Goal: Information Seeking & Learning: Learn about a topic

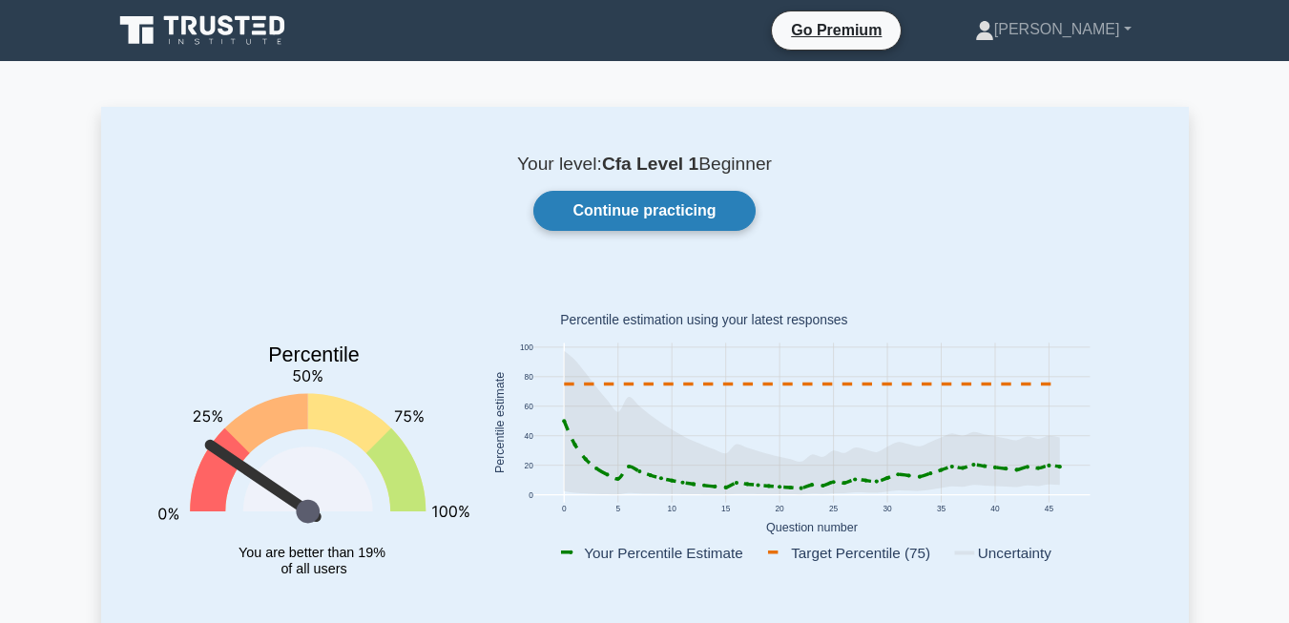
click at [685, 203] on link "Continue practicing" at bounding box center [643, 211] width 221 height 40
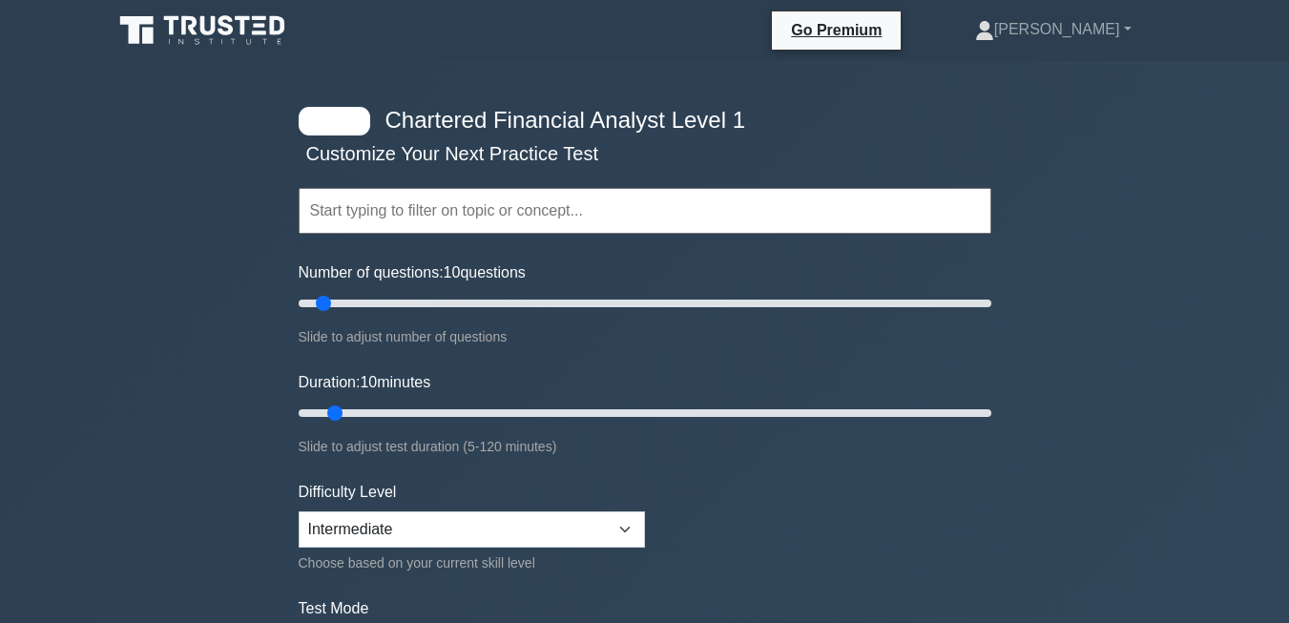
click at [502, 213] on input "text" at bounding box center [645, 211] width 692 height 46
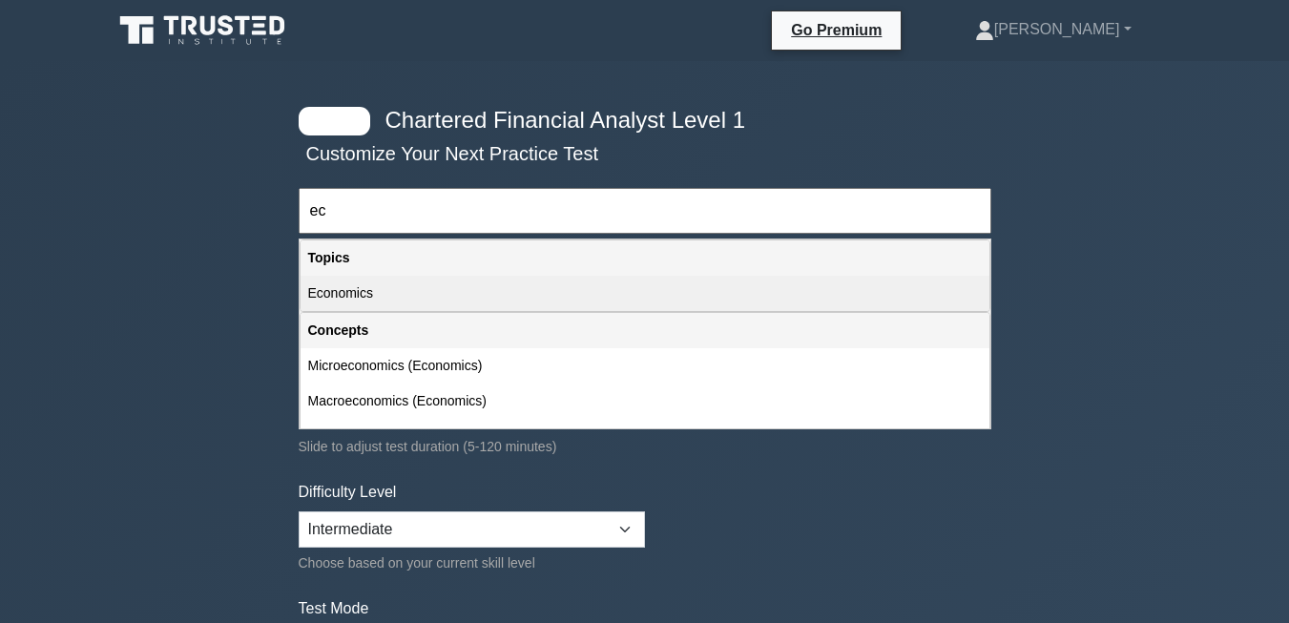
click at [345, 298] on div "Economics" at bounding box center [644, 293] width 689 height 35
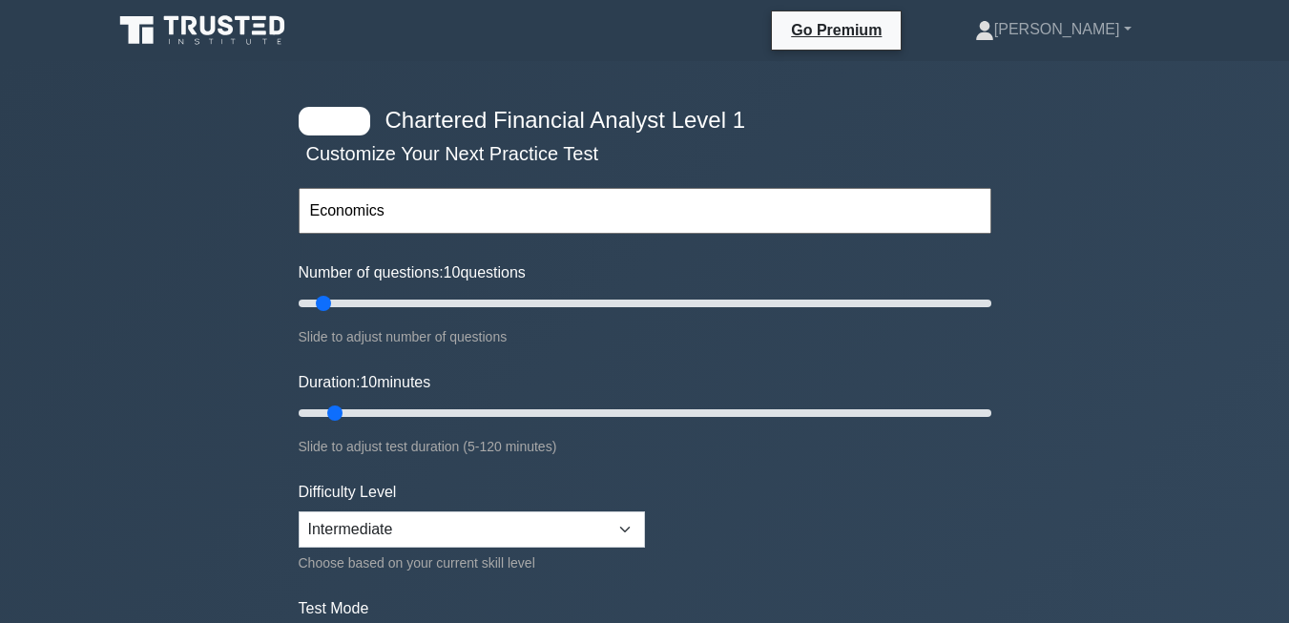
click at [466, 215] on input "Economics" at bounding box center [645, 211] width 692 height 46
type input "Economics Ethics"
click at [420, 219] on input "text" at bounding box center [645, 211] width 692 height 46
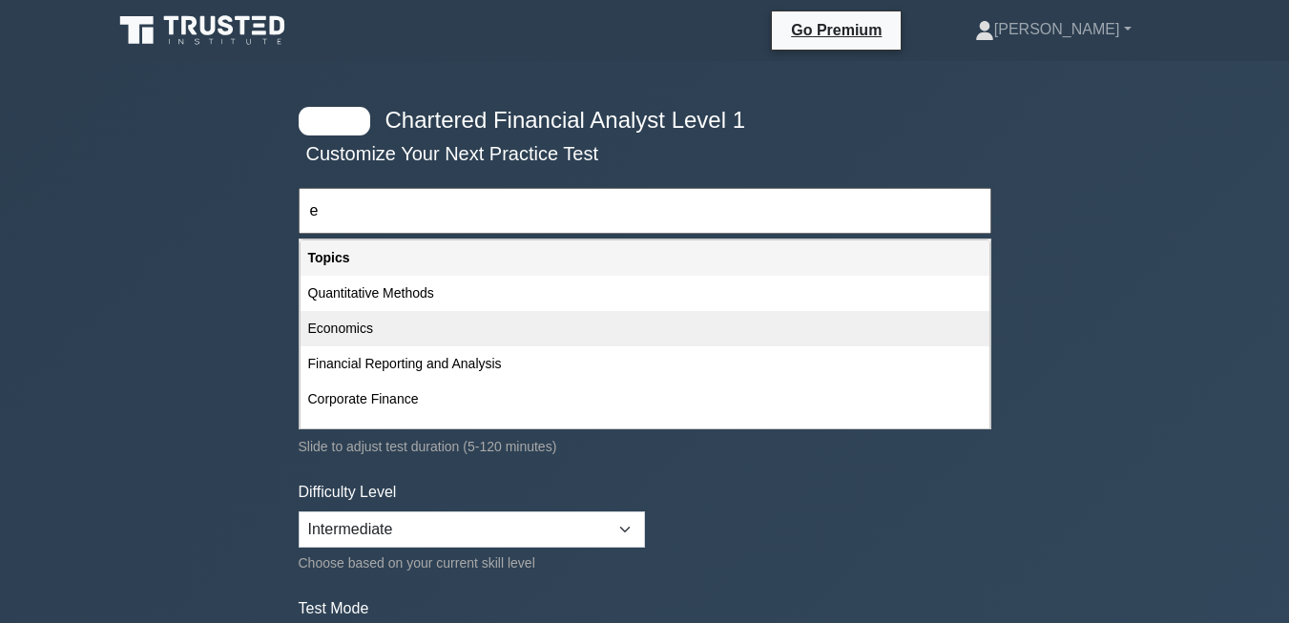
click at [365, 328] on div "Economics" at bounding box center [644, 328] width 689 height 35
type input "Economics"
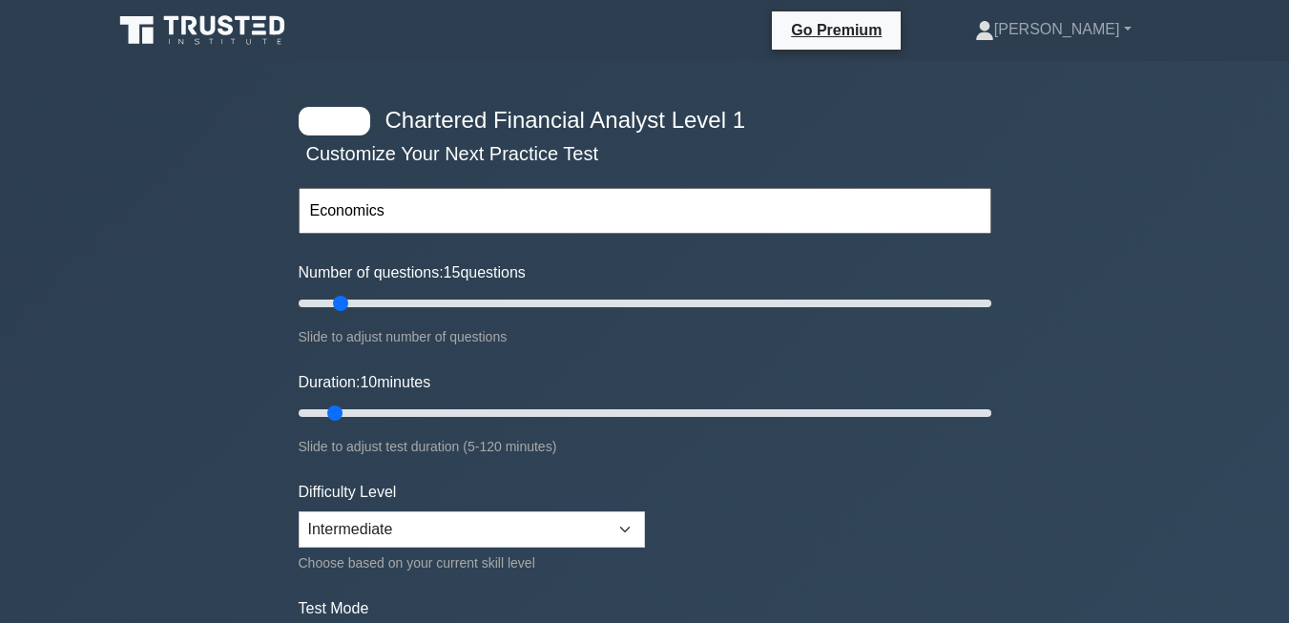
drag, startPoint x: 324, startPoint y: 306, endPoint x: 338, endPoint y: 304, distance: 13.5
type input "15"
click at [338, 304] on input "Number of questions: 15 questions" at bounding box center [645, 303] width 692 height 23
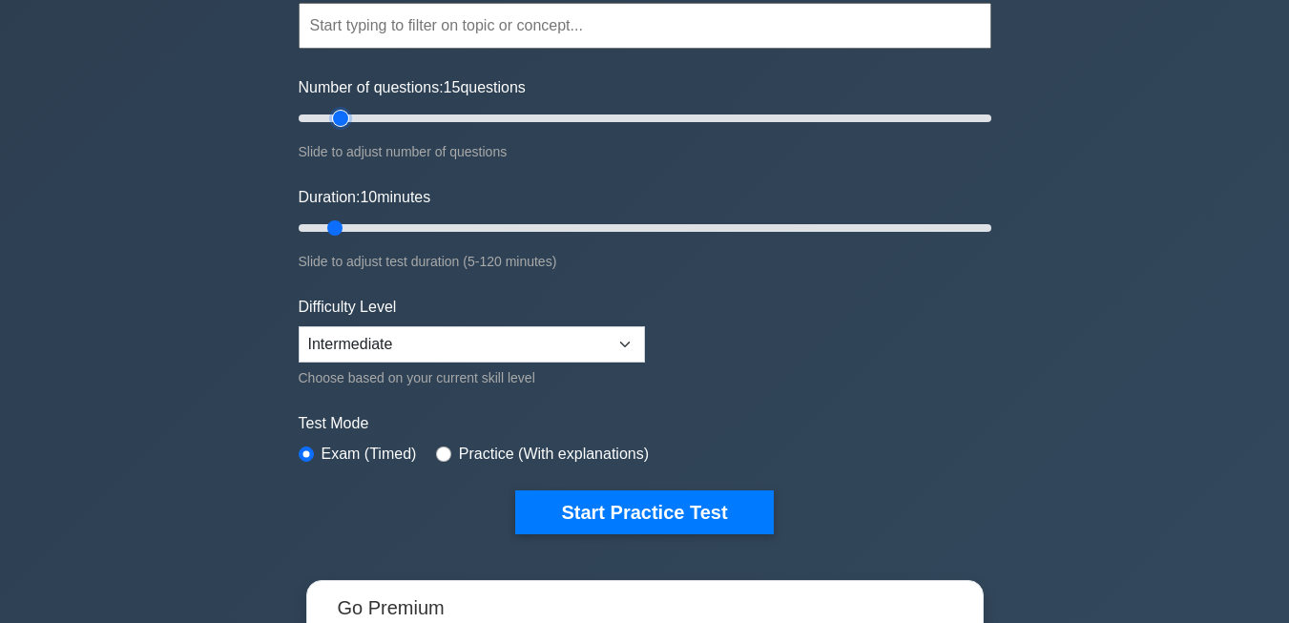
scroll to position [227, 0]
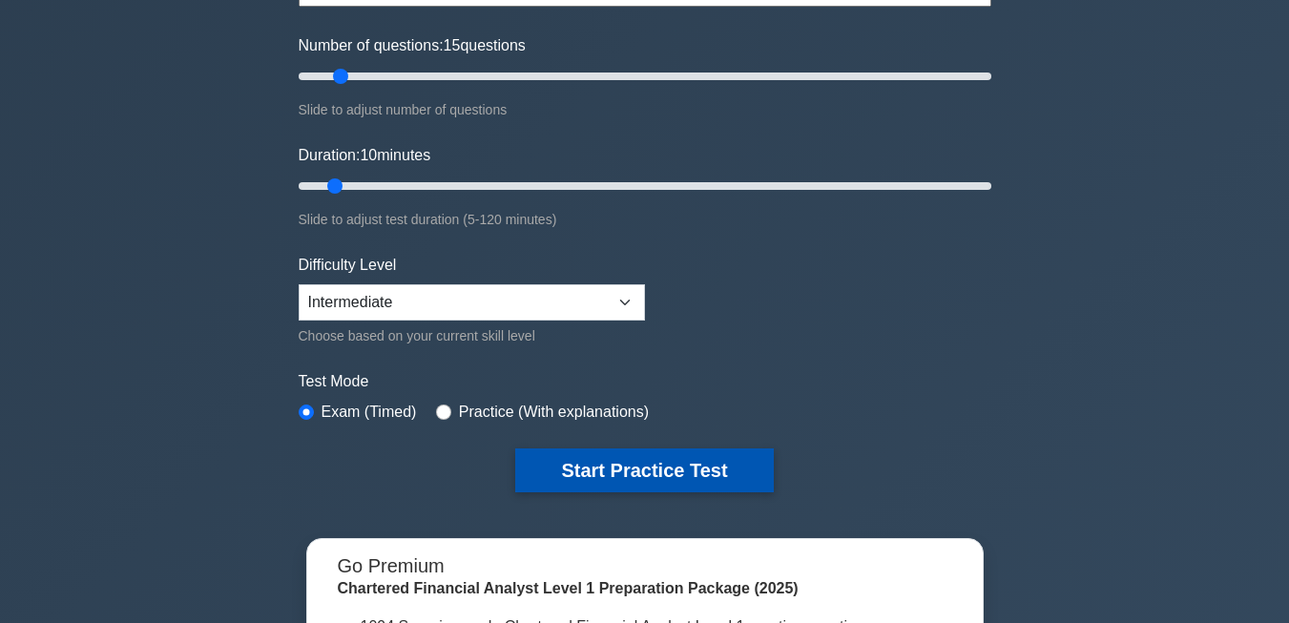
click at [646, 467] on button "Start Practice Test" at bounding box center [644, 470] width 258 height 44
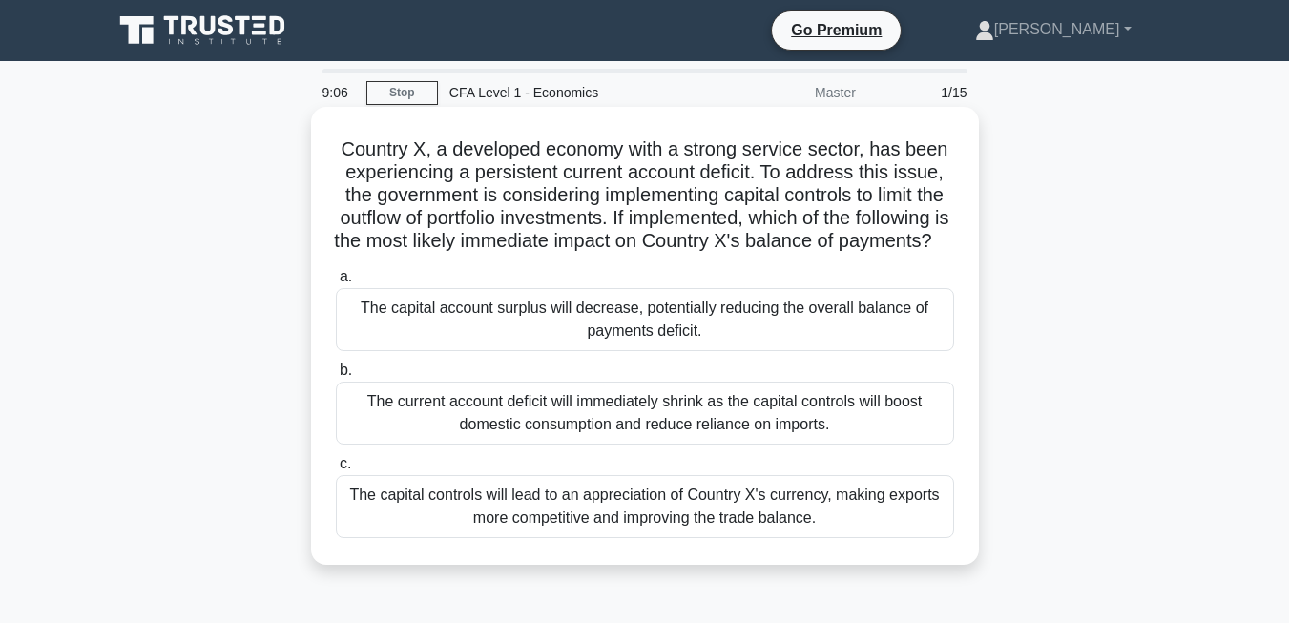
click at [385, 538] on div "The capital controls will lead to an appreciation of Country X's currency, maki…" at bounding box center [645, 506] width 618 height 63
click at [336, 470] on input "c. The capital controls will lead to an appreciation of Country X's currency, m…" at bounding box center [336, 464] width 0 height 12
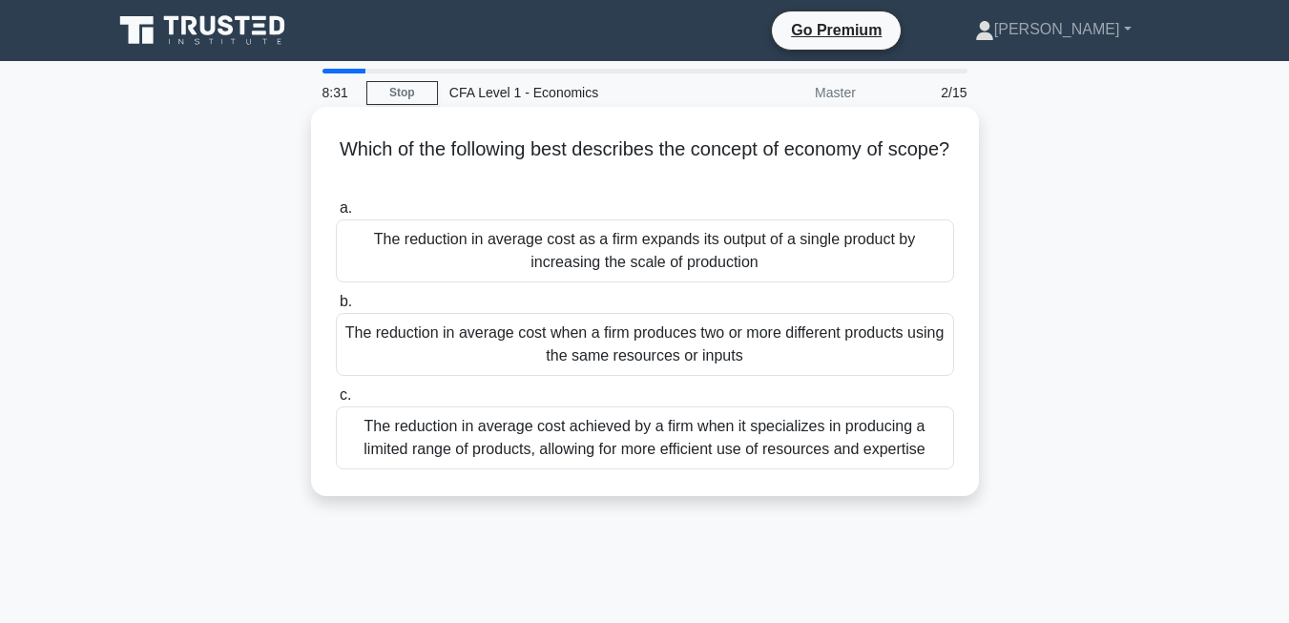
click at [447, 456] on div "The reduction in average cost achieved by a firm when it specializes in produci…" at bounding box center [645, 437] width 618 height 63
click at [336, 402] on input "c. The reduction in average cost achieved by a firm when it specializes in prod…" at bounding box center [336, 395] width 0 height 12
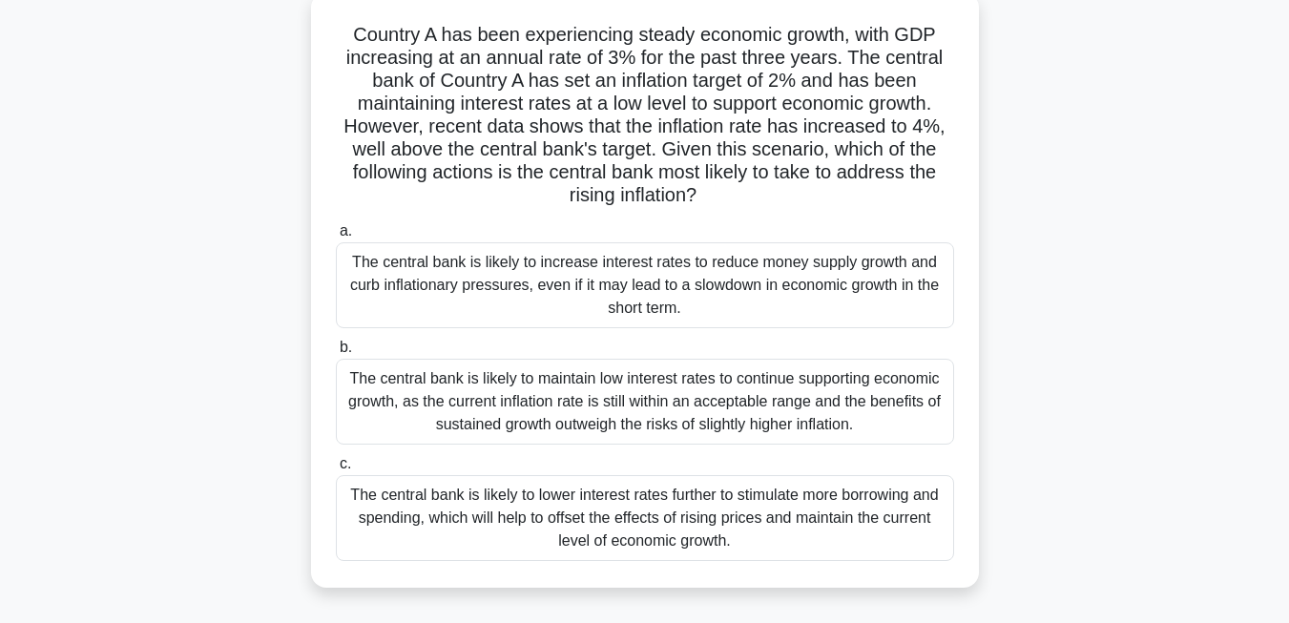
scroll to position [120, 0]
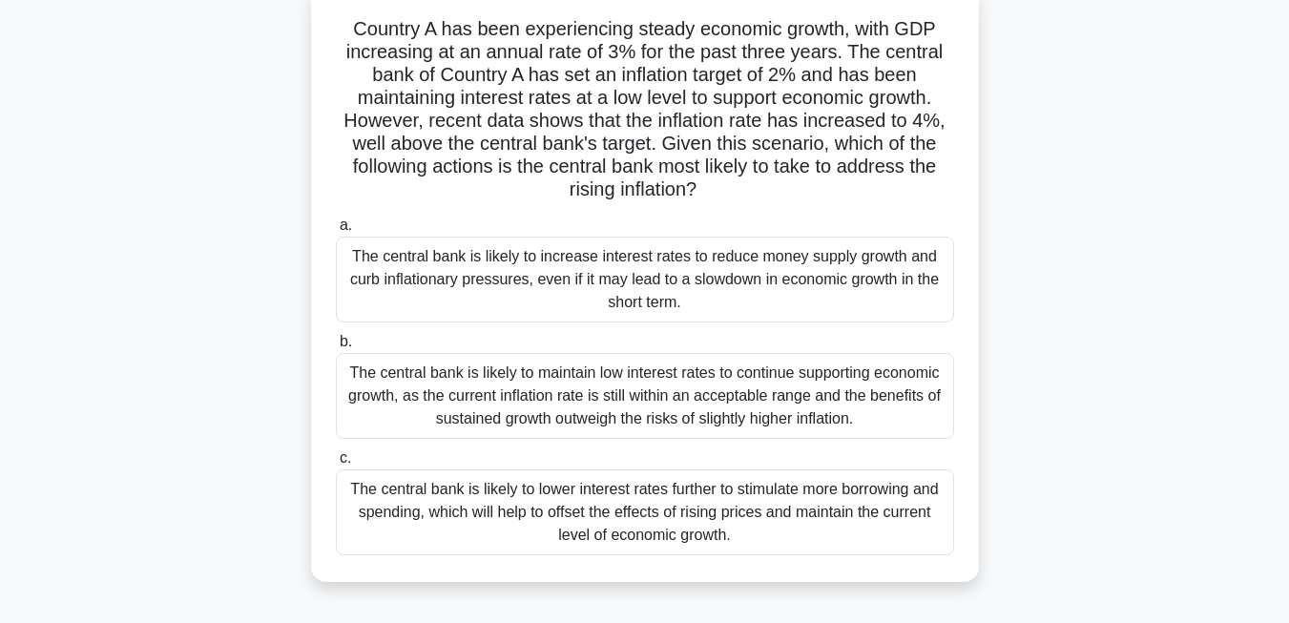
click at [489, 514] on div "The central bank is likely to lower interest rates further to stimulate more bo…" at bounding box center [645, 512] width 618 height 86
click at [336, 464] on input "c. The central bank is likely to lower interest rates further to stimulate more…" at bounding box center [336, 458] width 0 height 12
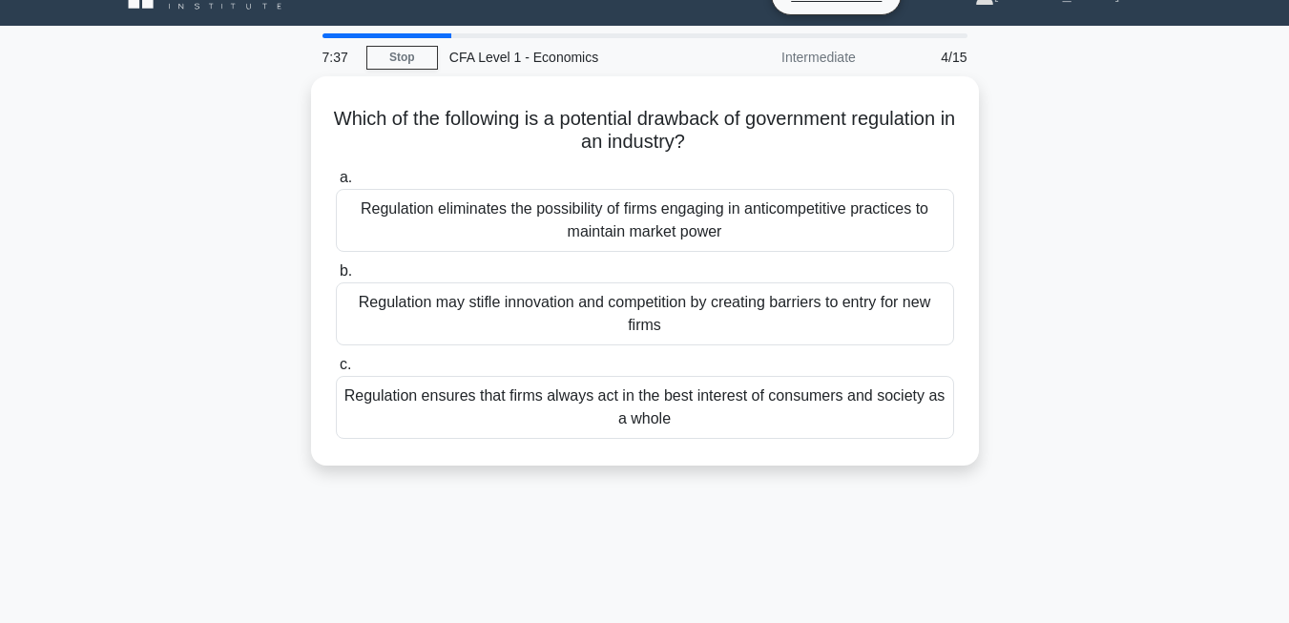
scroll to position [0, 0]
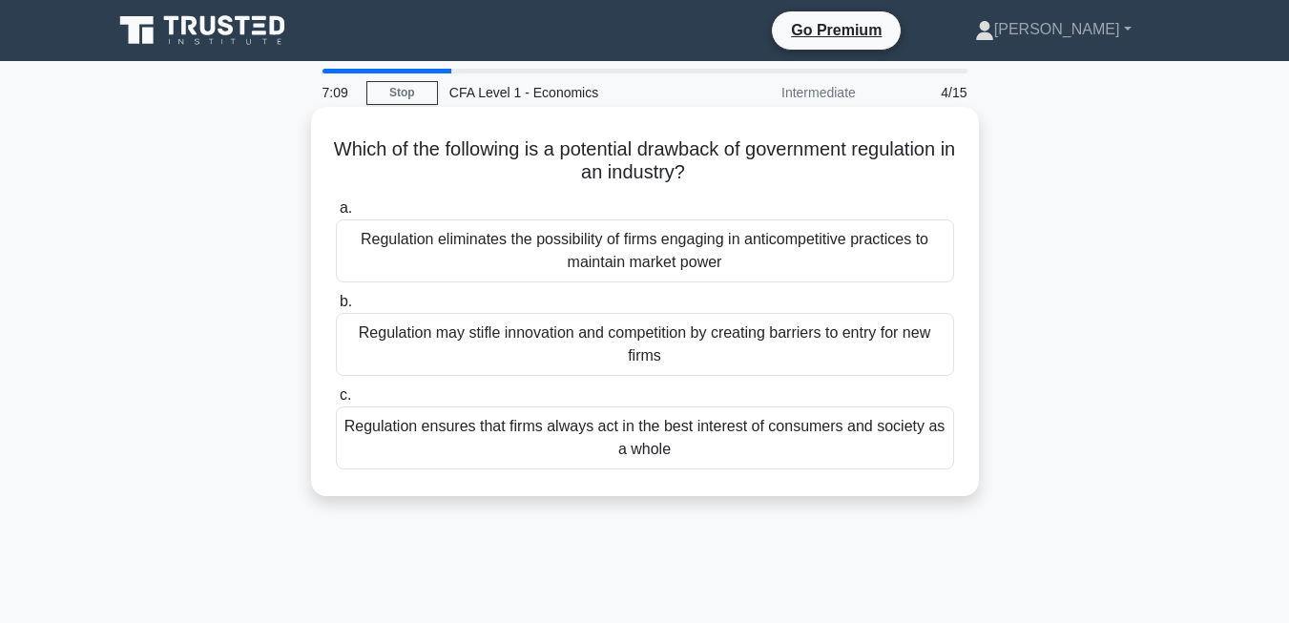
click at [428, 367] on div "Regulation may stifle innovation and competition by creating barriers to entry …" at bounding box center [645, 344] width 618 height 63
click at [336, 308] on input "b. Regulation may stifle innovation and competition by creating barriers to ent…" at bounding box center [336, 302] width 0 height 12
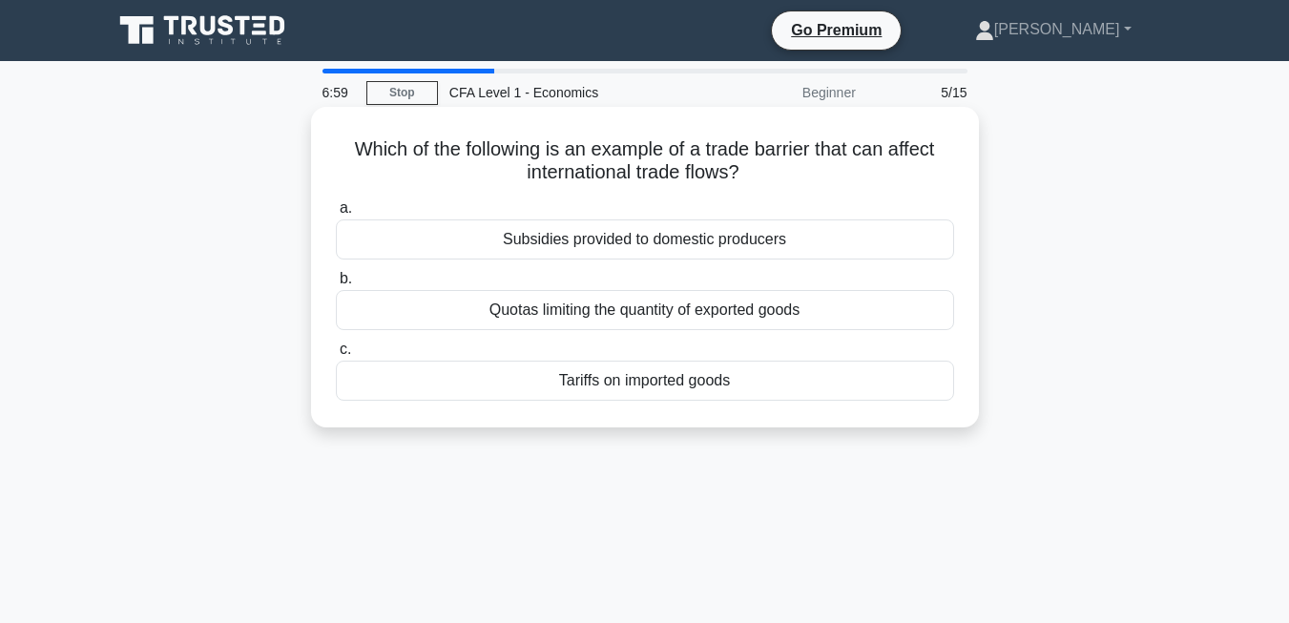
click at [470, 386] on div "Tariffs on imported goods" at bounding box center [645, 381] width 618 height 40
click at [336, 356] on input "c. Tariffs on imported goods" at bounding box center [336, 349] width 0 height 12
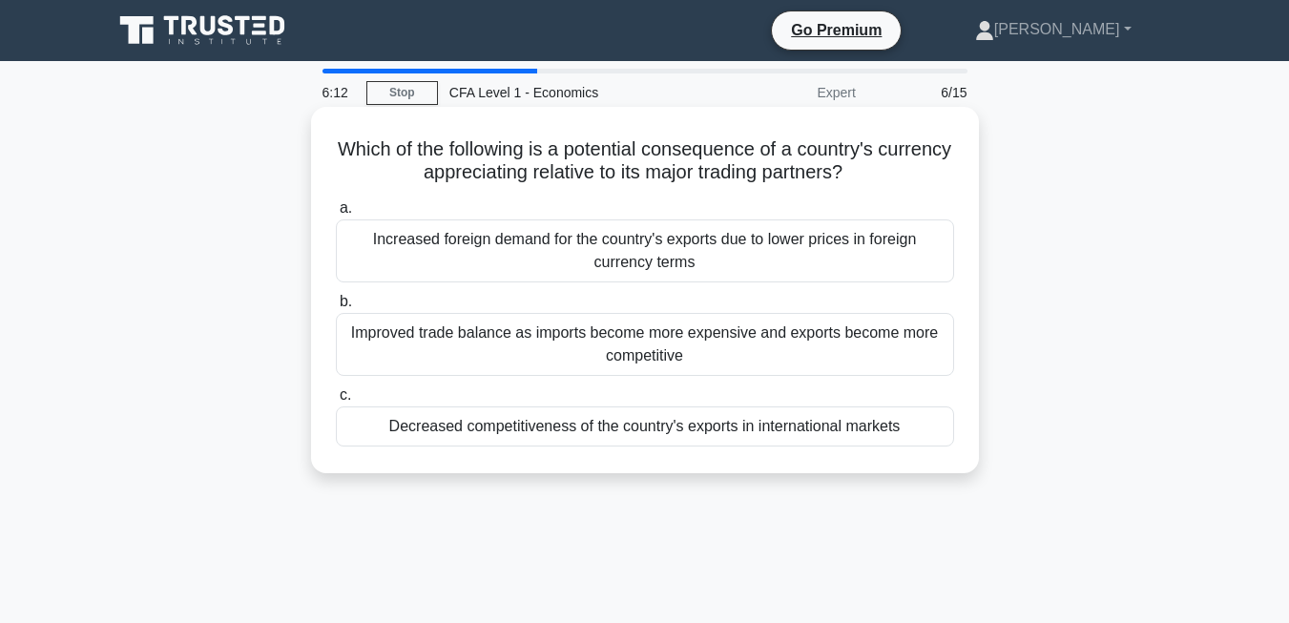
click at [475, 260] on div "Increased foreign demand for the country's exports due to lower prices in forei…" at bounding box center [645, 250] width 618 height 63
click at [336, 215] on input "a. Increased foreign demand for the country's exports due to lower prices in fo…" at bounding box center [336, 208] width 0 height 12
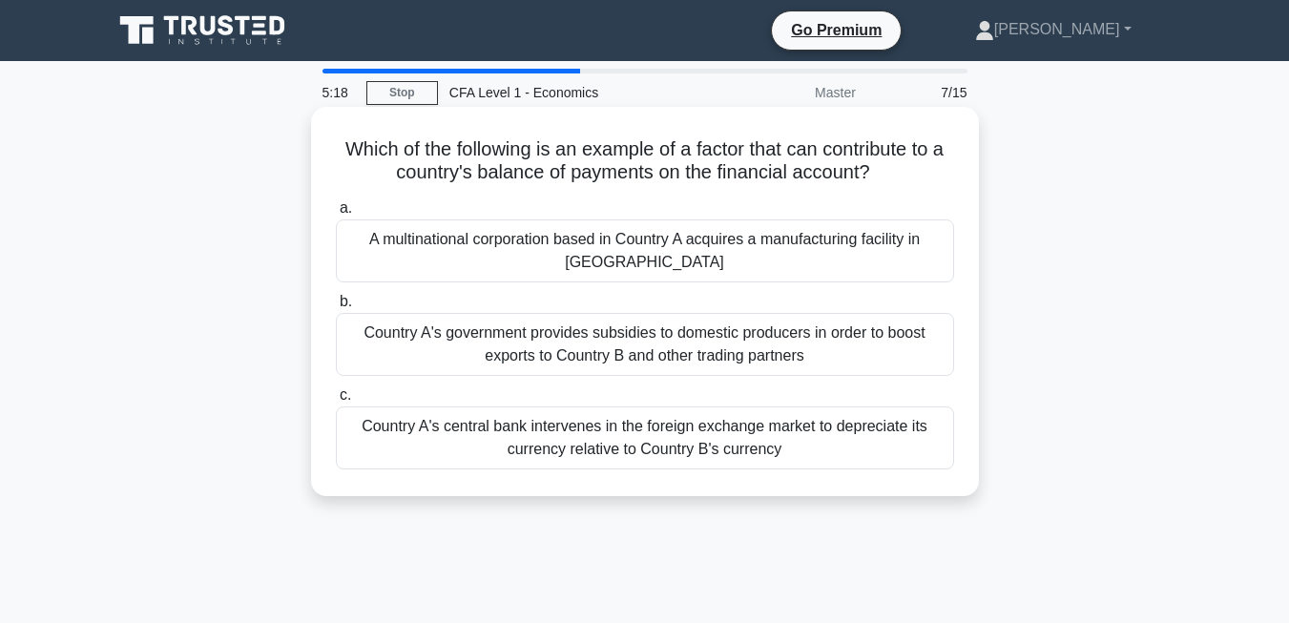
click at [522, 428] on div "Country A's central bank intervenes in the foreign exchange market to depreciat…" at bounding box center [645, 437] width 618 height 63
click at [336, 402] on input "c. Country A's central bank intervenes in the foreign exchange market to deprec…" at bounding box center [336, 395] width 0 height 12
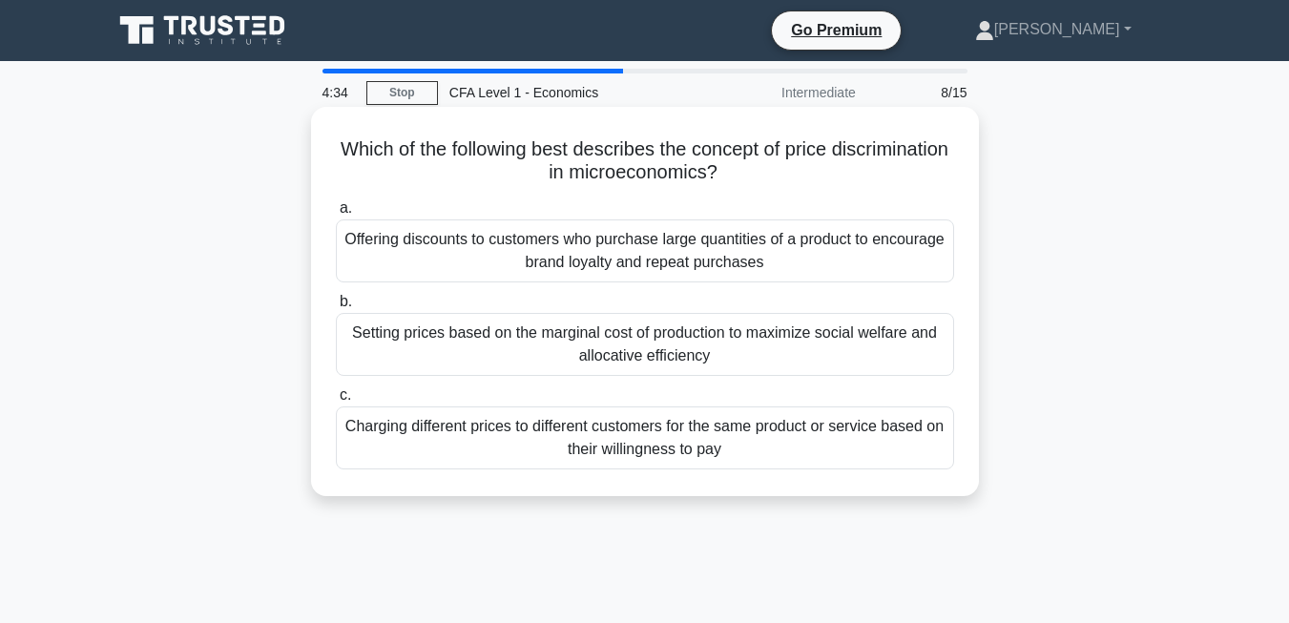
click at [462, 433] on div "Charging different prices to different customers for the same product or servic…" at bounding box center [645, 437] width 618 height 63
click at [336, 402] on input "c. Charging different prices to different customers for the same product or ser…" at bounding box center [336, 395] width 0 height 12
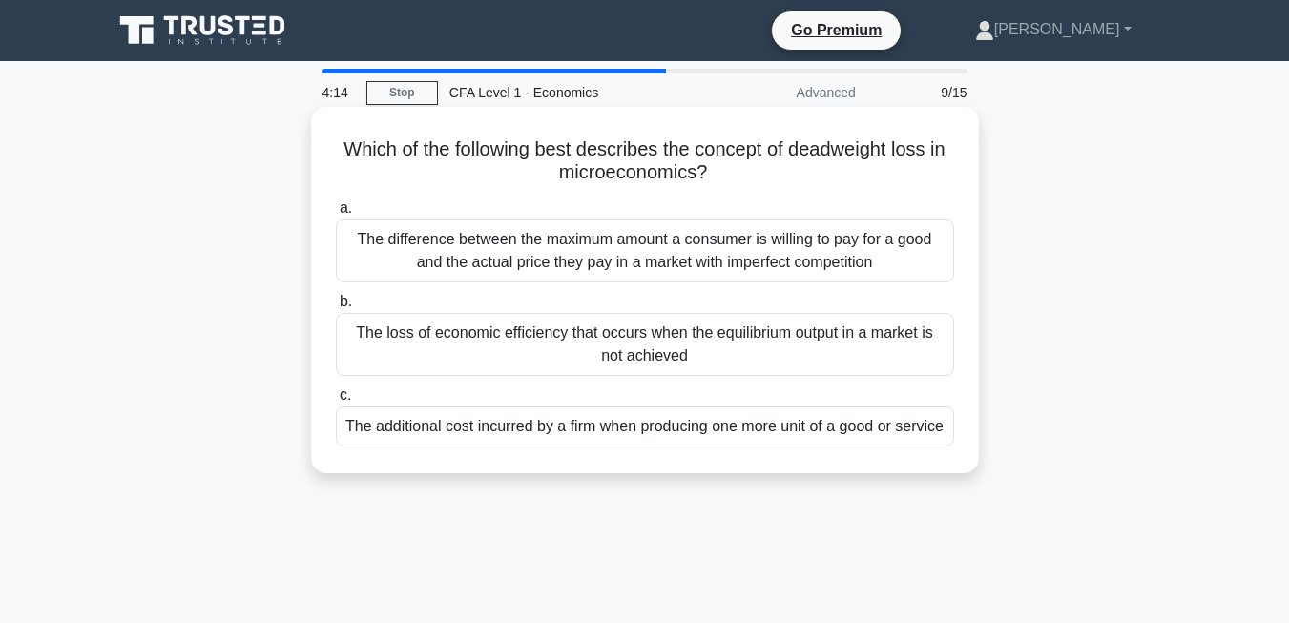
click at [450, 350] on div "The loss of economic efficiency that occurs when the equilibrium output in a ma…" at bounding box center [645, 344] width 618 height 63
click at [336, 308] on input "b. The loss of economic efficiency that occurs when the equilibrium output in a…" at bounding box center [336, 302] width 0 height 12
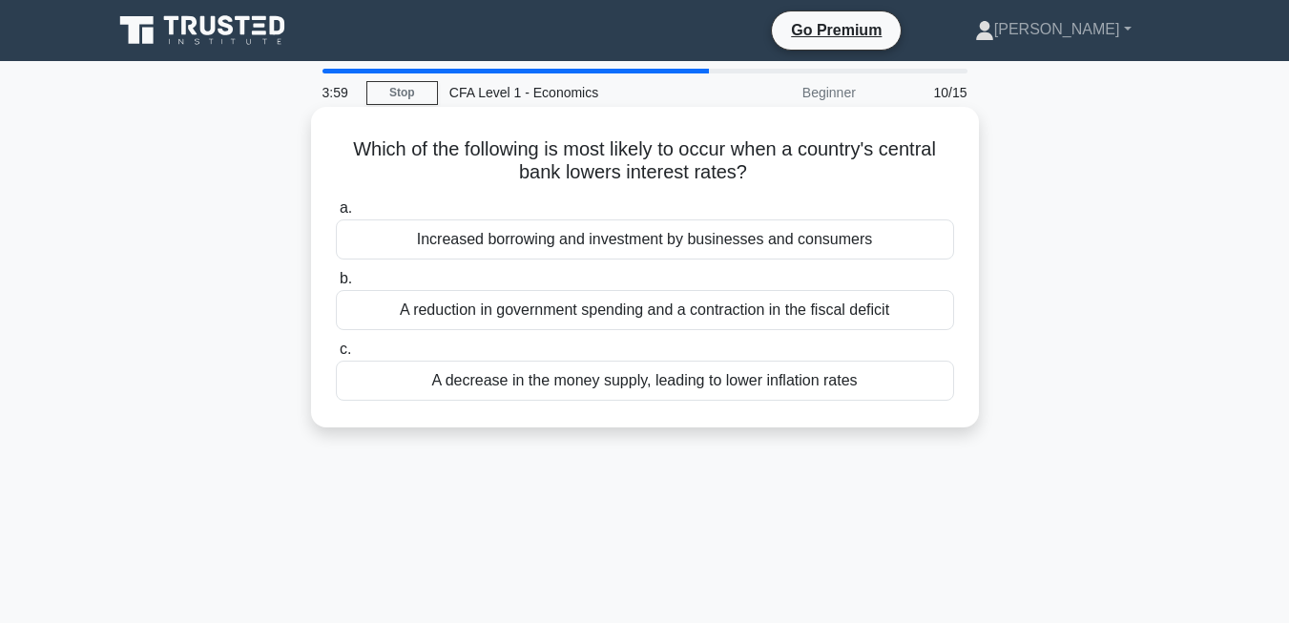
click at [407, 254] on div "Increased borrowing and investment by businesses and consumers" at bounding box center [645, 239] width 618 height 40
click at [336, 215] on input "a. Increased borrowing and investment by businesses and consumers" at bounding box center [336, 208] width 0 height 12
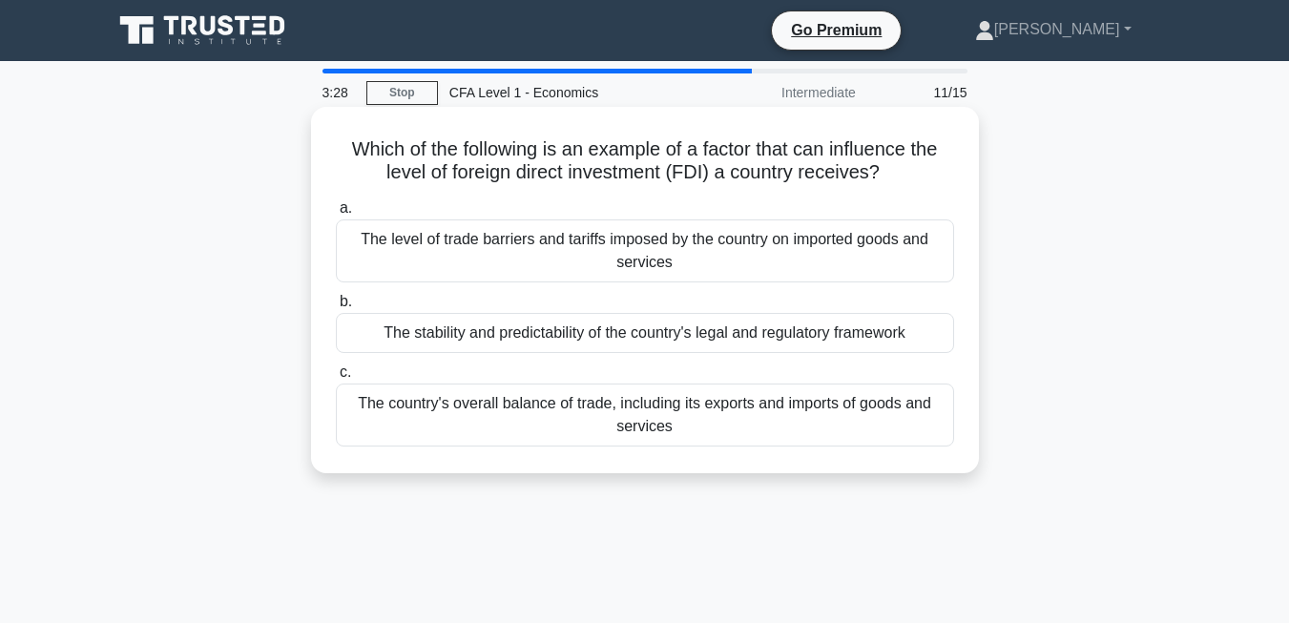
click at [361, 399] on div "The country's overall balance of trade, including its exports and imports of go…" at bounding box center [645, 414] width 618 height 63
click at [336, 379] on input "c. The country's overall balance of trade, including its exports and imports of…" at bounding box center [336, 372] width 0 height 12
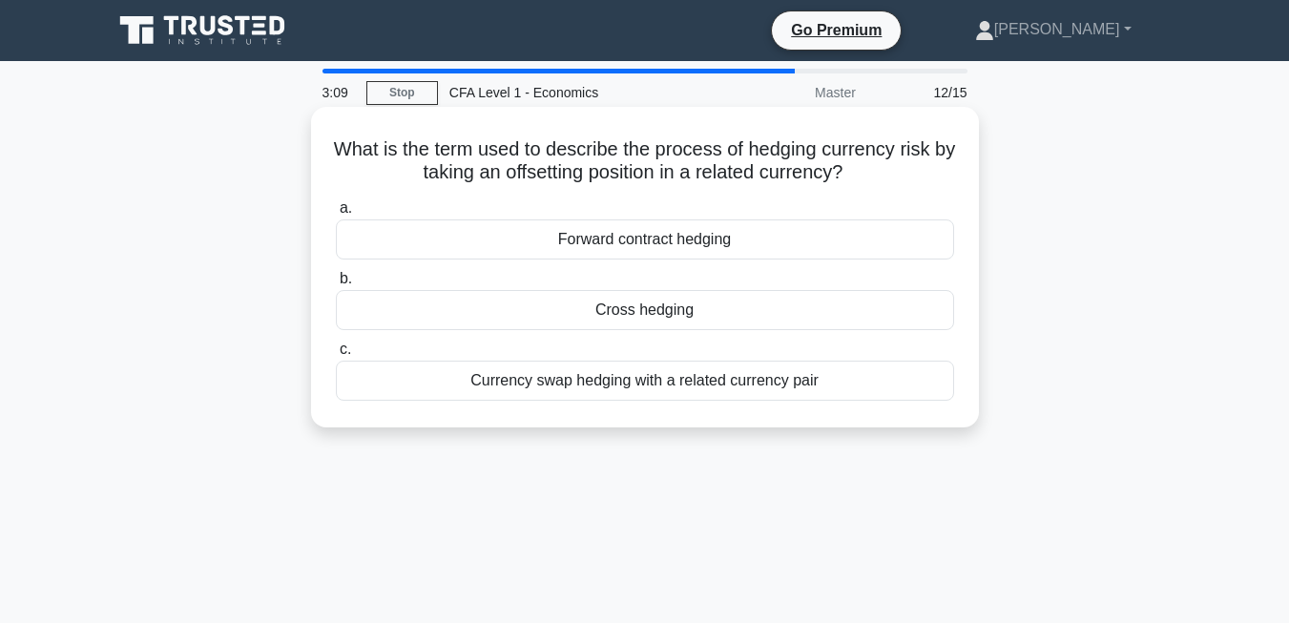
click at [485, 316] on div "Cross hedging" at bounding box center [645, 310] width 618 height 40
click at [336, 285] on input "b. Cross hedging" at bounding box center [336, 279] width 0 height 12
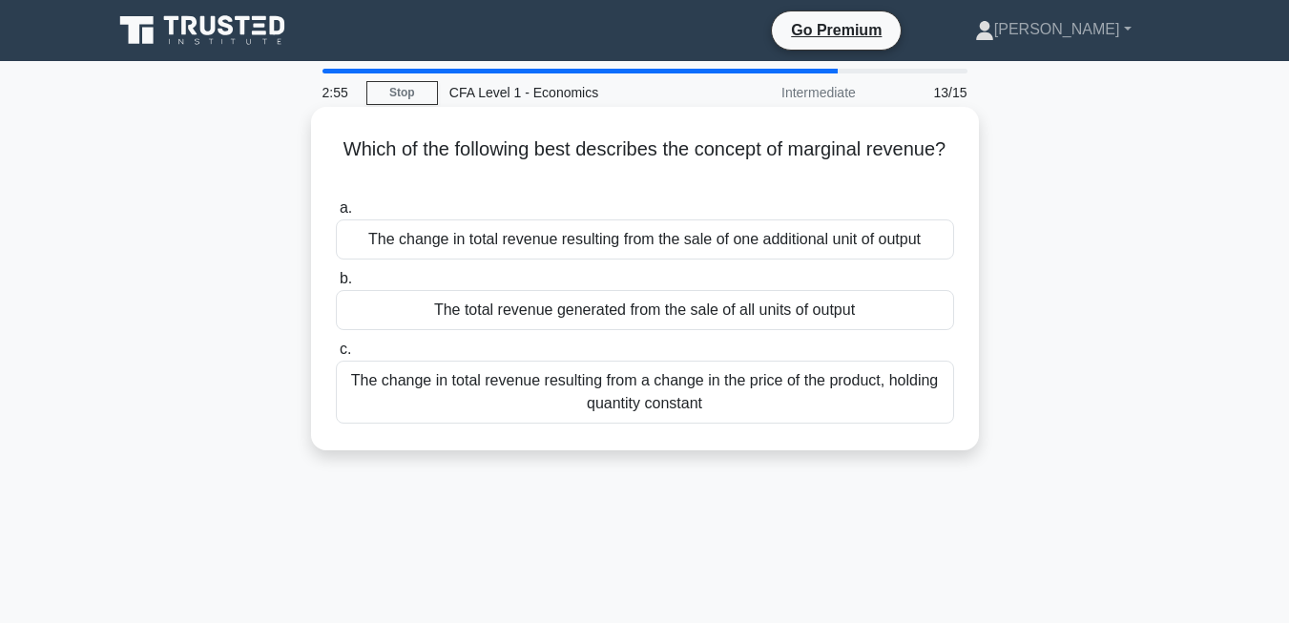
click at [447, 247] on div "The change in total revenue resulting from the sale of one additional unit of o…" at bounding box center [645, 239] width 618 height 40
click at [336, 215] on input "a. The change in total revenue resulting from the sale of one additional unit o…" at bounding box center [336, 208] width 0 height 12
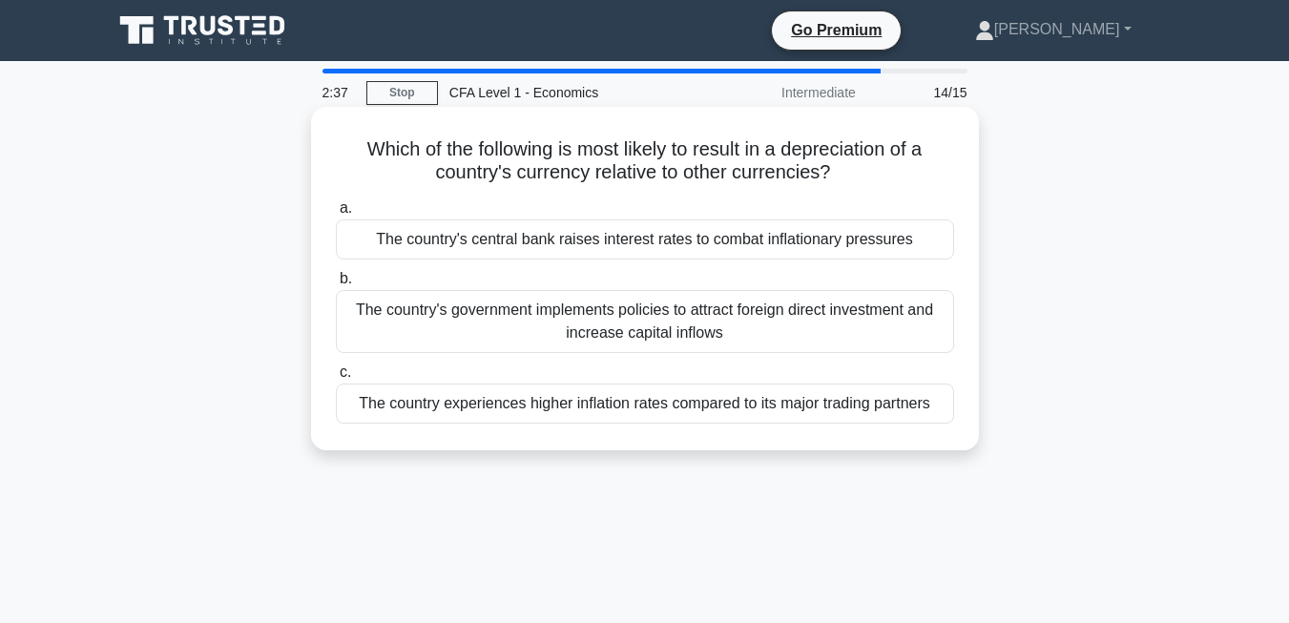
click at [402, 252] on div "The country's central bank raises interest rates to combat inflationary pressur…" at bounding box center [645, 239] width 618 height 40
click at [336, 215] on input "a. The country's central bank raises interest rates to combat inflationary pres…" at bounding box center [336, 208] width 0 height 12
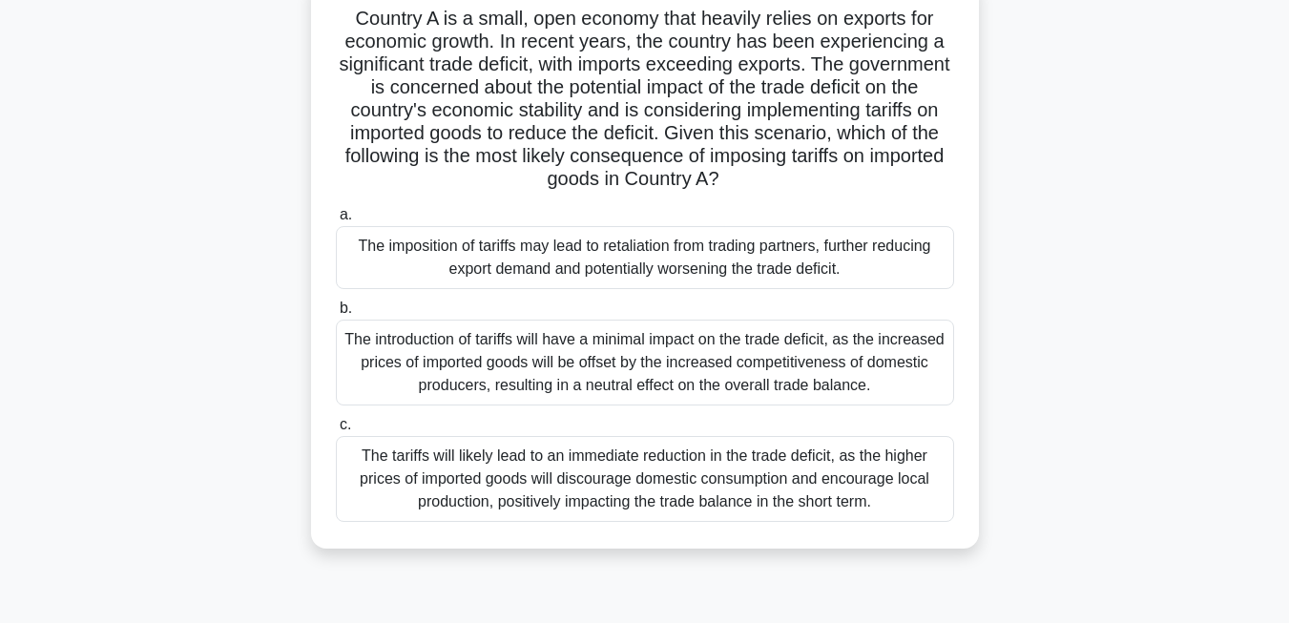
scroll to position [132, 0]
click at [431, 380] on div "The introduction of tariffs will have a minimal impact on the trade deficit, as…" at bounding box center [645, 362] width 618 height 86
click at [336, 314] on input "b. The introduction of tariffs will have a minimal impact on the trade deficit,…" at bounding box center [336, 307] width 0 height 12
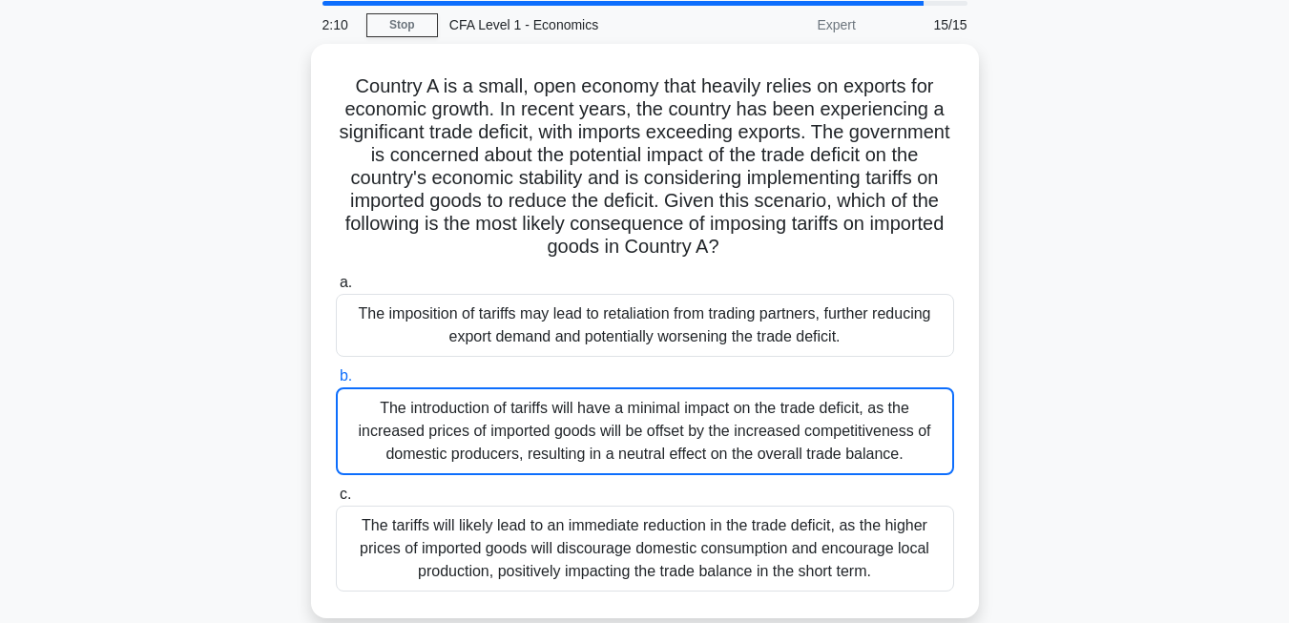
scroll to position [0, 0]
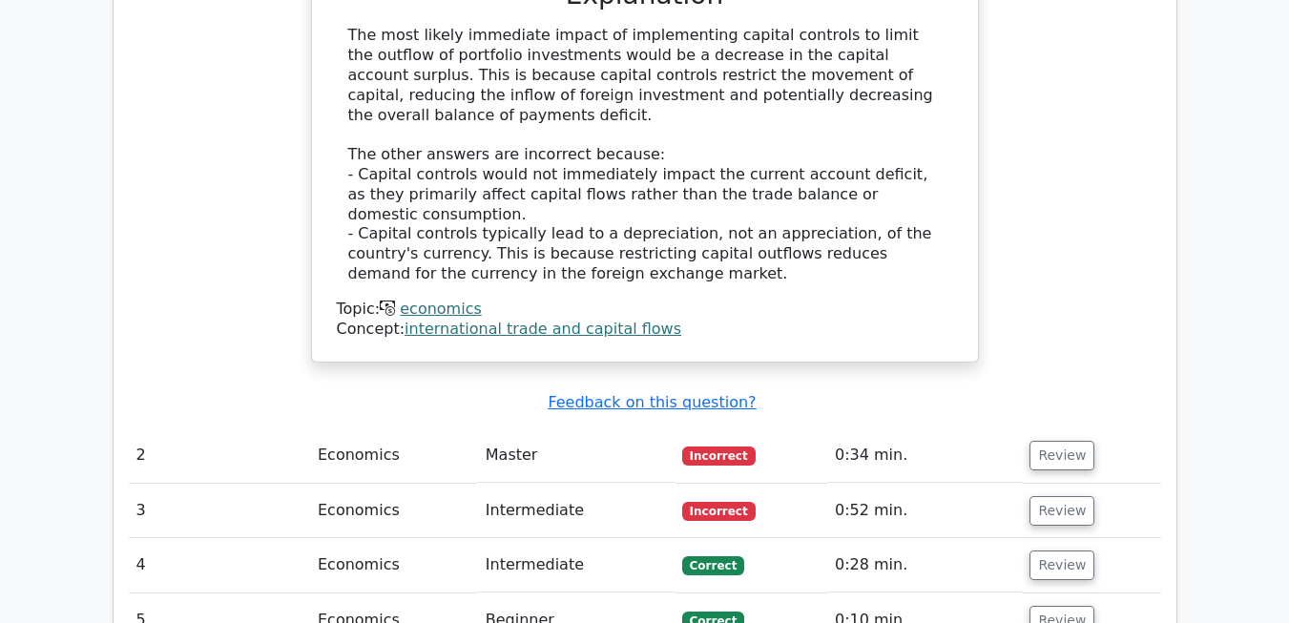
scroll to position [1966, 0]
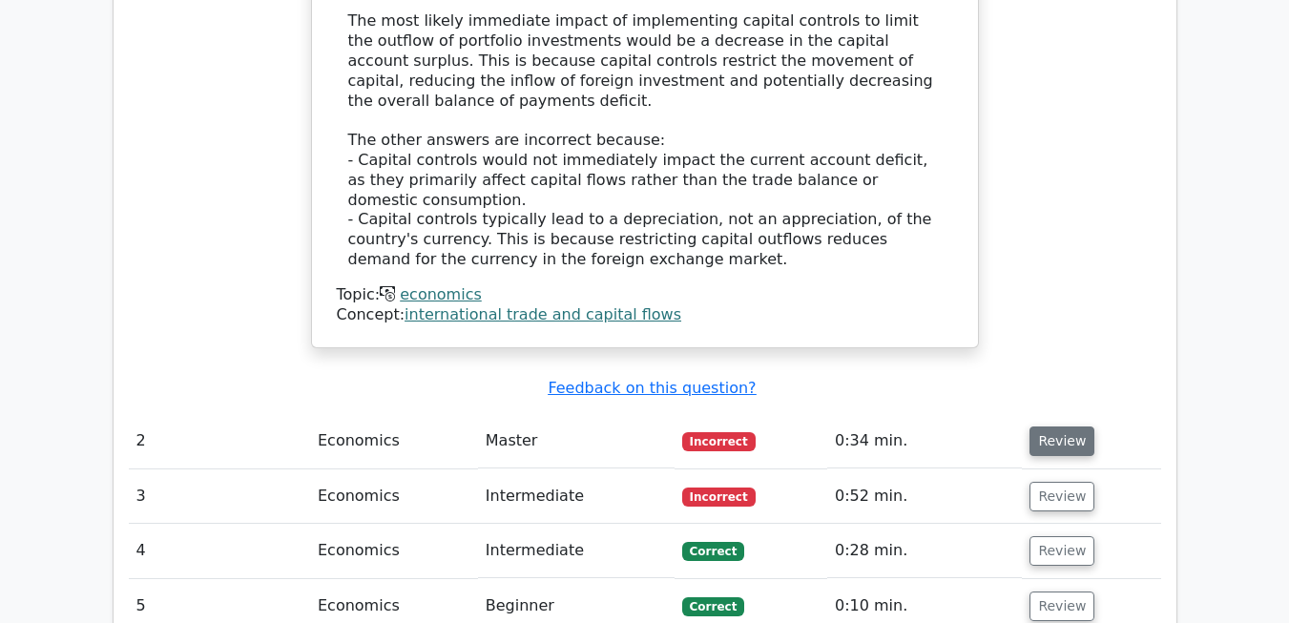
click at [1061, 426] on button "Review" at bounding box center [1061, 441] width 65 height 30
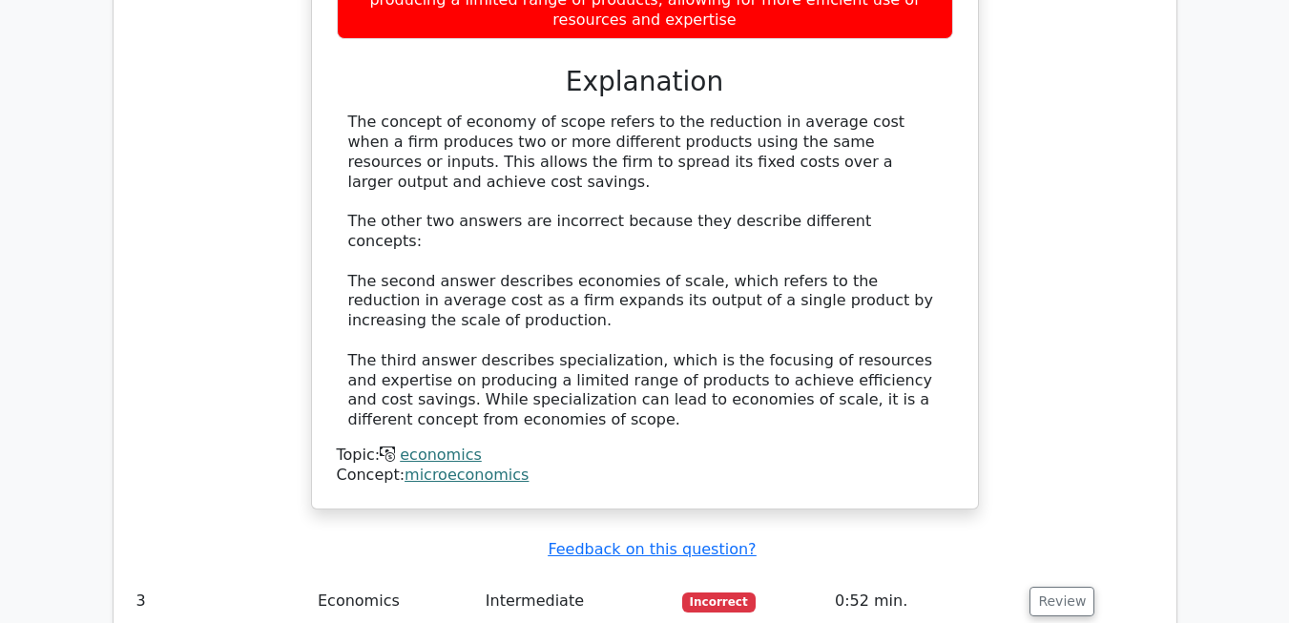
scroll to position [2780, 0]
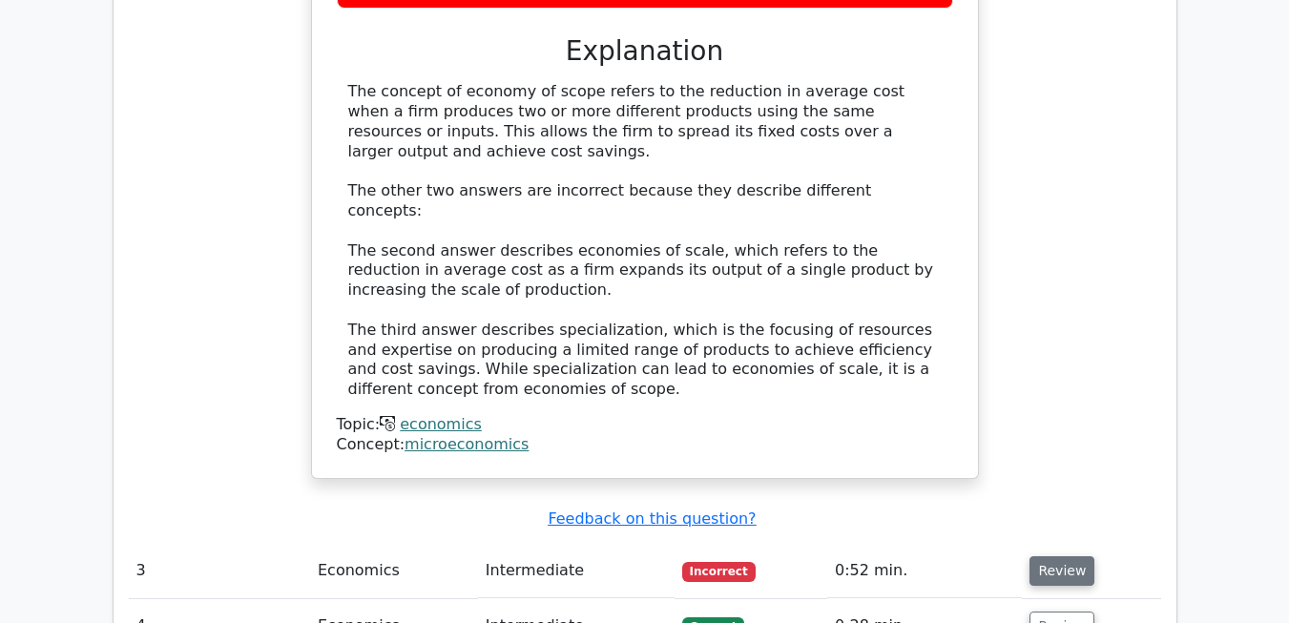
click at [1065, 556] on button "Review" at bounding box center [1061, 571] width 65 height 30
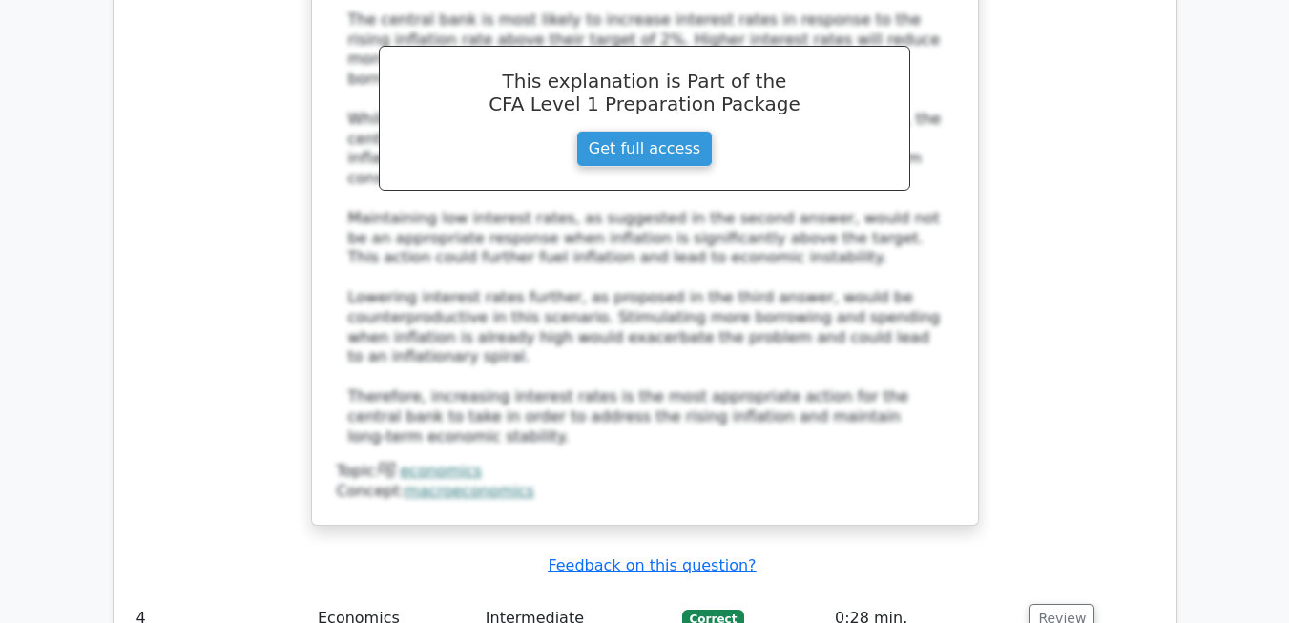
scroll to position [3994, 0]
click at [1061, 603] on button "Review" at bounding box center [1061, 618] width 65 height 30
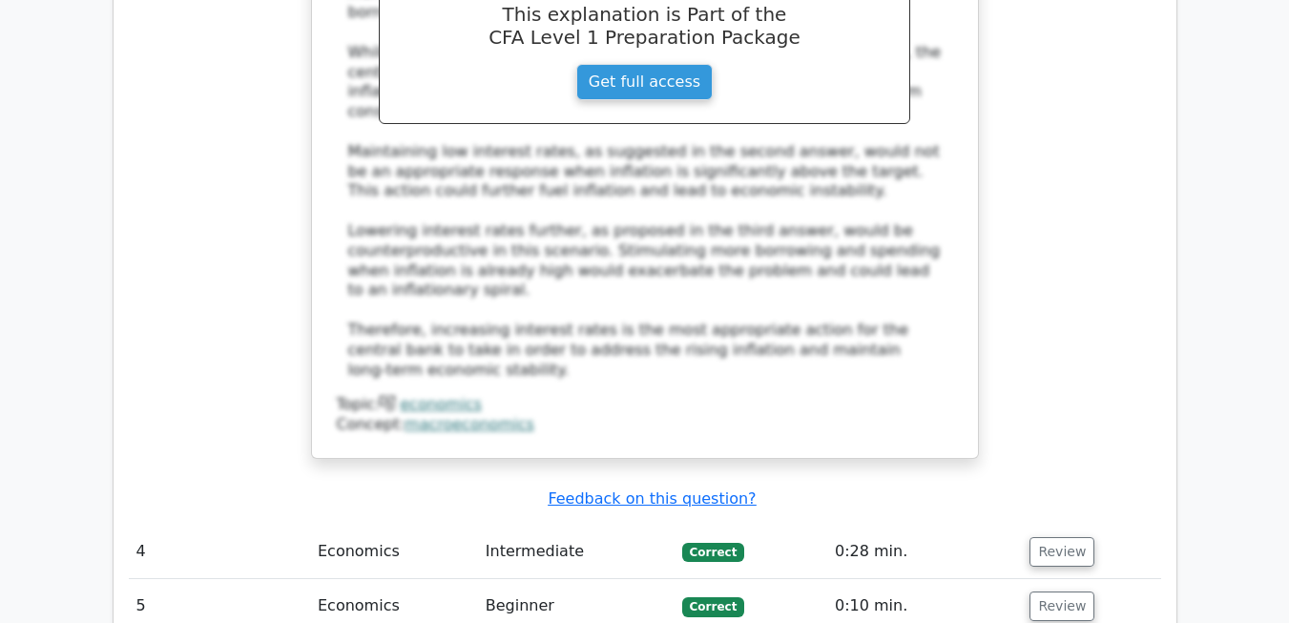
scroll to position [4061, 0]
click at [1046, 536] on button "Review" at bounding box center [1061, 551] width 65 height 30
click at [1042, 590] on button "Review" at bounding box center [1061, 605] width 65 height 30
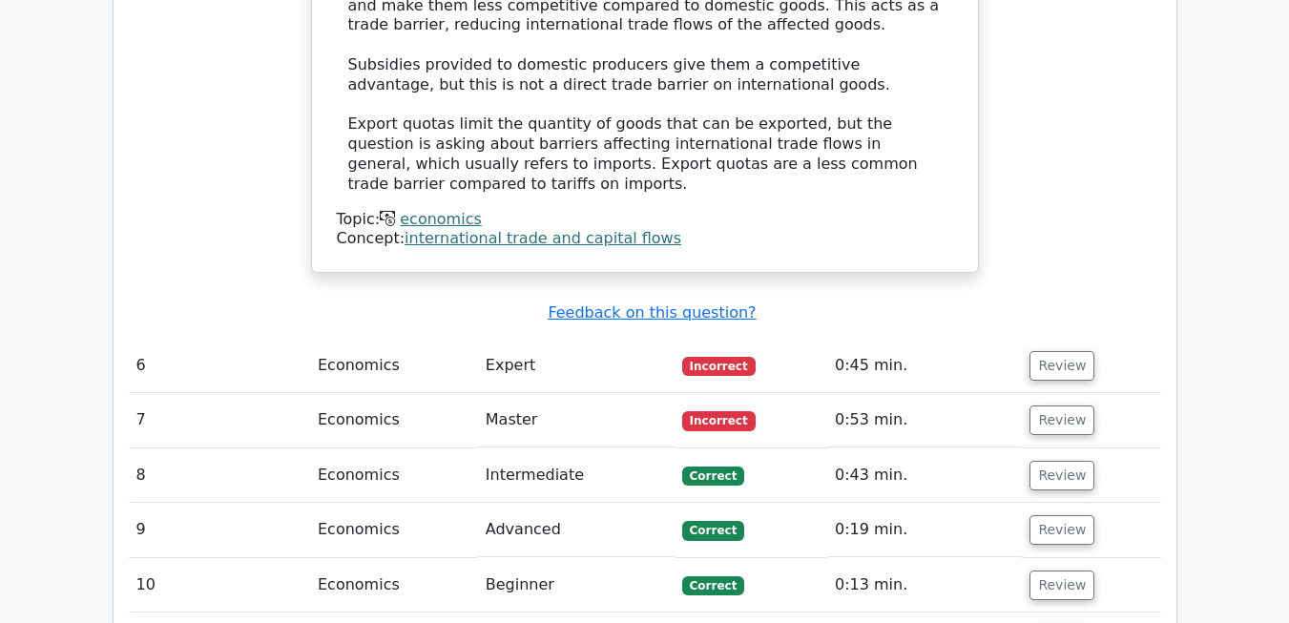
scroll to position [5109, 0]
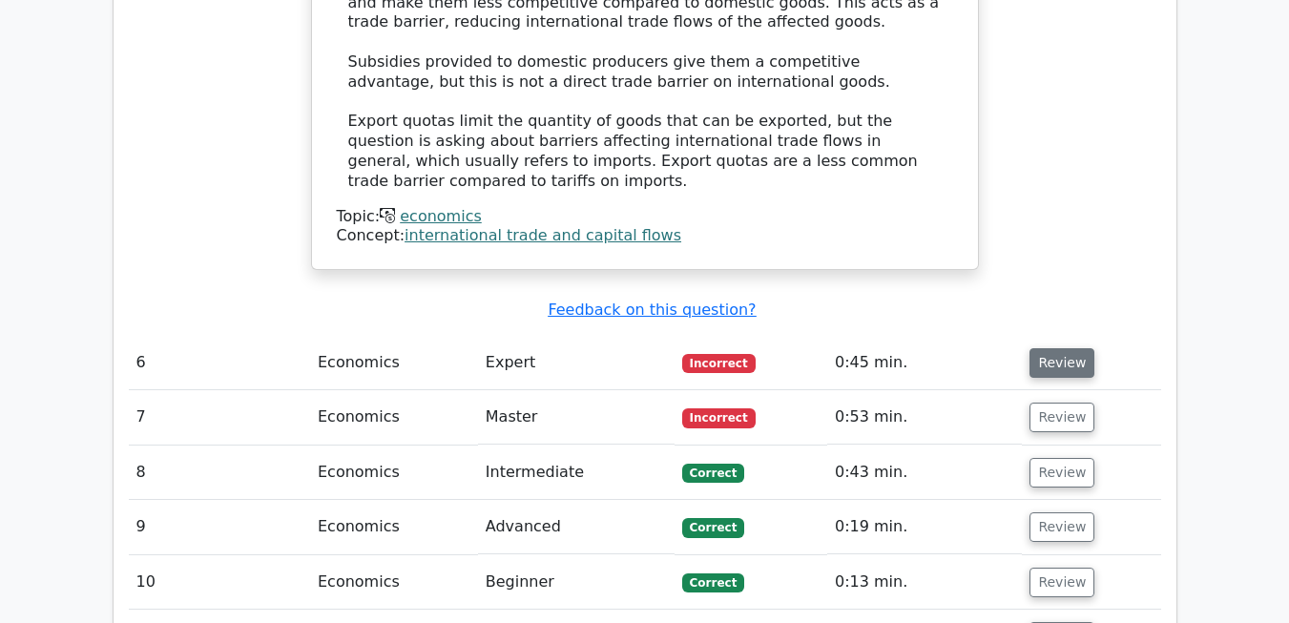
click at [1061, 348] on button "Review" at bounding box center [1061, 363] width 65 height 30
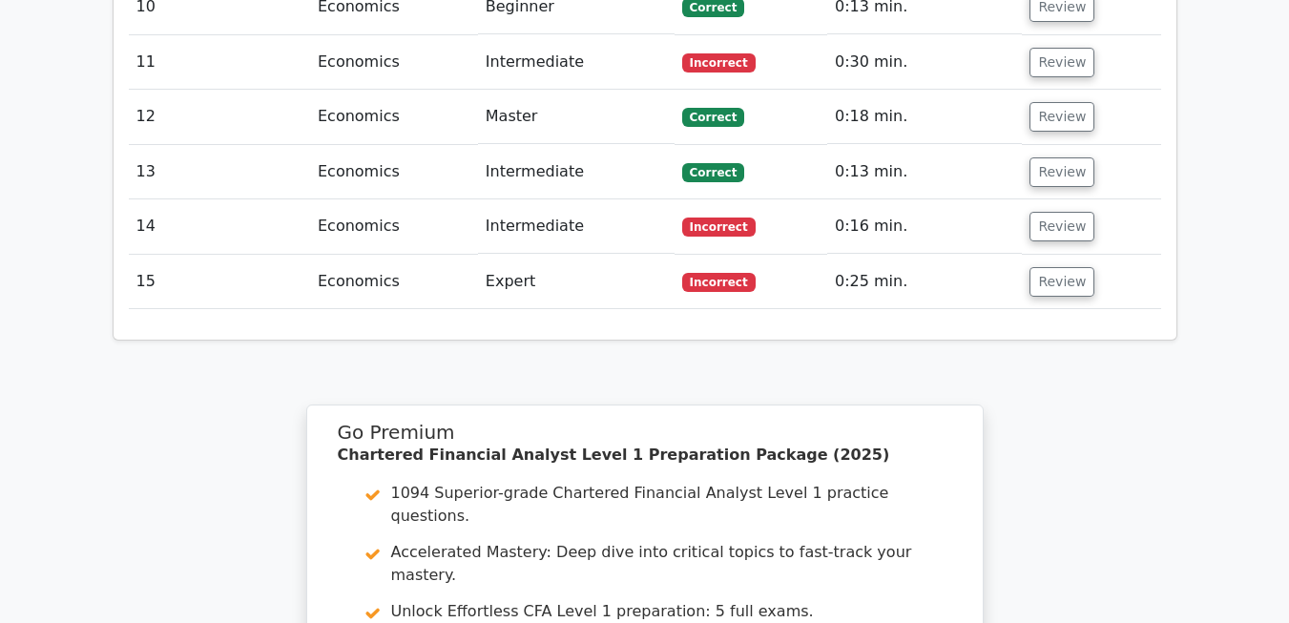
scroll to position [6604, 0]
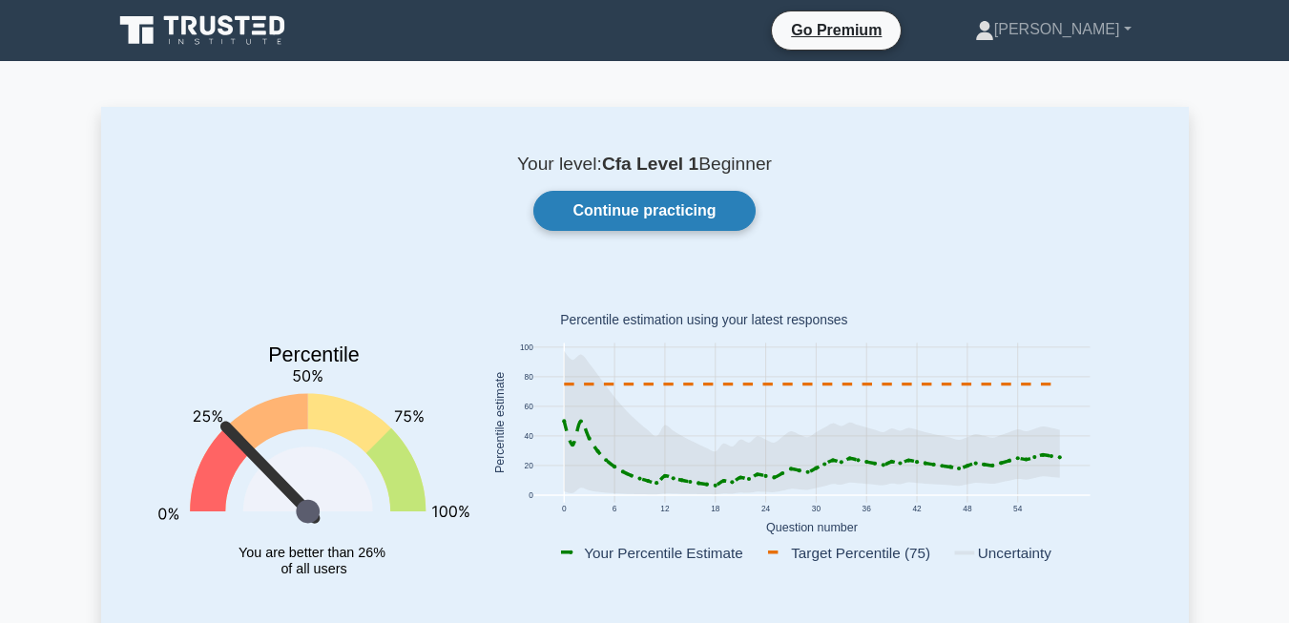
click at [603, 217] on link "Continue practicing" at bounding box center [643, 211] width 221 height 40
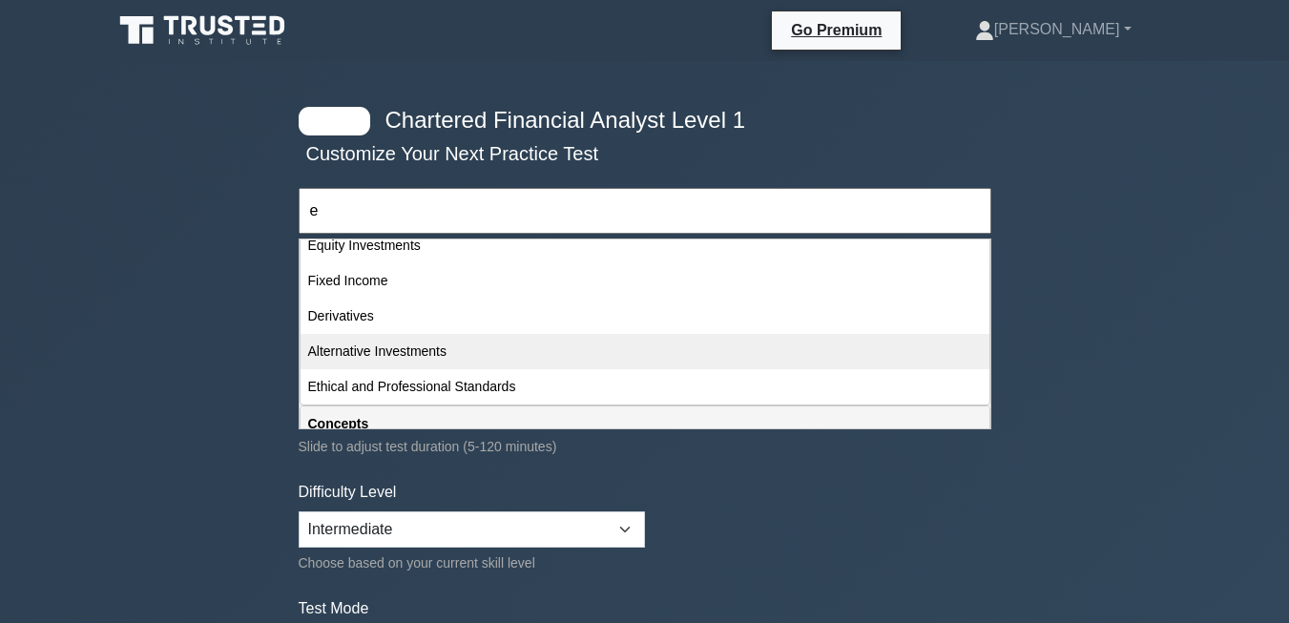
scroll to position [235, 0]
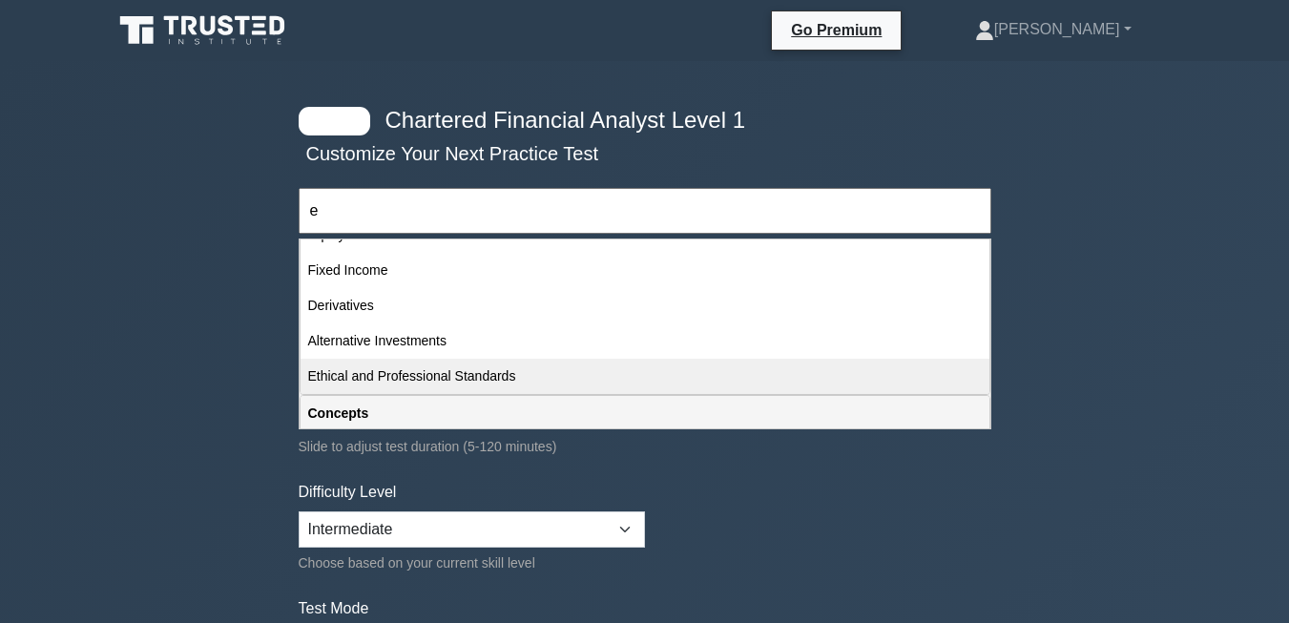
click at [452, 371] on div "Ethical and Professional Standards" at bounding box center [644, 376] width 689 height 35
type input "Ethical and Professional Standards"
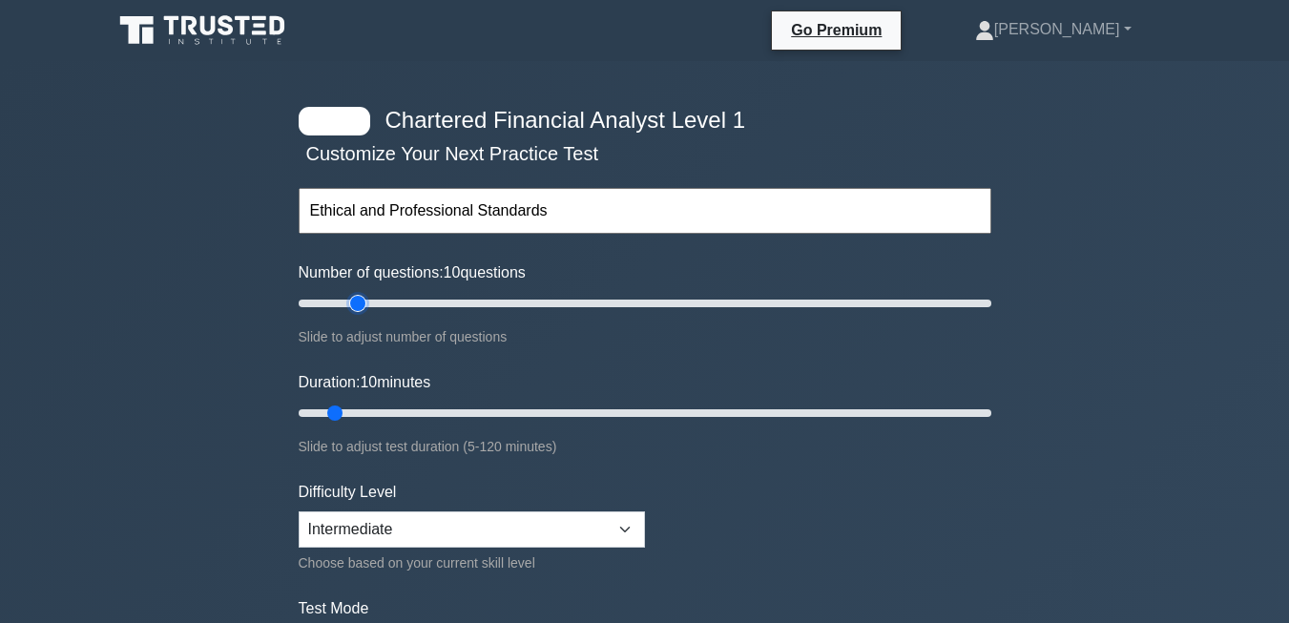
type input "20"
click at [361, 304] on input "Number of questions: 10 questions" at bounding box center [645, 303] width 692 height 23
type input "15"
click at [360, 409] on input "Duration: 10 minutes" at bounding box center [645, 413] width 692 height 23
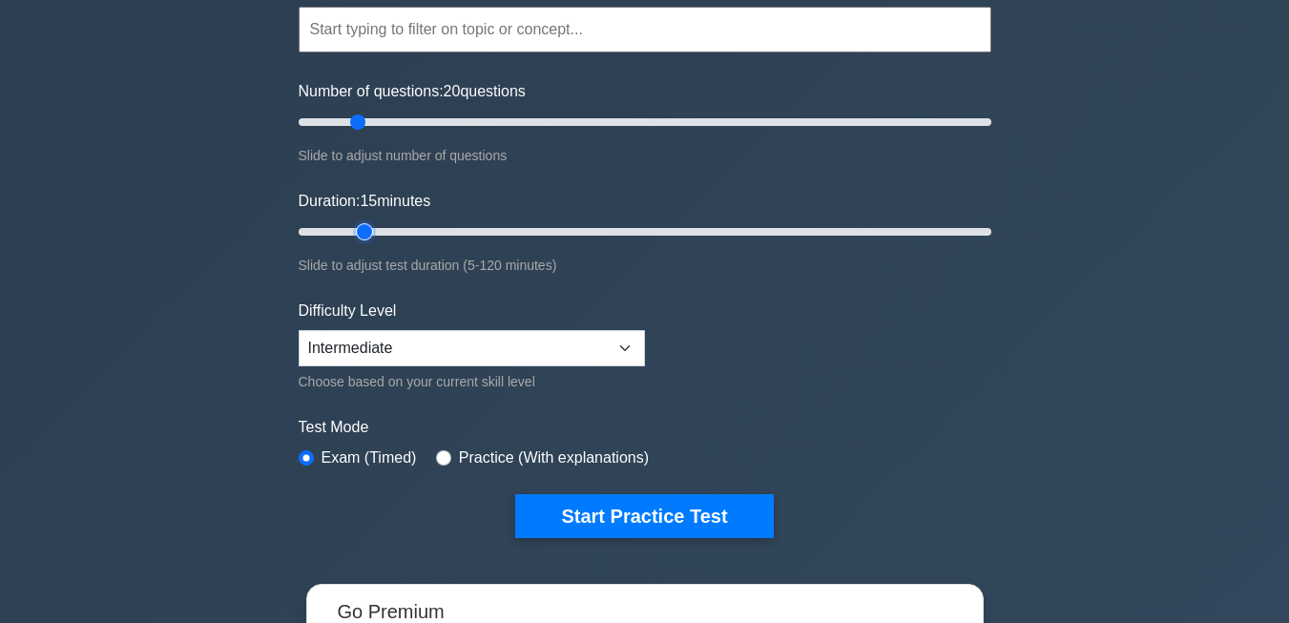
scroll to position [244, 0]
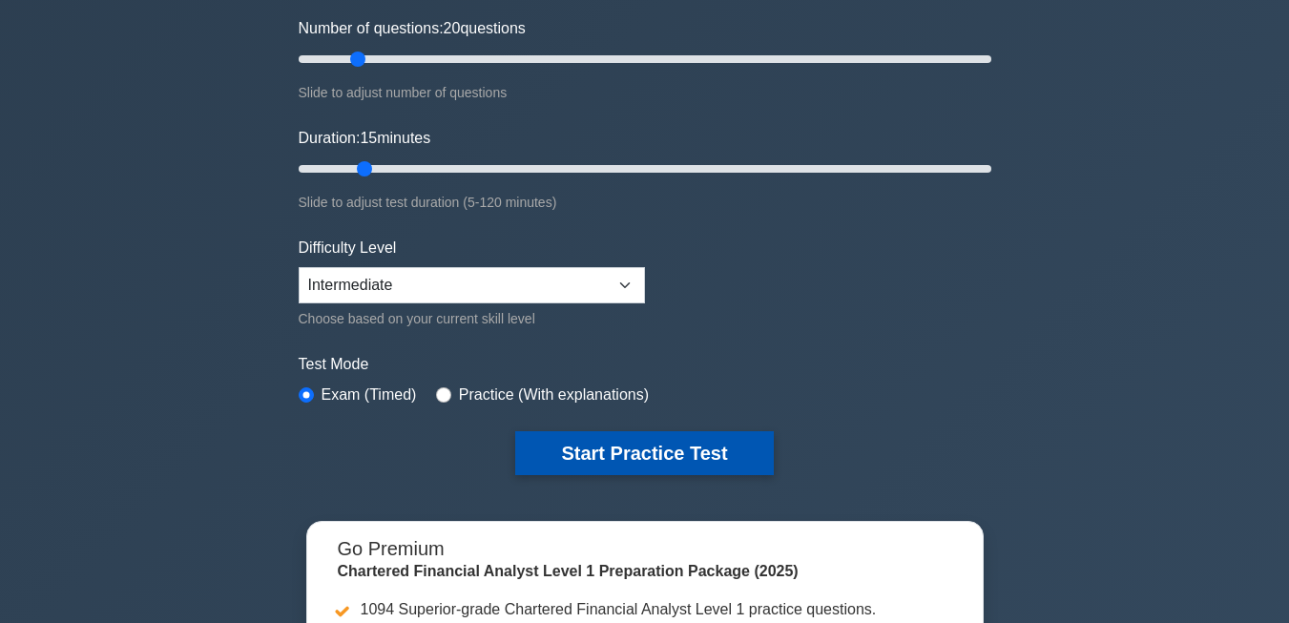
click at [617, 461] on button "Start Practice Test" at bounding box center [644, 453] width 258 height 44
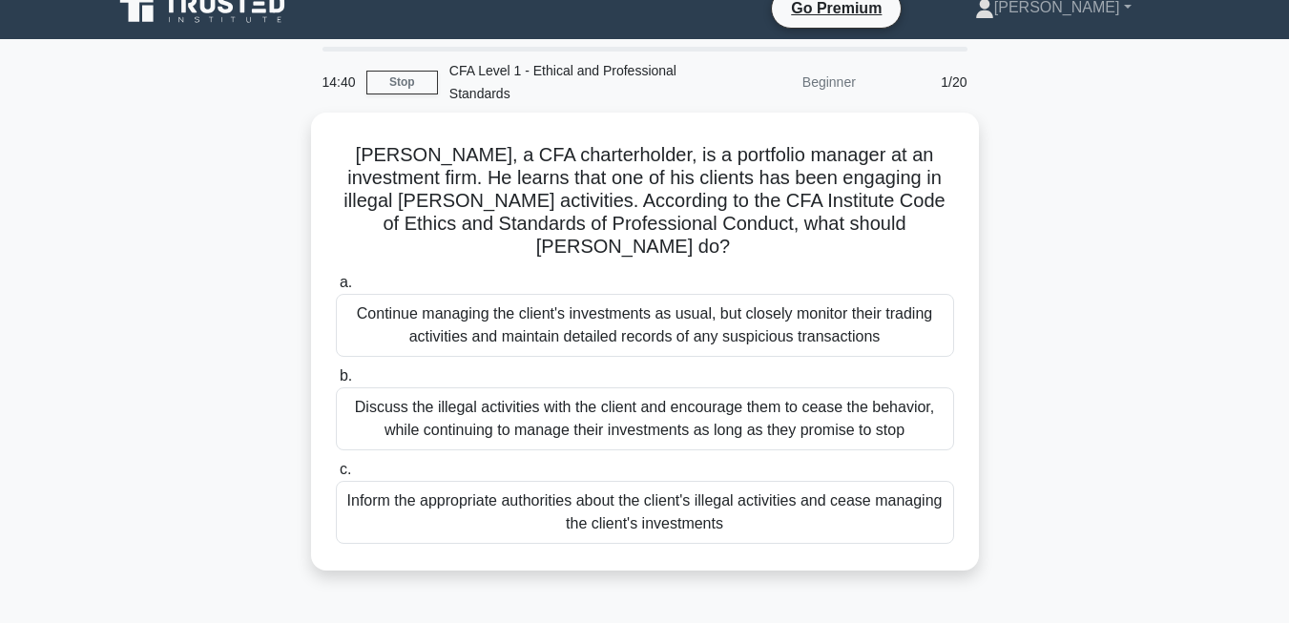
scroll to position [25, 0]
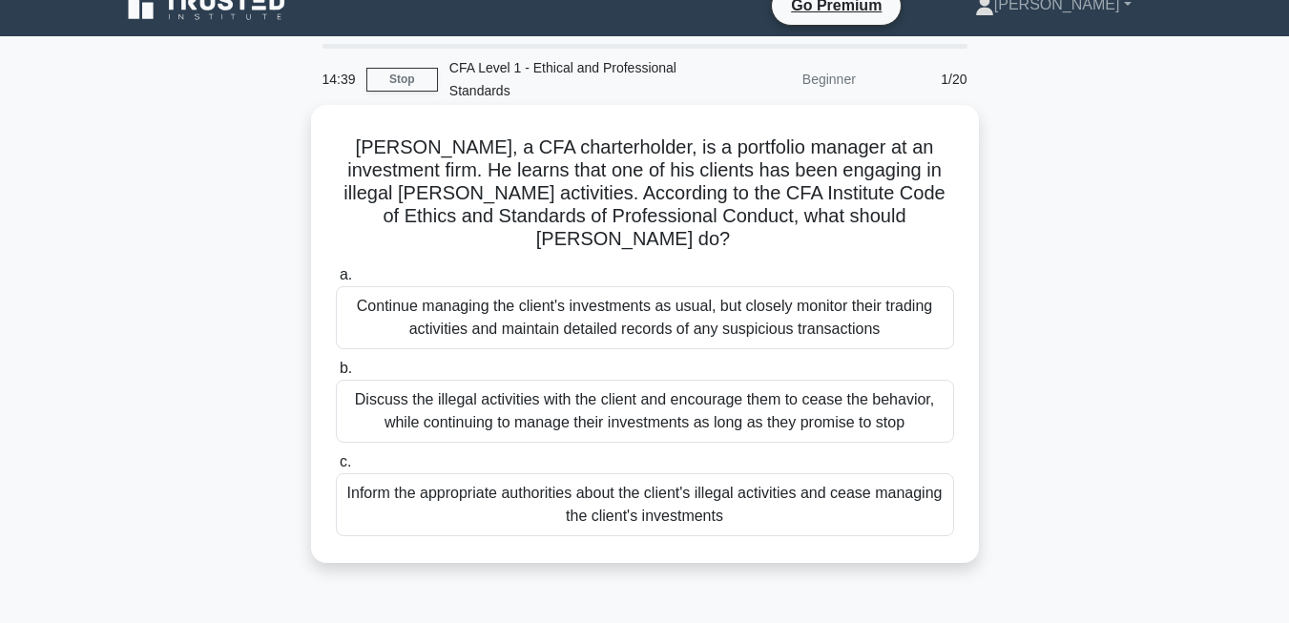
click at [360, 492] on div "Inform the appropriate authorities about the client's illegal activities and ce…" at bounding box center [645, 504] width 618 height 63
click at [336, 468] on input "c. Inform the appropriate authorities about the client's illegal activities and…" at bounding box center [336, 462] width 0 height 12
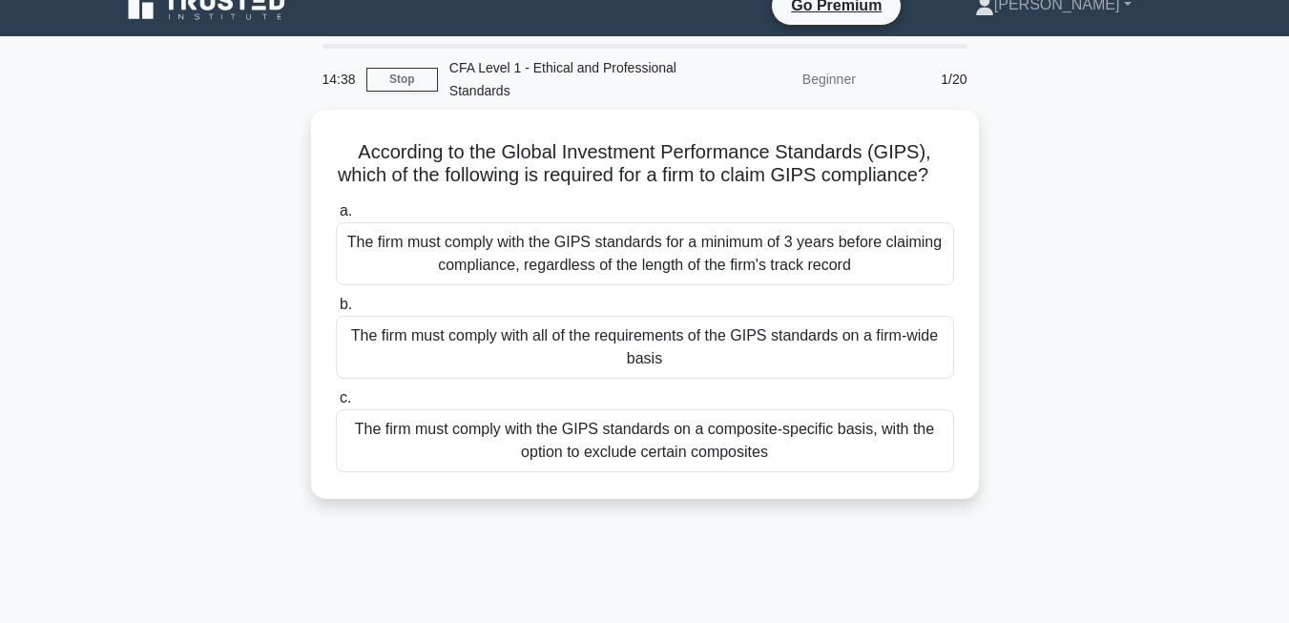
scroll to position [0, 0]
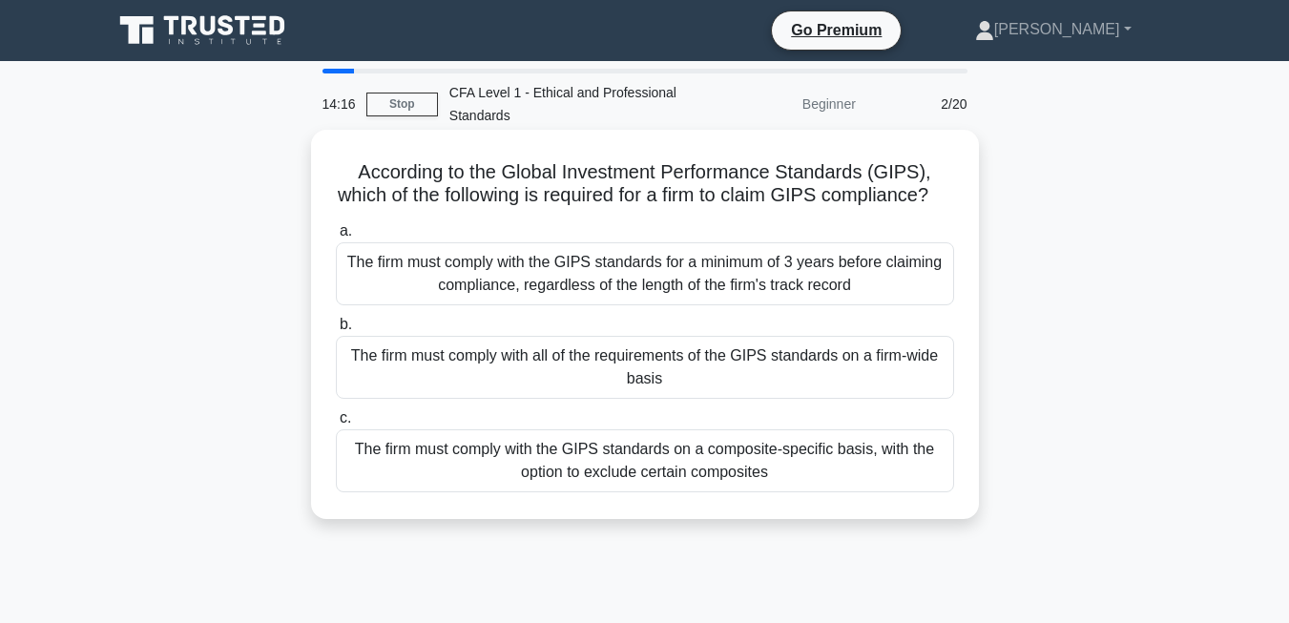
click at [351, 399] on div "The firm must comply with all of the requirements of the GIPS standards on a fi…" at bounding box center [645, 367] width 618 height 63
click at [336, 331] on input "b. The firm must comply with all of the requirements of the GIPS standards on a…" at bounding box center [336, 325] width 0 height 12
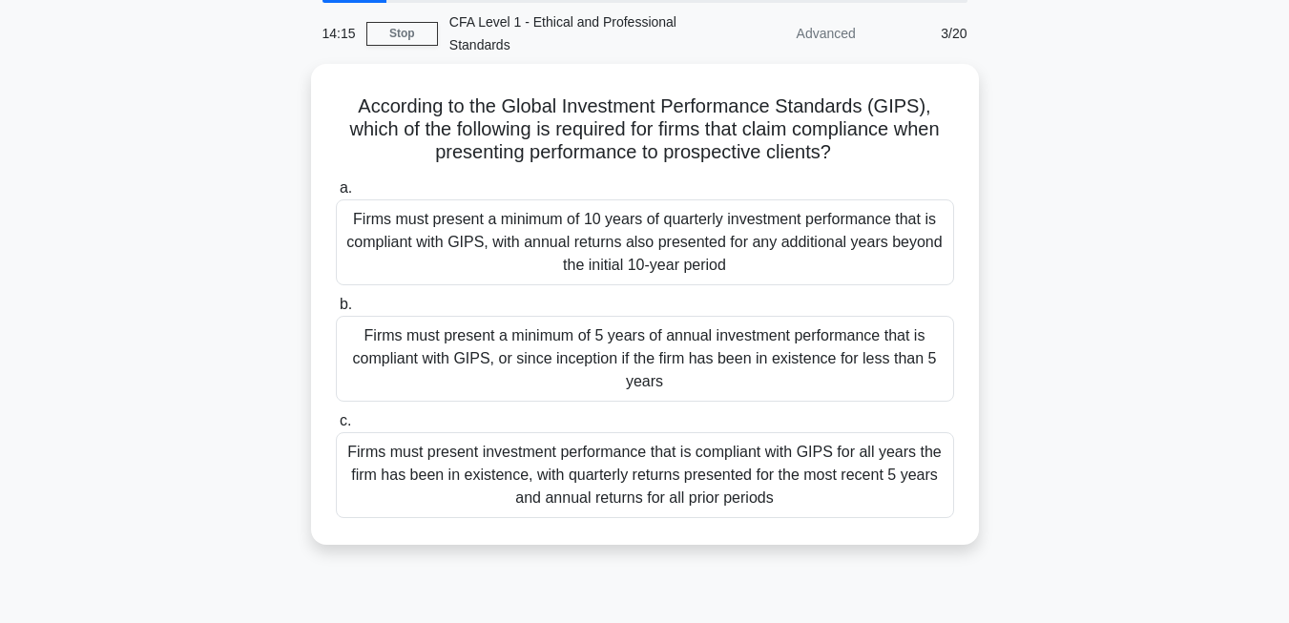
scroll to position [84, 0]
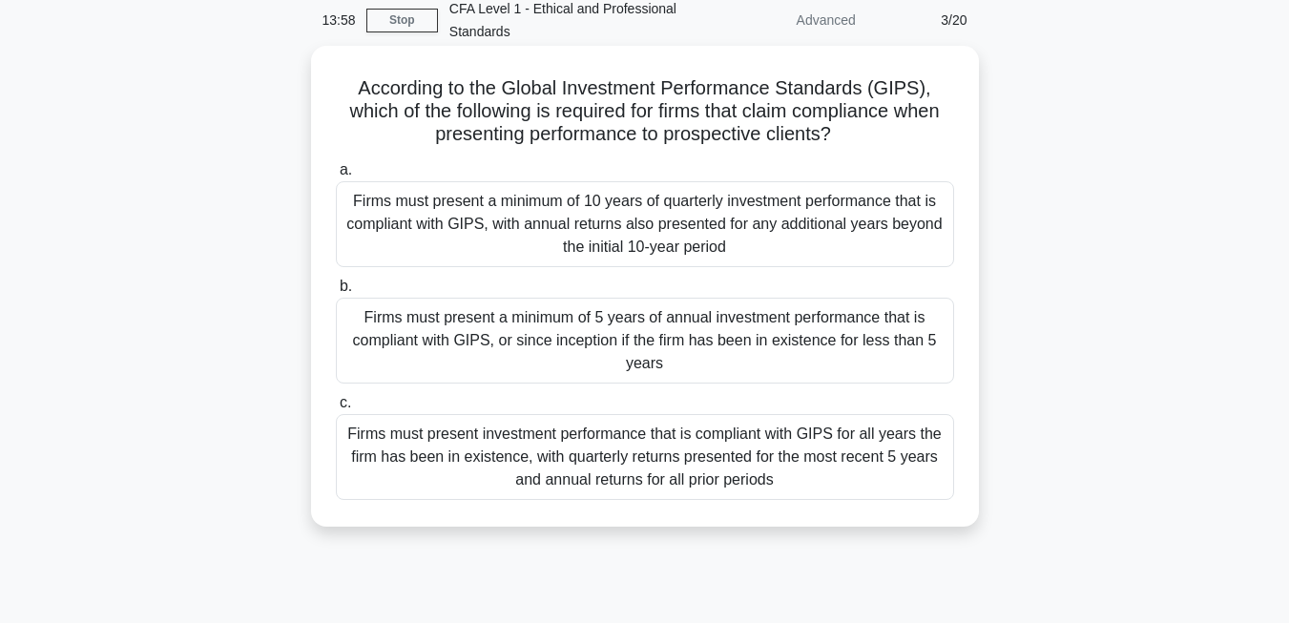
click at [410, 361] on div "Firms must present a minimum of 5 years of annual investment performance that i…" at bounding box center [645, 341] width 618 height 86
click at [336, 293] on input "b. Firms must present a minimum of 5 years of annual investment performance tha…" at bounding box center [336, 286] width 0 height 12
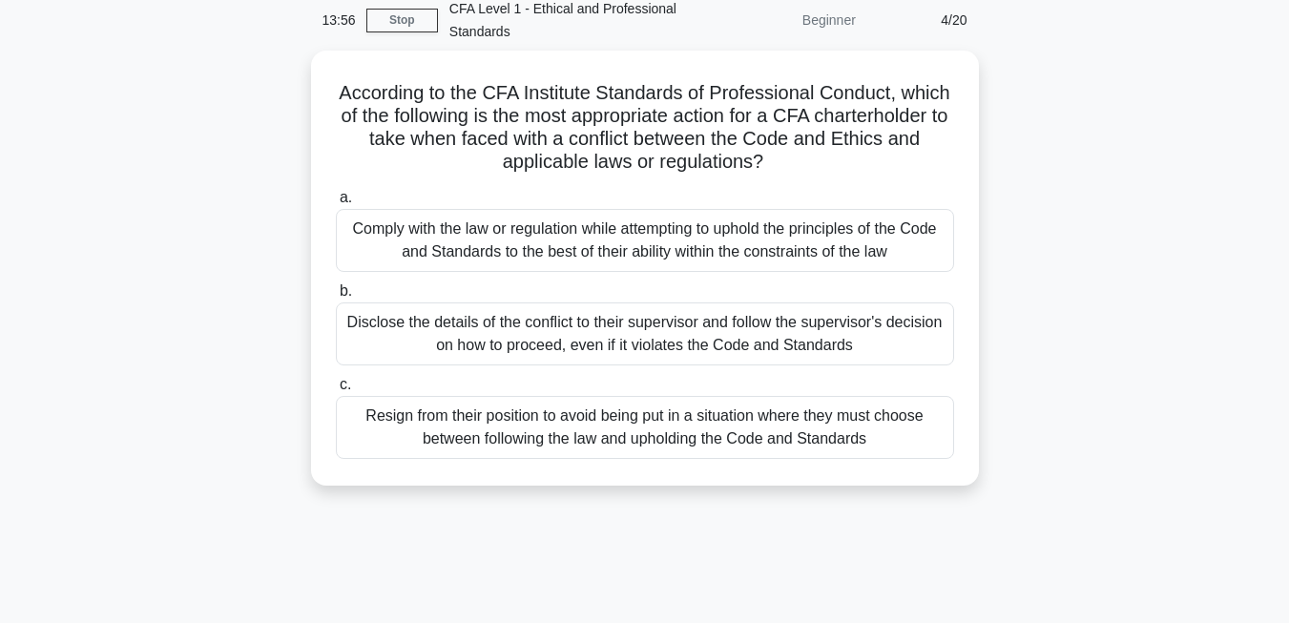
scroll to position [0, 0]
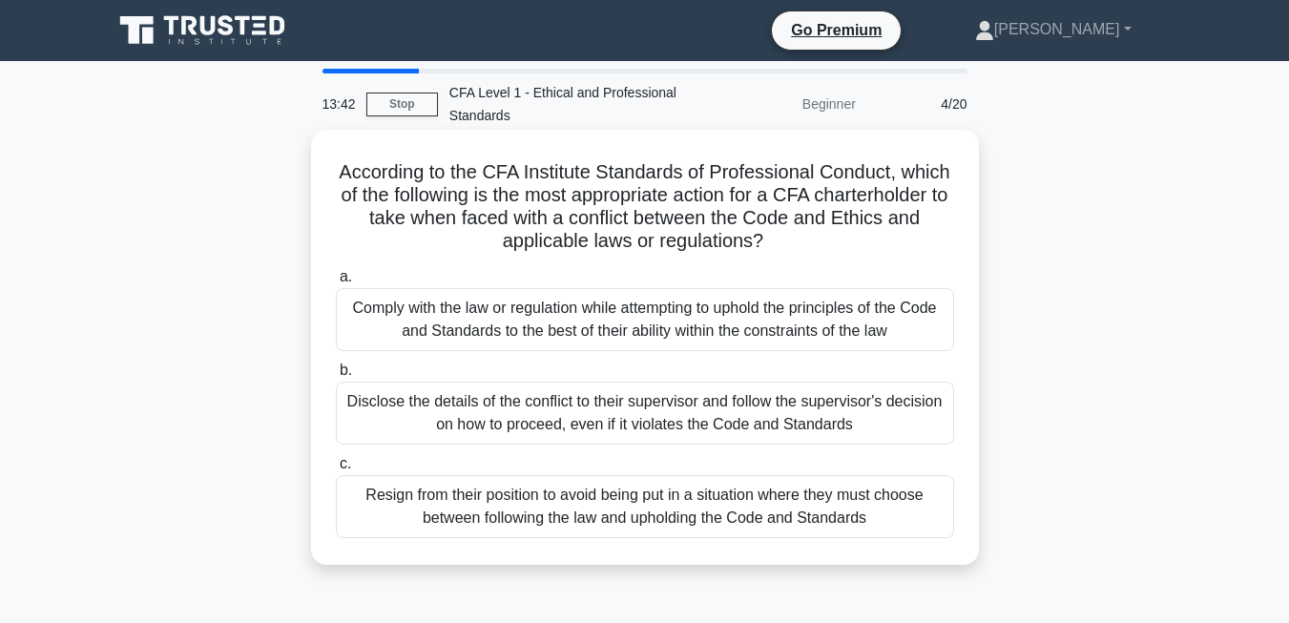
click at [431, 324] on div "Comply with the law or regulation while attempting to uphold the principles of …" at bounding box center [645, 319] width 618 height 63
click at [336, 283] on input "a. Comply with the law or regulation while attempting to uphold the principles …" at bounding box center [336, 277] width 0 height 12
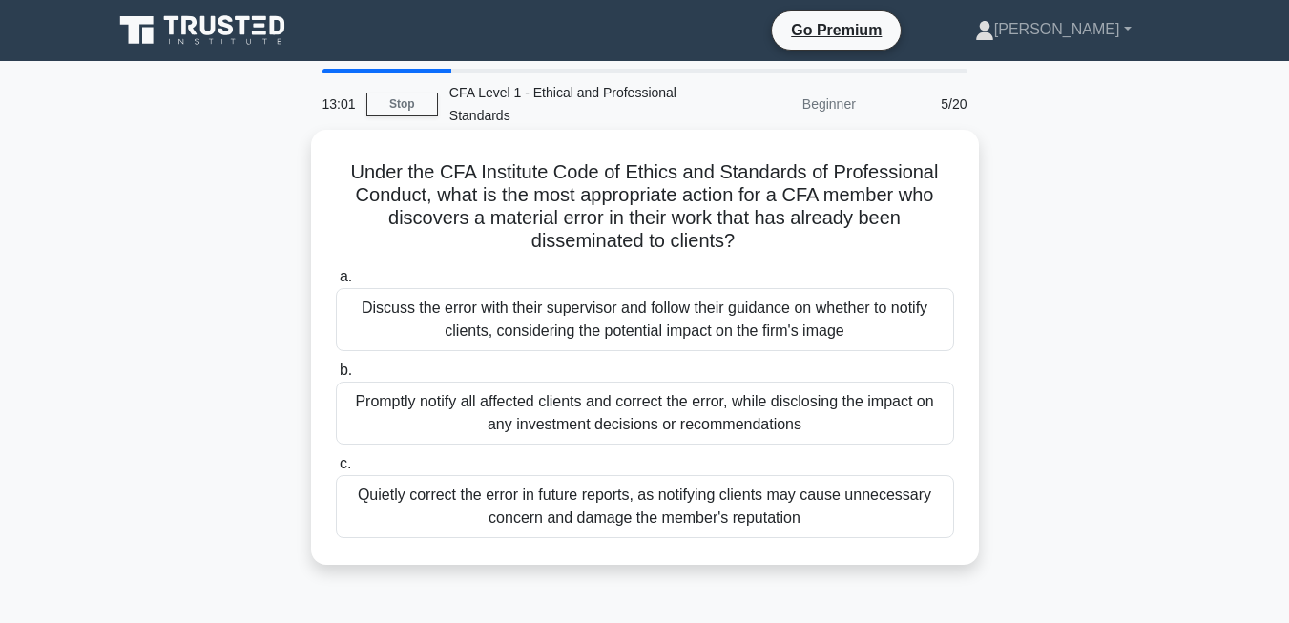
click at [373, 415] on div "Promptly notify all affected clients and correct the error, while disclosing th…" at bounding box center [645, 413] width 618 height 63
click at [336, 377] on input "b. Promptly notify all affected clients and correct the error, while disclosing…" at bounding box center [336, 370] width 0 height 12
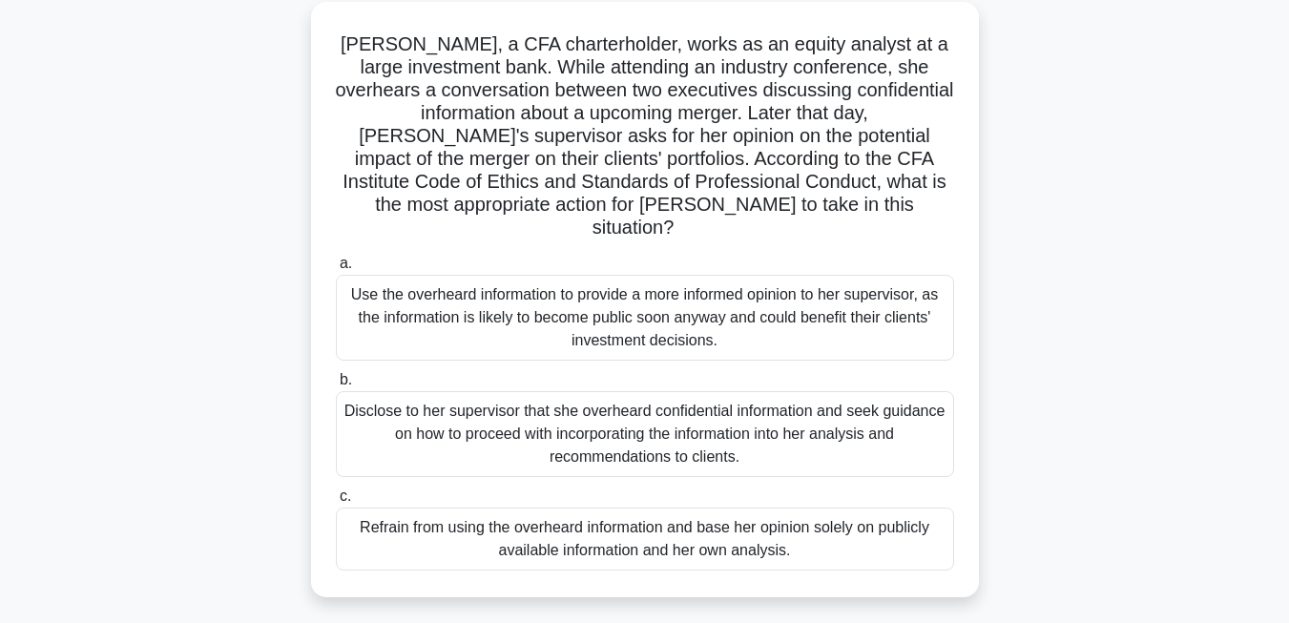
scroll to position [130, 0]
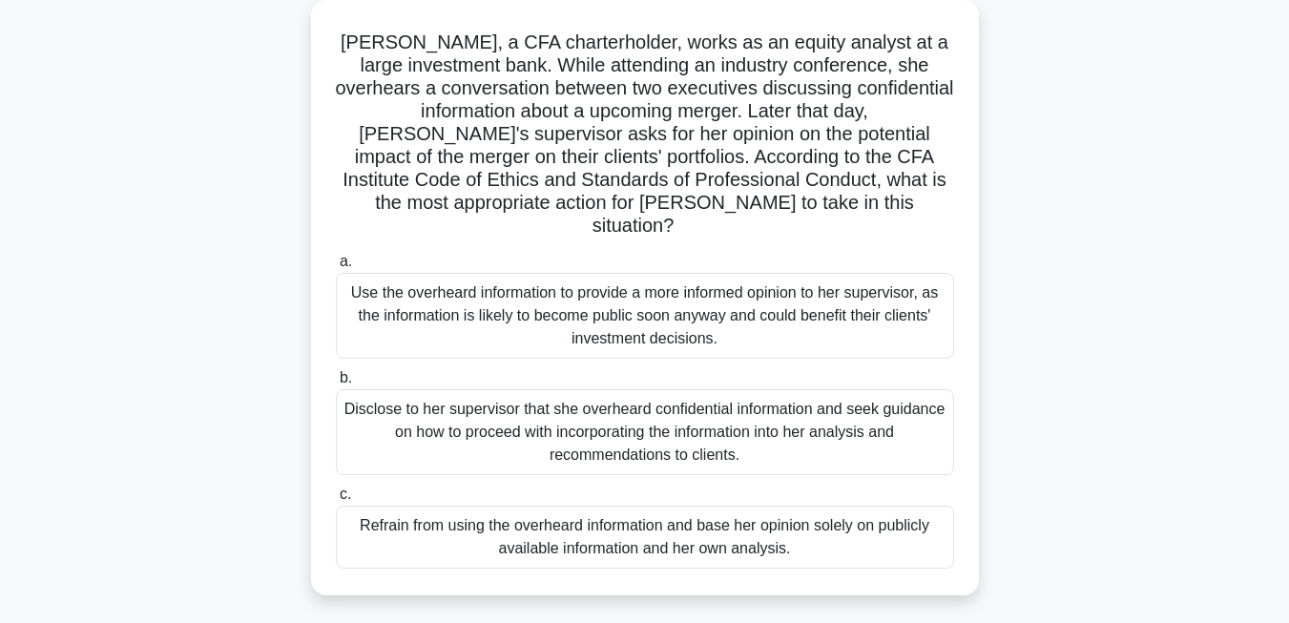
click at [386, 423] on div "Disclose to her supervisor that she overheard confidential information and seek…" at bounding box center [645, 432] width 618 height 86
click at [336, 384] on input "b. Disclose to her supervisor that she overheard confidential information and s…" at bounding box center [336, 378] width 0 height 12
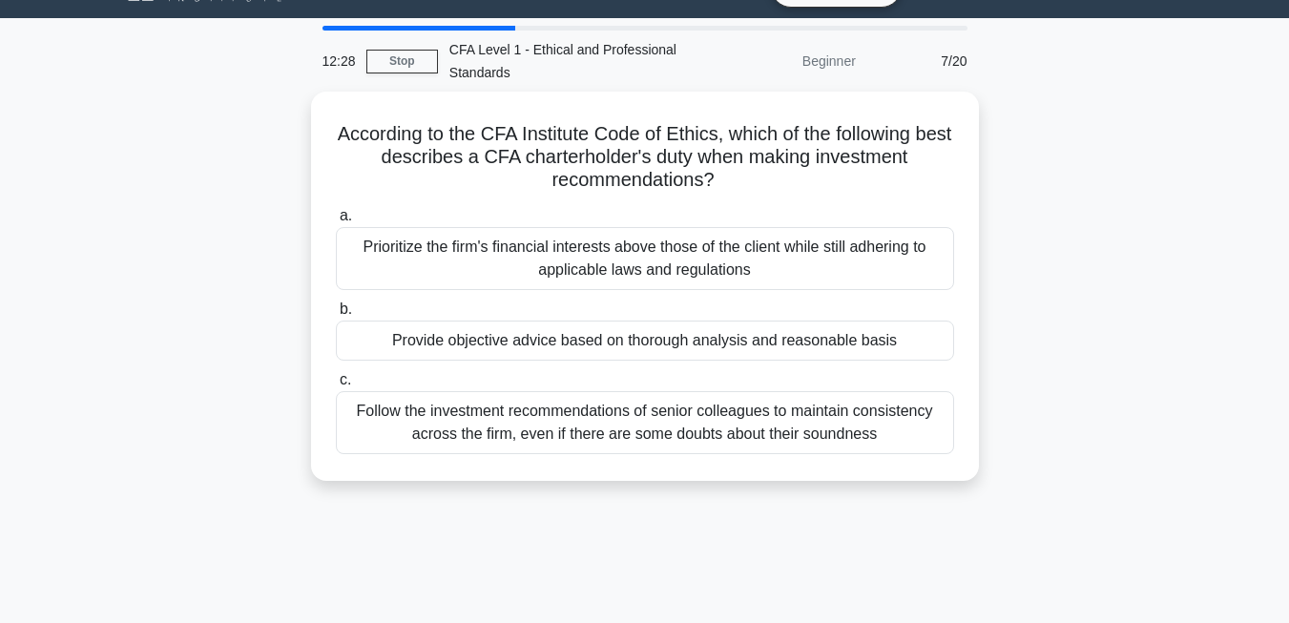
scroll to position [0, 0]
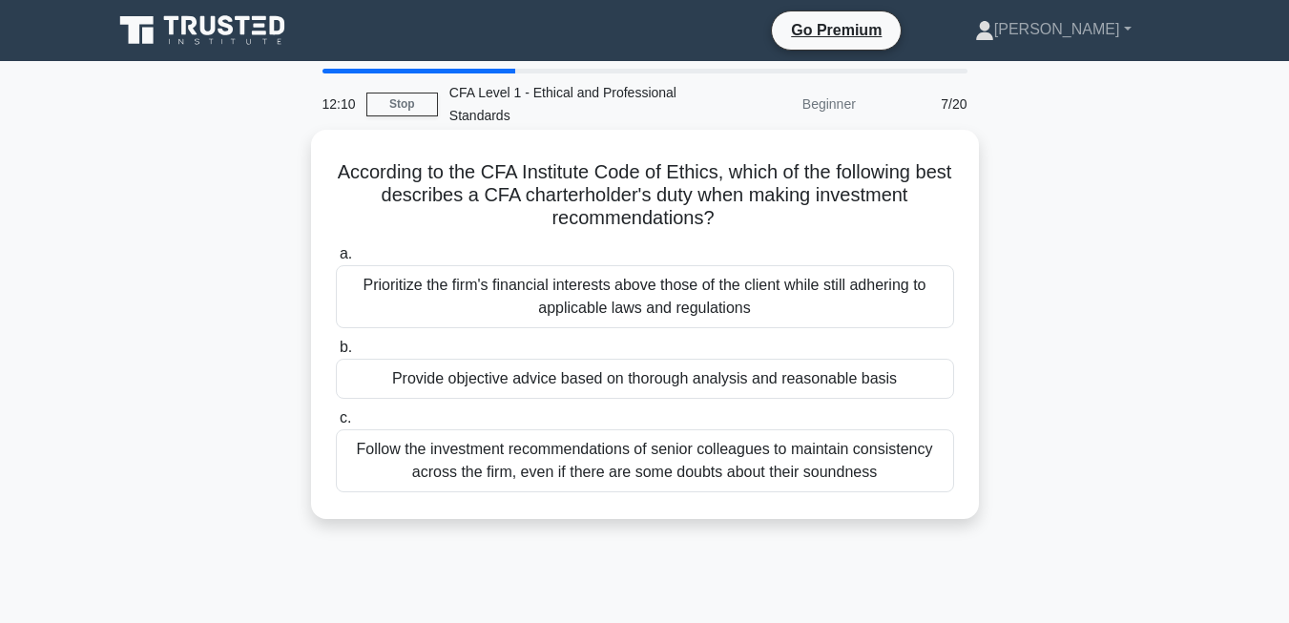
click at [441, 372] on div "Provide objective advice based on thorough analysis and reasonable basis" at bounding box center [645, 379] width 618 height 40
click at [336, 354] on input "b. Provide objective advice based on thorough analysis and reasonable basis" at bounding box center [336, 347] width 0 height 12
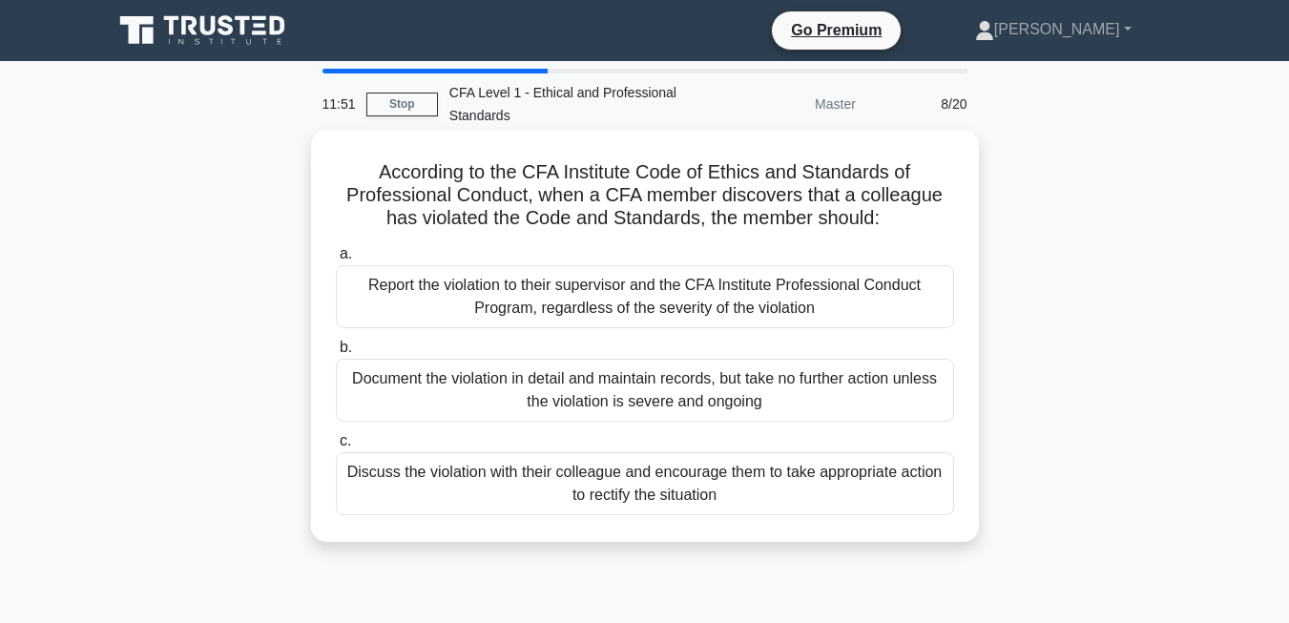
click at [402, 318] on div "Report the violation to their supervisor and the CFA Institute Professional Con…" at bounding box center [645, 296] width 618 height 63
click at [336, 260] on input "a. Report the violation to their supervisor and the CFA Institute Professional …" at bounding box center [336, 254] width 0 height 12
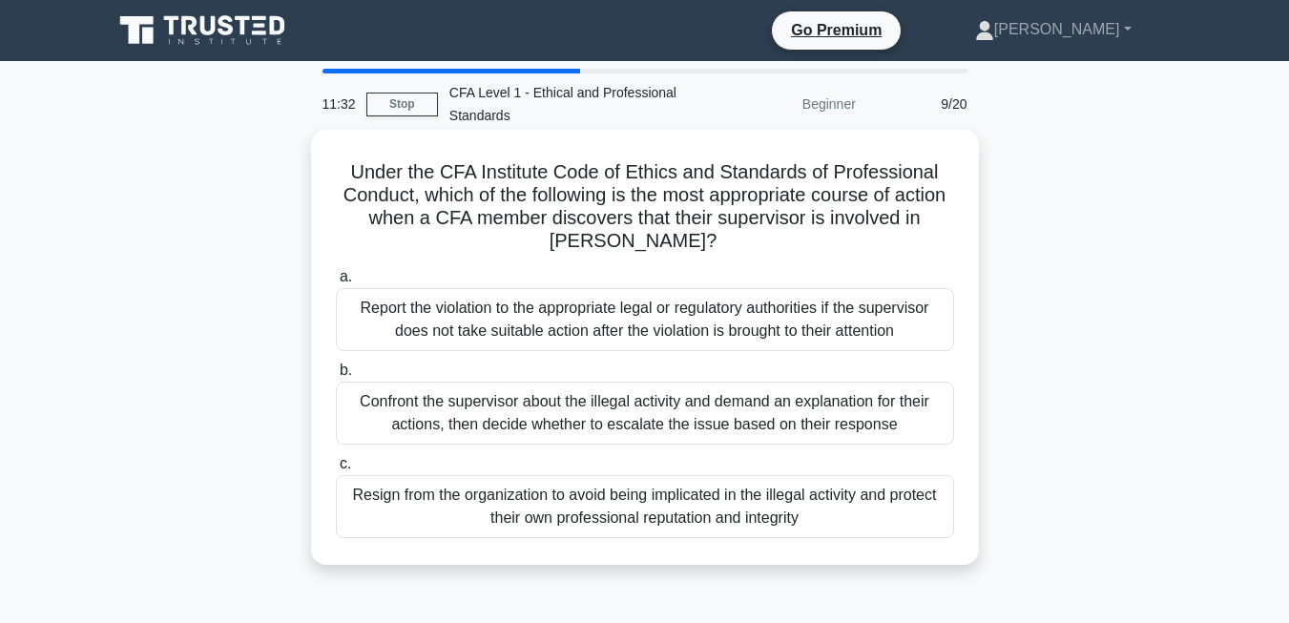
click at [367, 436] on div "Confront the supervisor about the illegal activity and demand an explanation fo…" at bounding box center [645, 413] width 618 height 63
click at [336, 377] on input "b. Confront the supervisor about the illegal activity and demand an explanation…" at bounding box center [336, 370] width 0 height 12
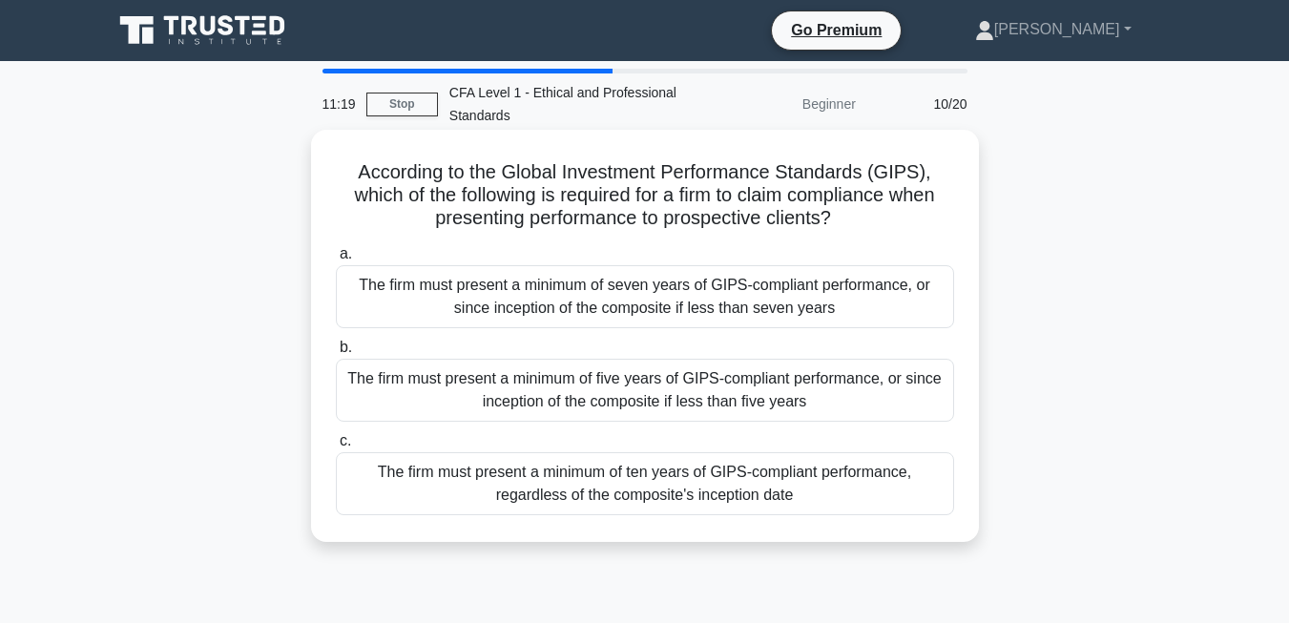
click at [402, 402] on div "The firm must present a minimum of five years of GIPS-compliant performance, or…" at bounding box center [645, 390] width 618 height 63
click at [336, 354] on input "b. The firm must present a minimum of five years of GIPS-compliant performance,…" at bounding box center [336, 347] width 0 height 12
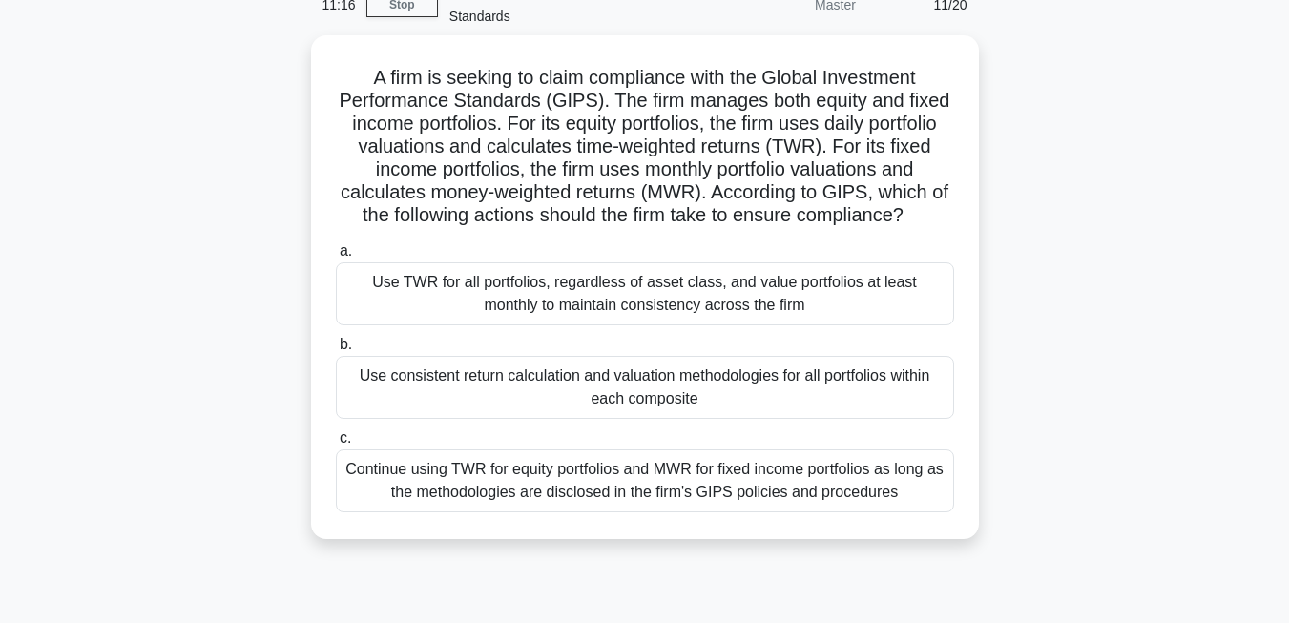
scroll to position [100, 0]
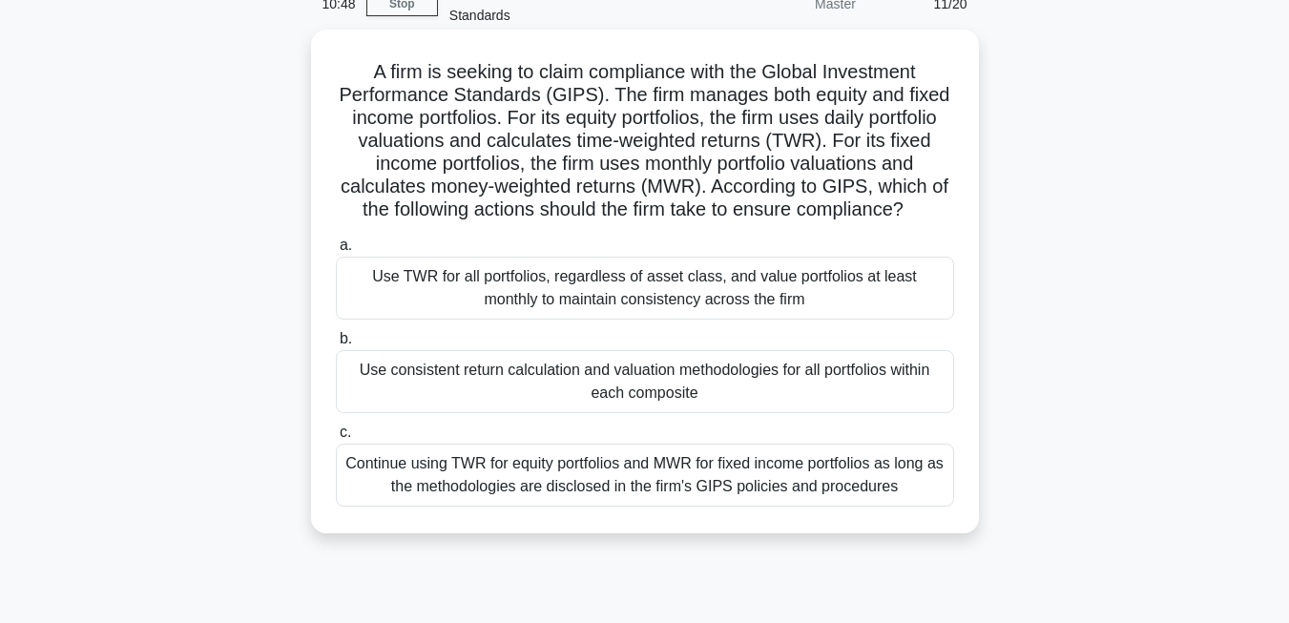
click at [381, 489] on div "Continue using TWR for equity portfolios and MWR for fixed income portfolios as…" at bounding box center [645, 474] width 618 height 63
click at [336, 439] on input "c. Continue using TWR for equity portfolios and MWR for fixed income portfolios…" at bounding box center [336, 432] width 0 height 12
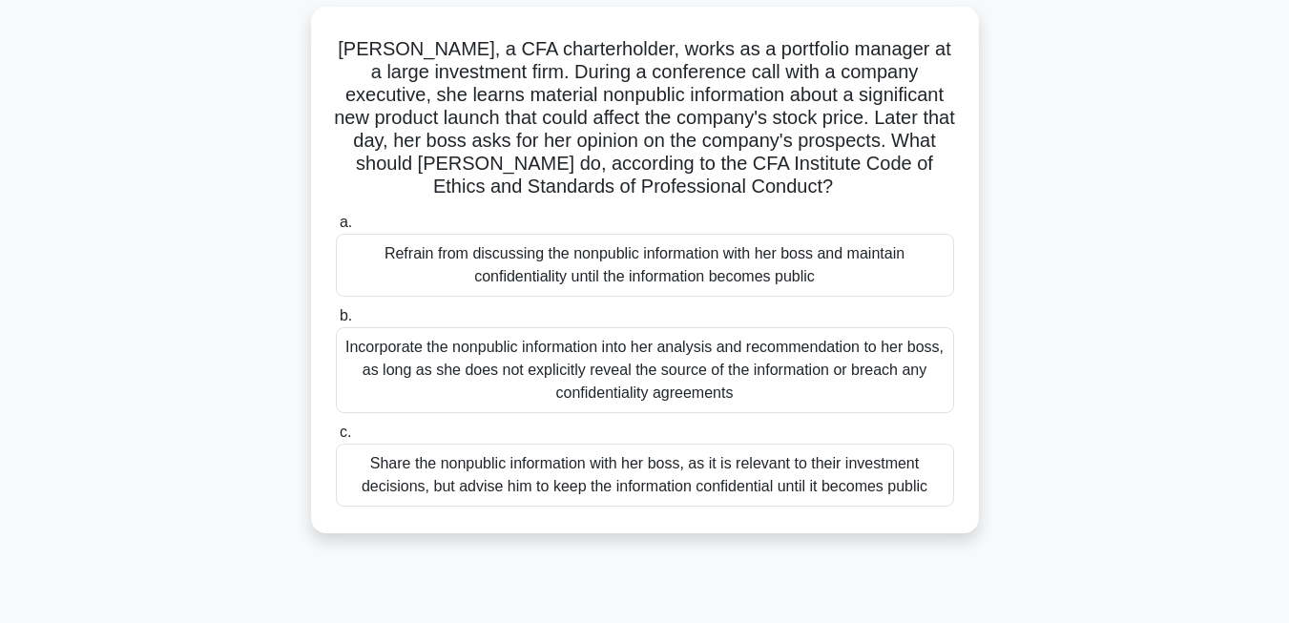
scroll to position [131, 0]
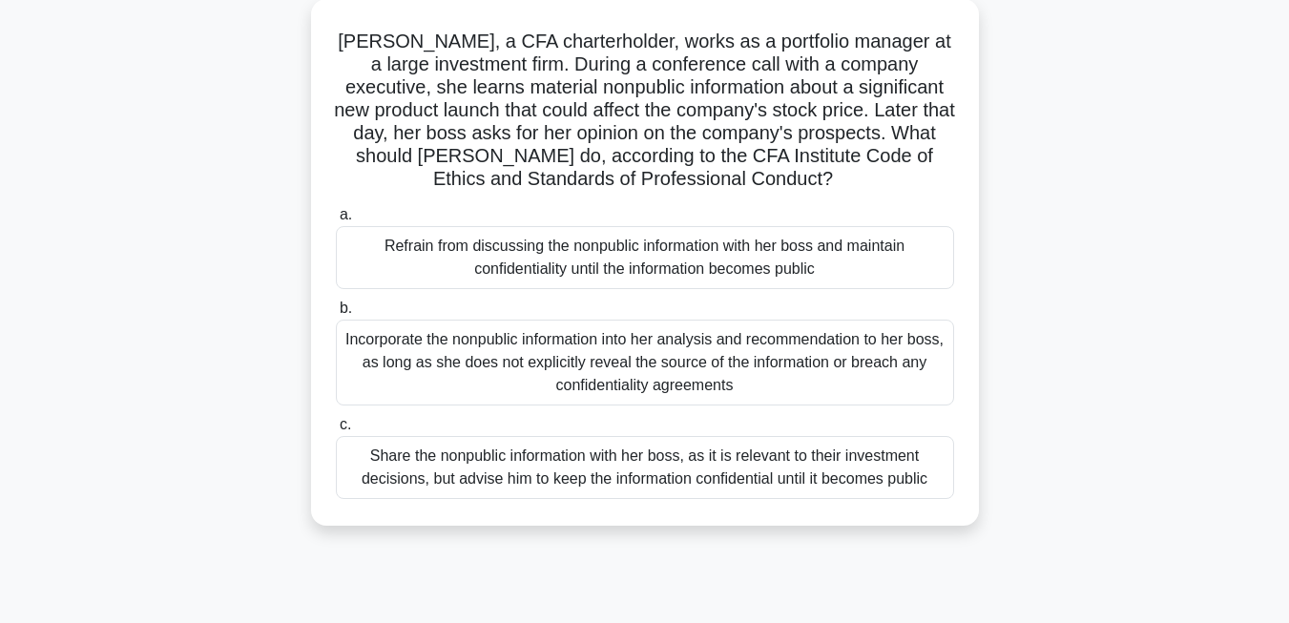
click at [465, 379] on div "Incorporate the nonpublic information into her analysis and recommendation to h…" at bounding box center [645, 363] width 618 height 86
click at [336, 315] on input "b. Incorporate the nonpublic information into her analysis and recommendation t…" at bounding box center [336, 308] width 0 height 12
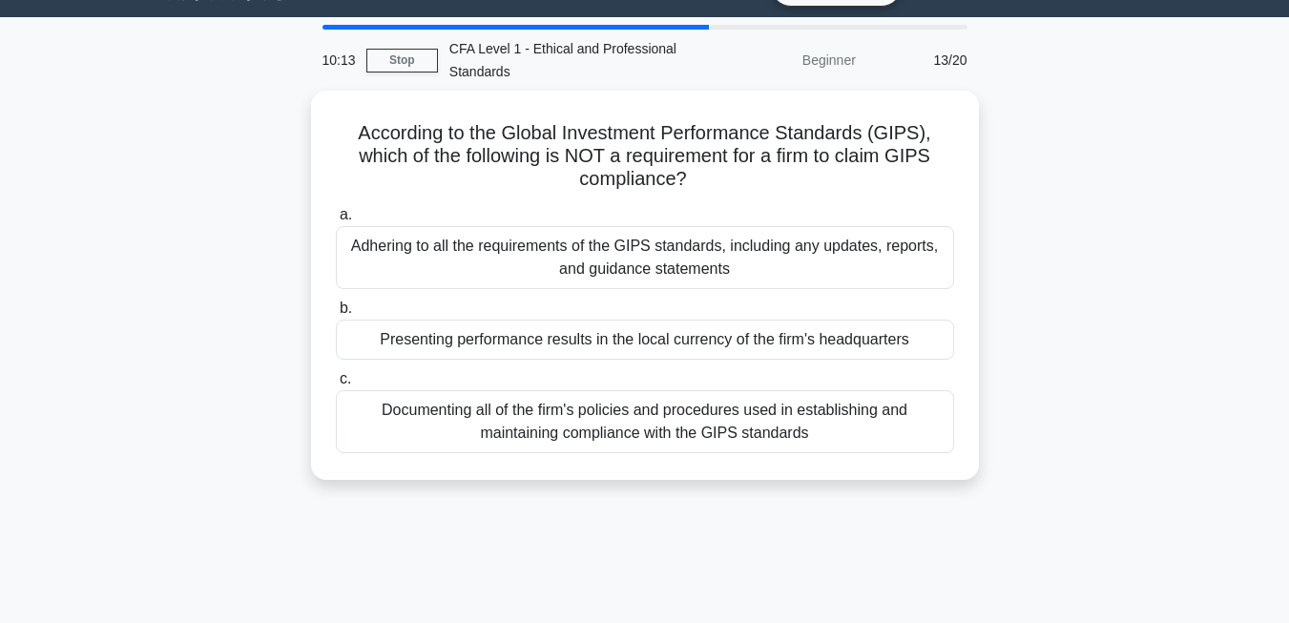
scroll to position [0, 0]
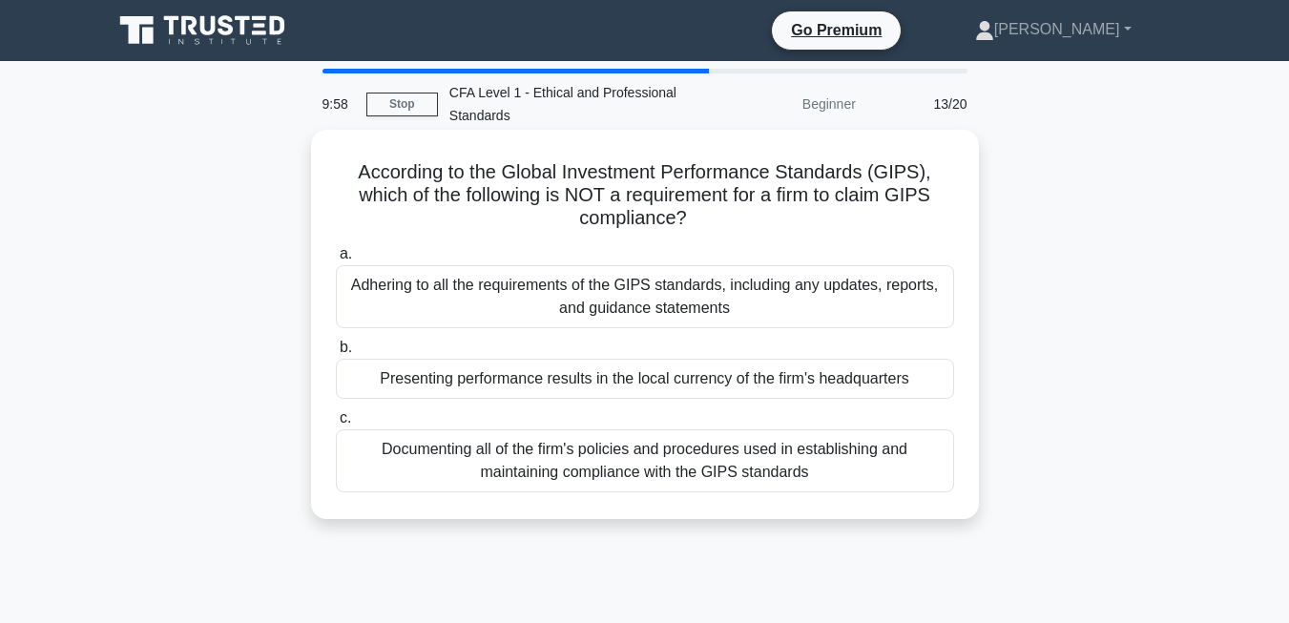
click at [503, 375] on div "Presenting performance results in the local currency of the firm's headquarters" at bounding box center [645, 379] width 618 height 40
click at [336, 354] on input "b. Presenting performance results in the local currency of the firm's headquart…" at bounding box center [336, 347] width 0 height 12
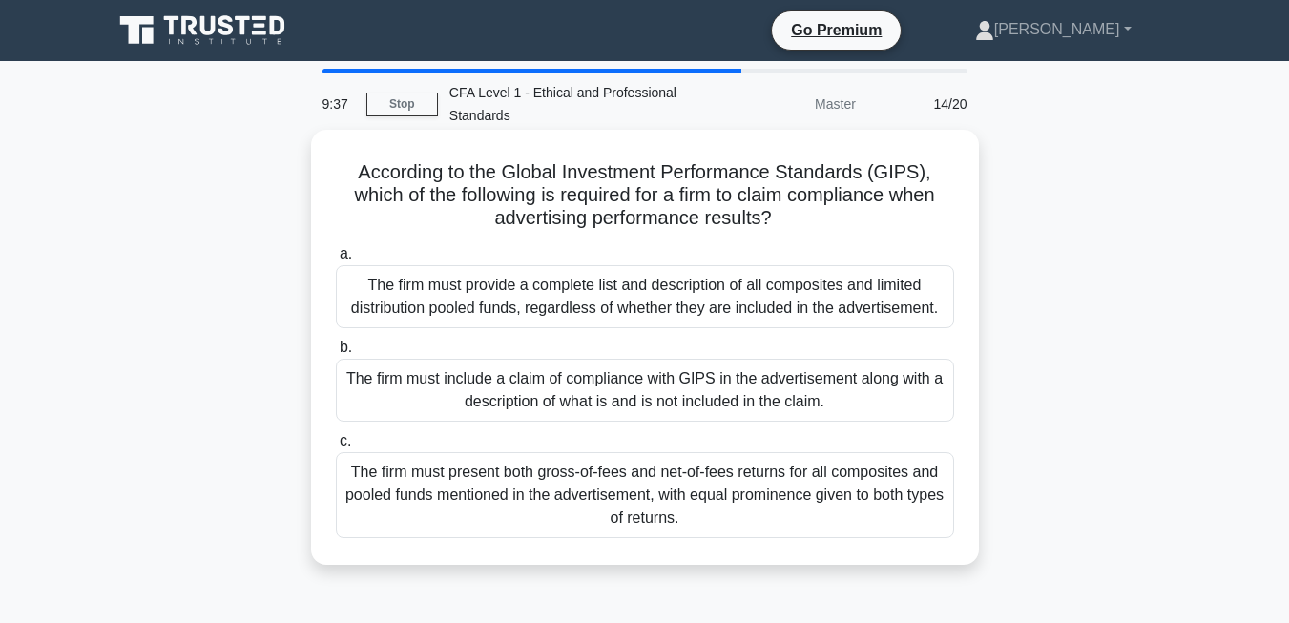
click at [371, 289] on div "The firm must provide a complete list and description of all composites and lim…" at bounding box center [645, 296] width 618 height 63
click at [336, 260] on input "a. The firm must provide a complete list and description of all composites and …" at bounding box center [336, 254] width 0 height 12
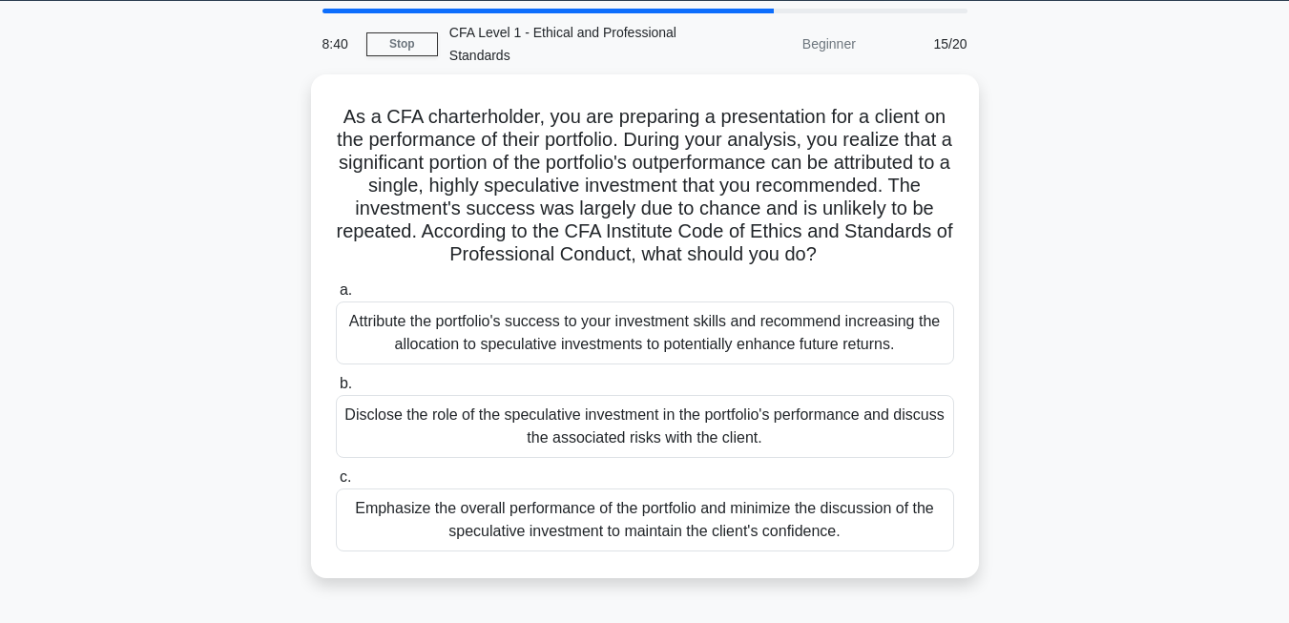
scroll to position [131, 0]
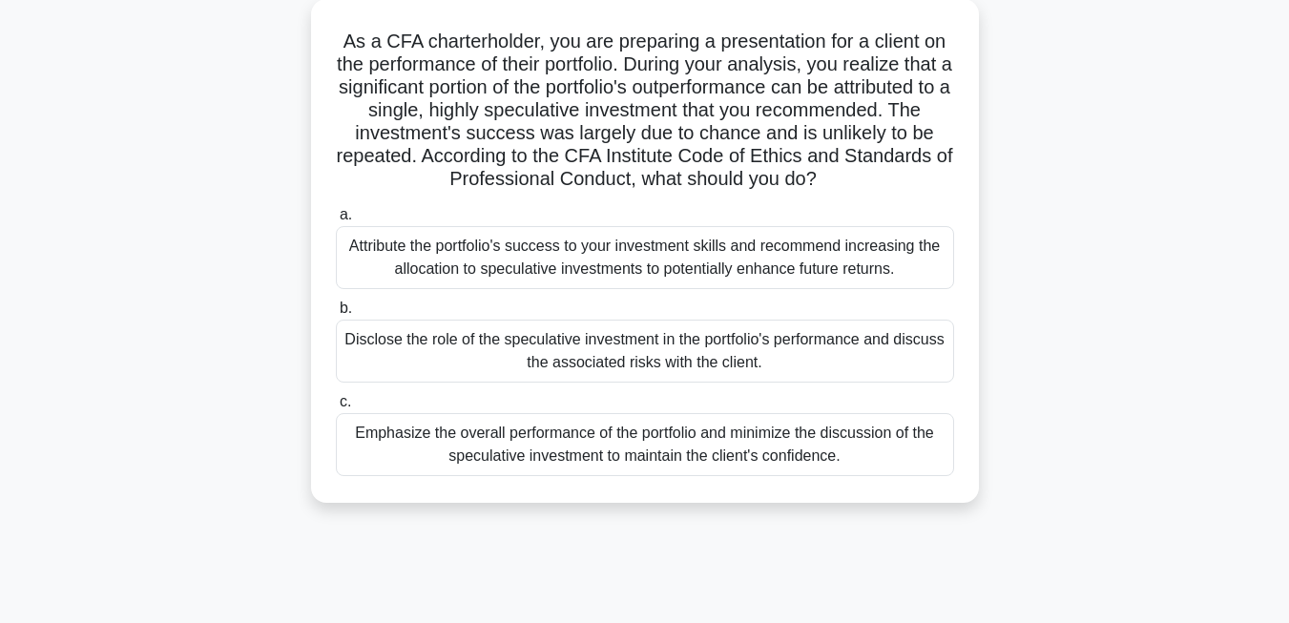
click at [365, 462] on div "Emphasize the overall performance of the portfolio and minimize the discussion …" at bounding box center [645, 444] width 618 height 63
click at [336, 408] on input "c. Emphasize the overall performance of the portfolio and minimize the discussi…" at bounding box center [336, 402] width 0 height 12
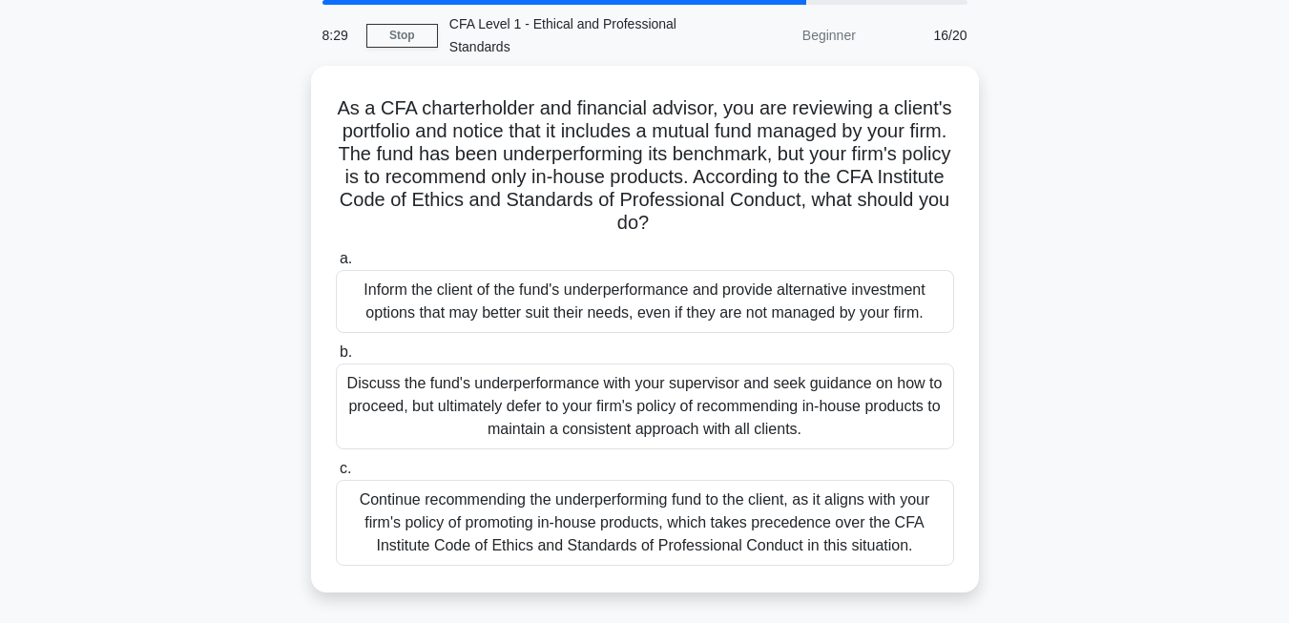
scroll to position [70, 0]
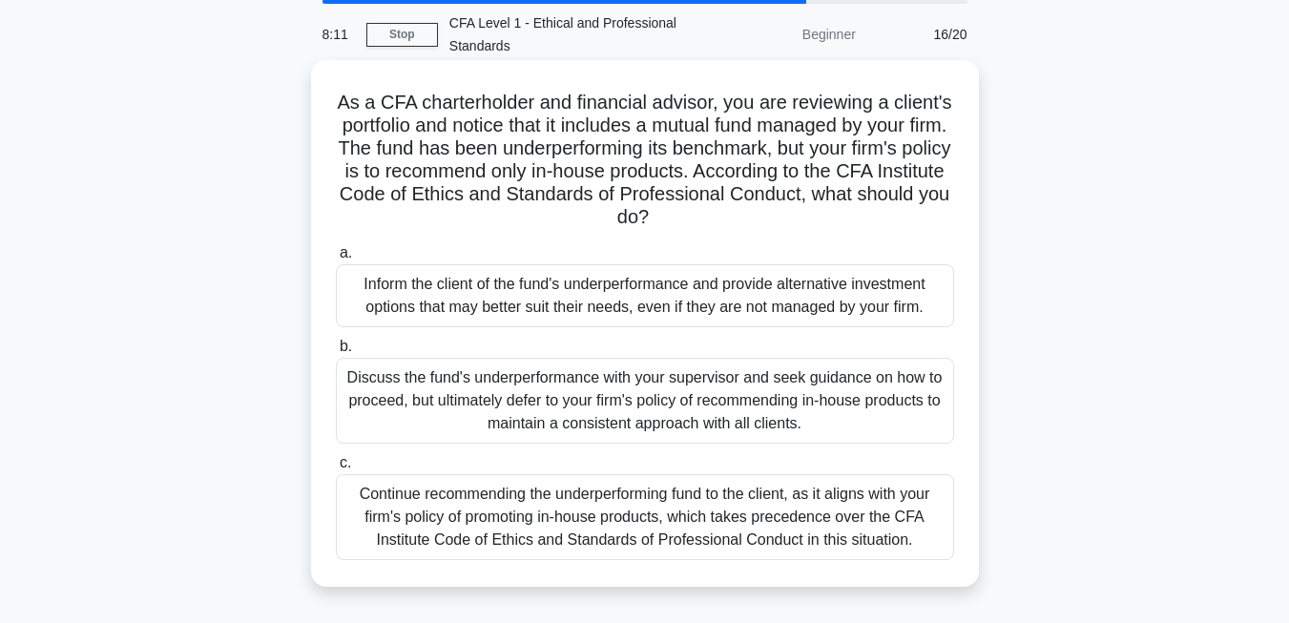
click at [415, 317] on div "Inform the client of the fund's underperformance and provide alternative invest…" at bounding box center [645, 295] width 618 height 63
click at [336, 259] on input "a. Inform the client of the fund's underperformance and provide alternative inv…" at bounding box center [336, 253] width 0 height 12
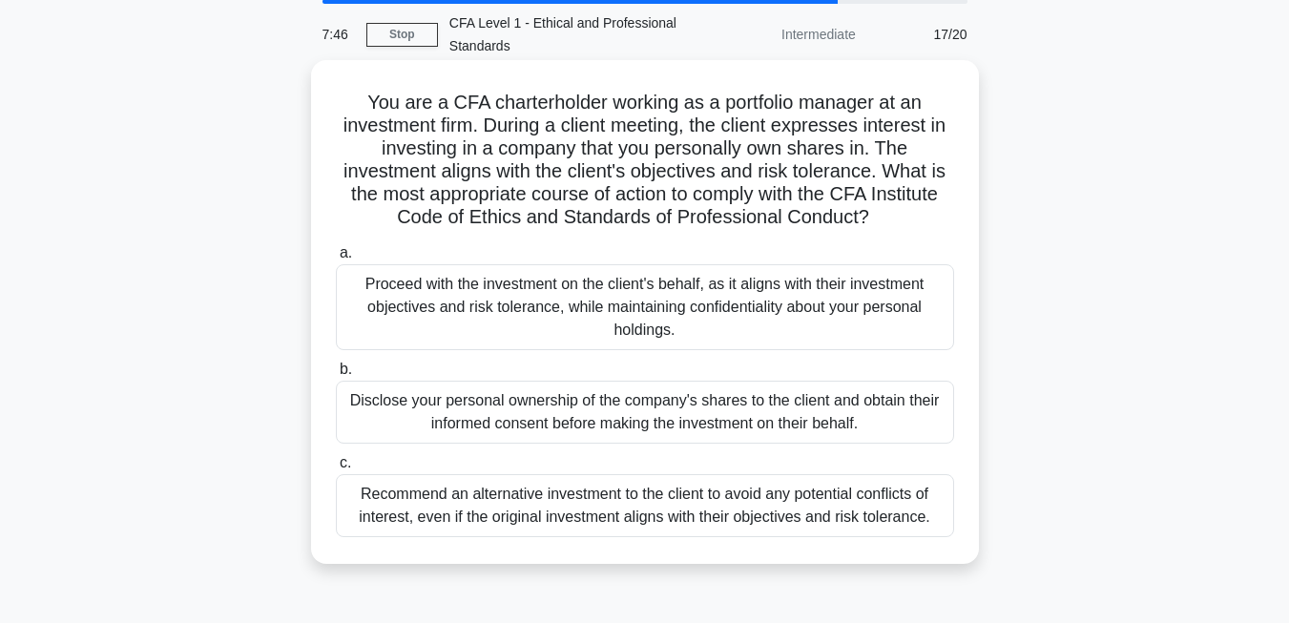
click at [348, 514] on div "Recommend an alternative investment to the client to avoid any potential confli…" at bounding box center [645, 505] width 618 height 63
click at [336, 469] on input "c. Recommend an alternative investment to the client to avoid any potential con…" at bounding box center [336, 463] width 0 height 12
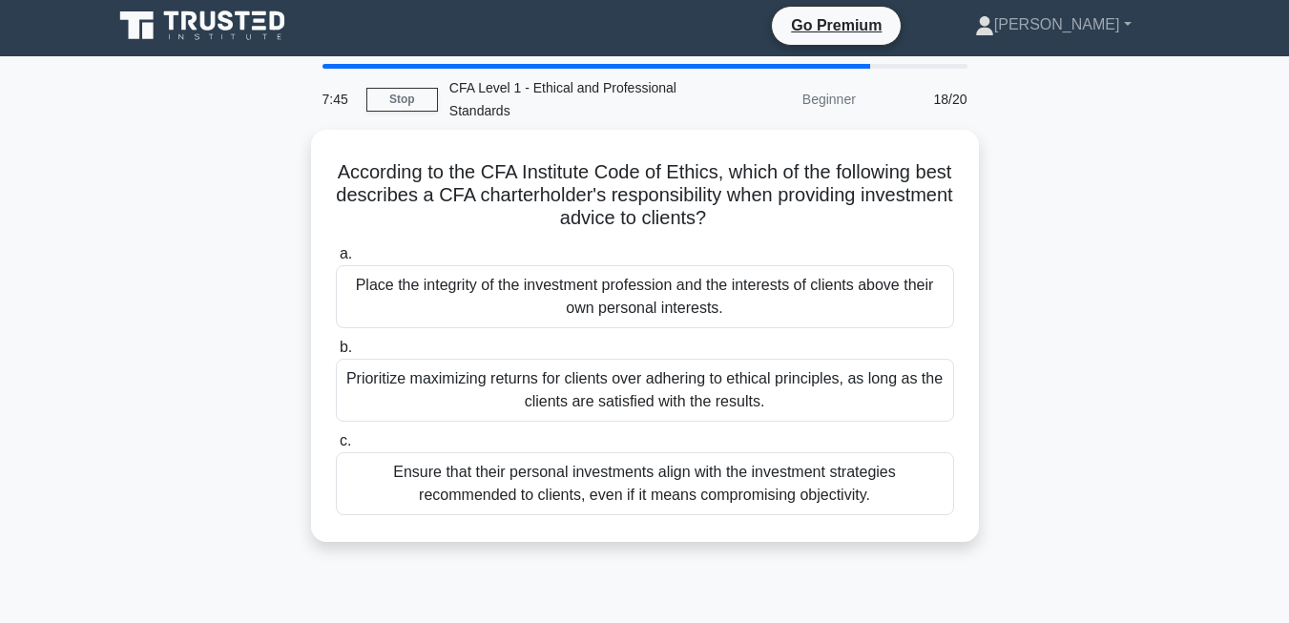
scroll to position [0, 0]
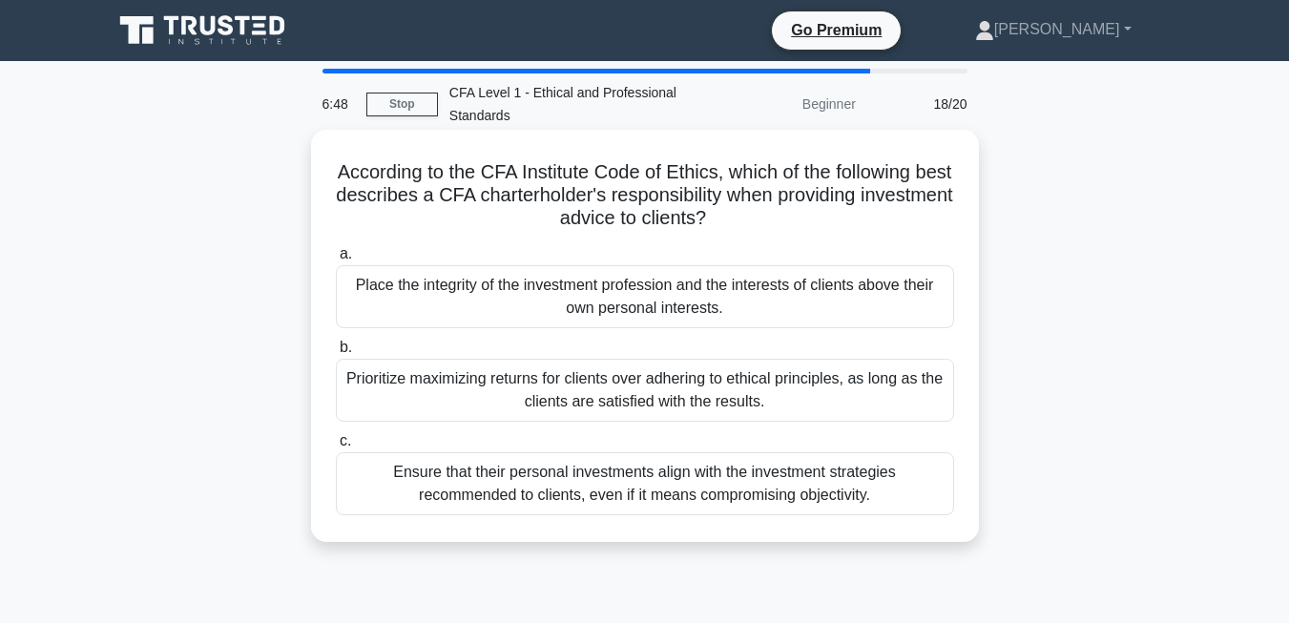
click at [414, 302] on div "Place the integrity of the investment profession and the interests of clients a…" at bounding box center [645, 296] width 618 height 63
click at [336, 260] on input "a. Place the integrity of the investment profession and the interests of client…" at bounding box center [336, 254] width 0 height 12
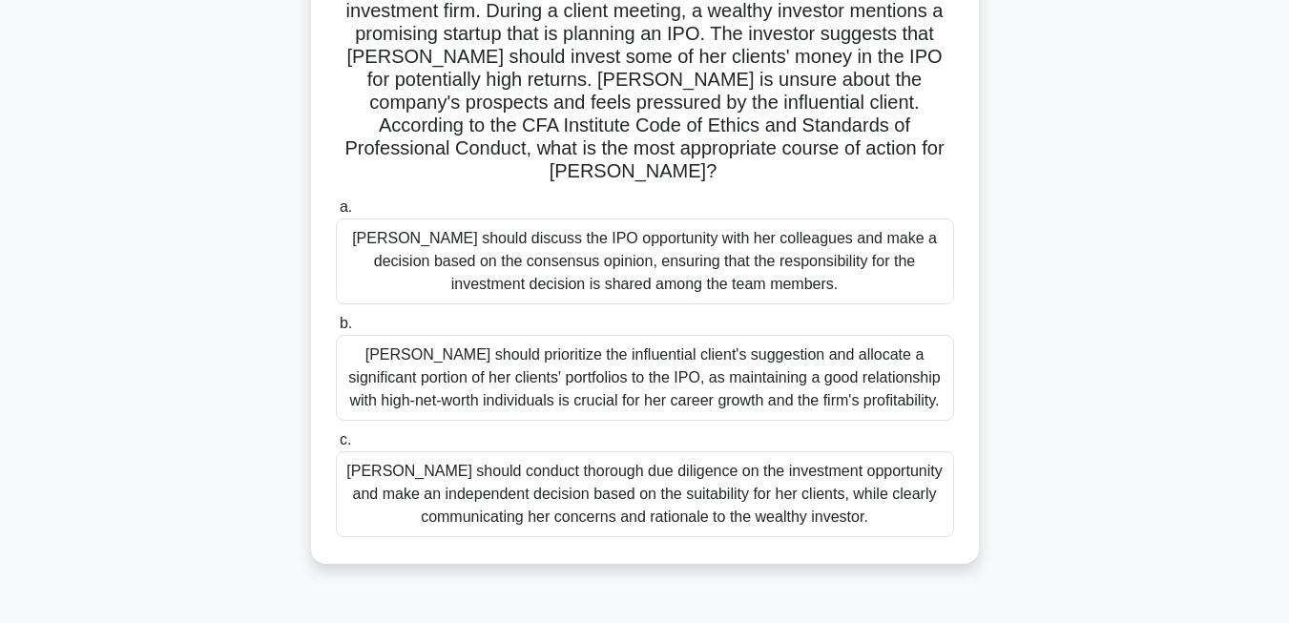
scroll to position [197, 0]
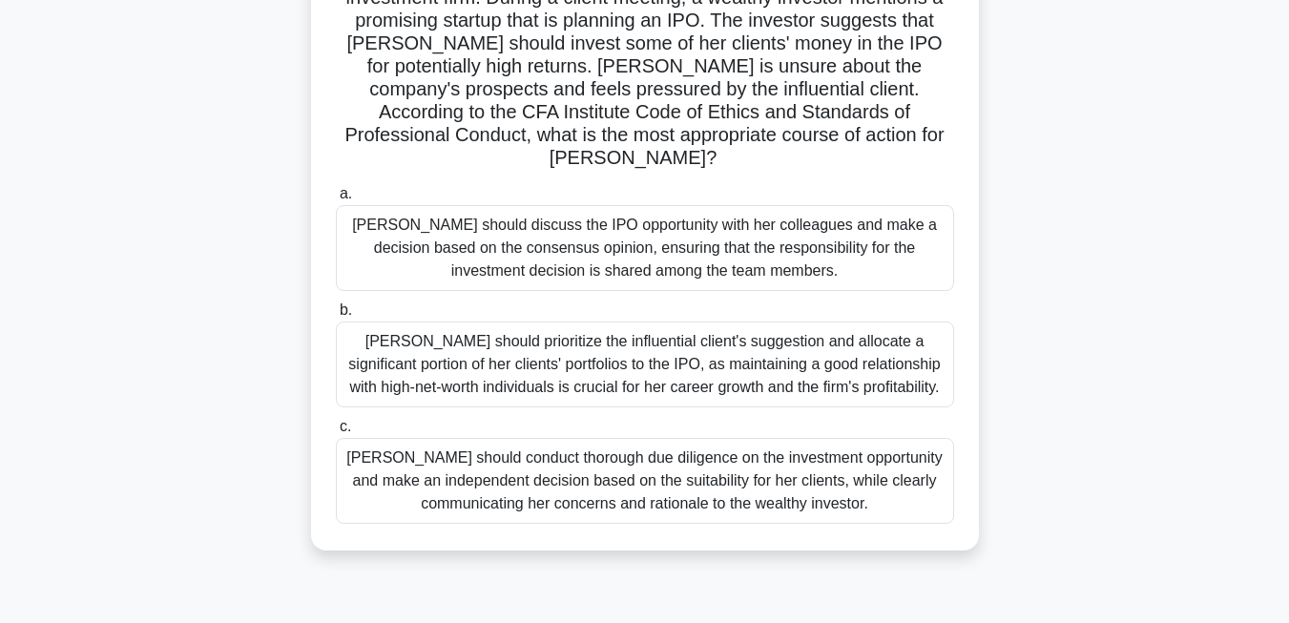
click at [450, 476] on div "Susan should conduct thorough due diligence on the investment opportunity and m…" at bounding box center [645, 481] width 618 height 86
click at [336, 433] on input "c. Susan should conduct thorough due diligence on the investment opportunity an…" at bounding box center [336, 427] width 0 height 12
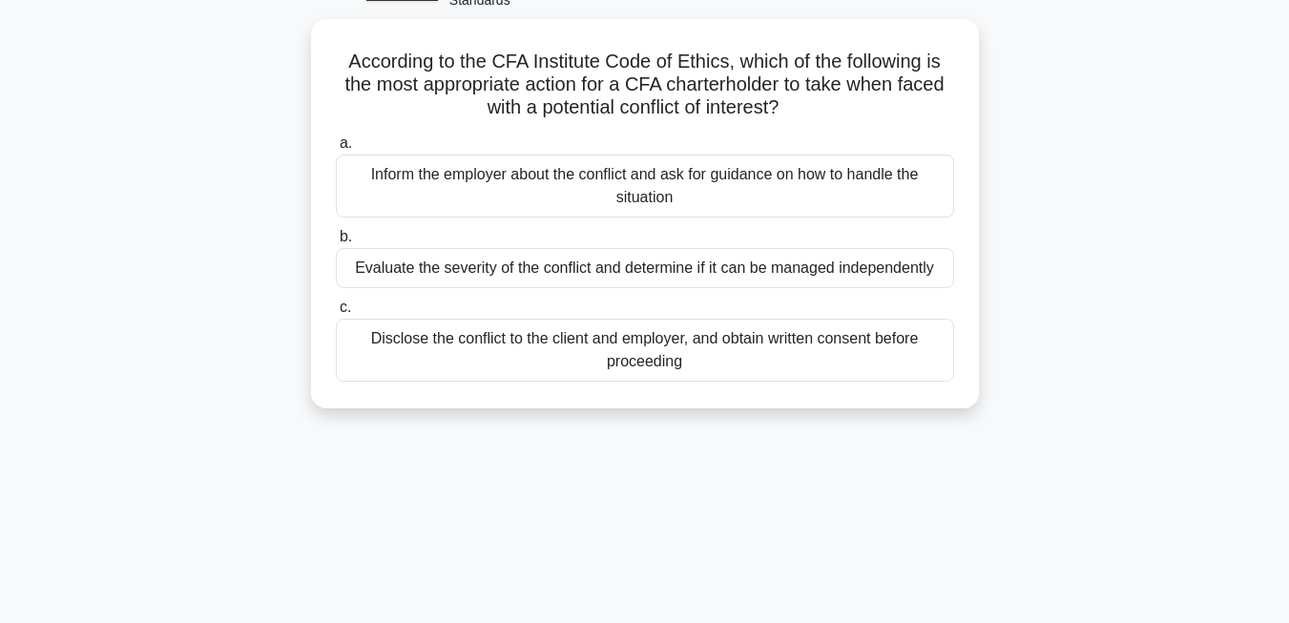
scroll to position [0, 0]
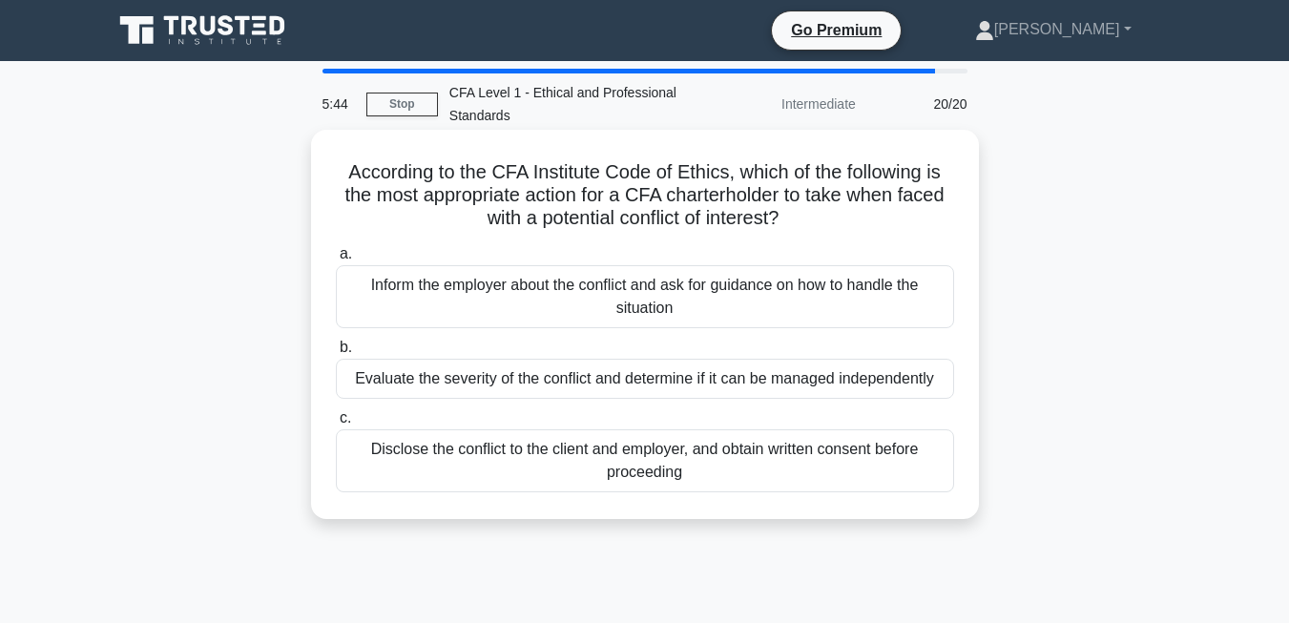
click at [440, 464] on div "Disclose the conflict to the client and employer, and obtain written consent be…" at bounding box center [645, 460] width 618 height 63
click at [336, 424] on input "c. Disclose the conflict to the client and employer, and obtain written consent…" at bounding box center [336, 418] width 0 height 12
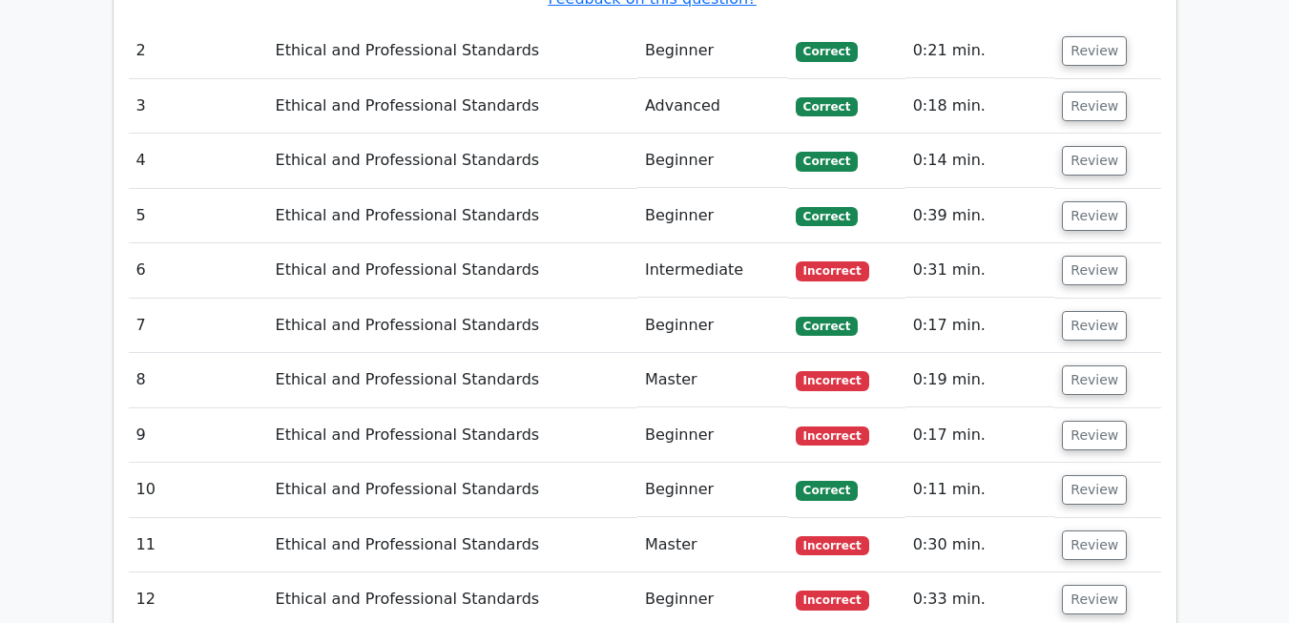
scroll to position [2492, 0]
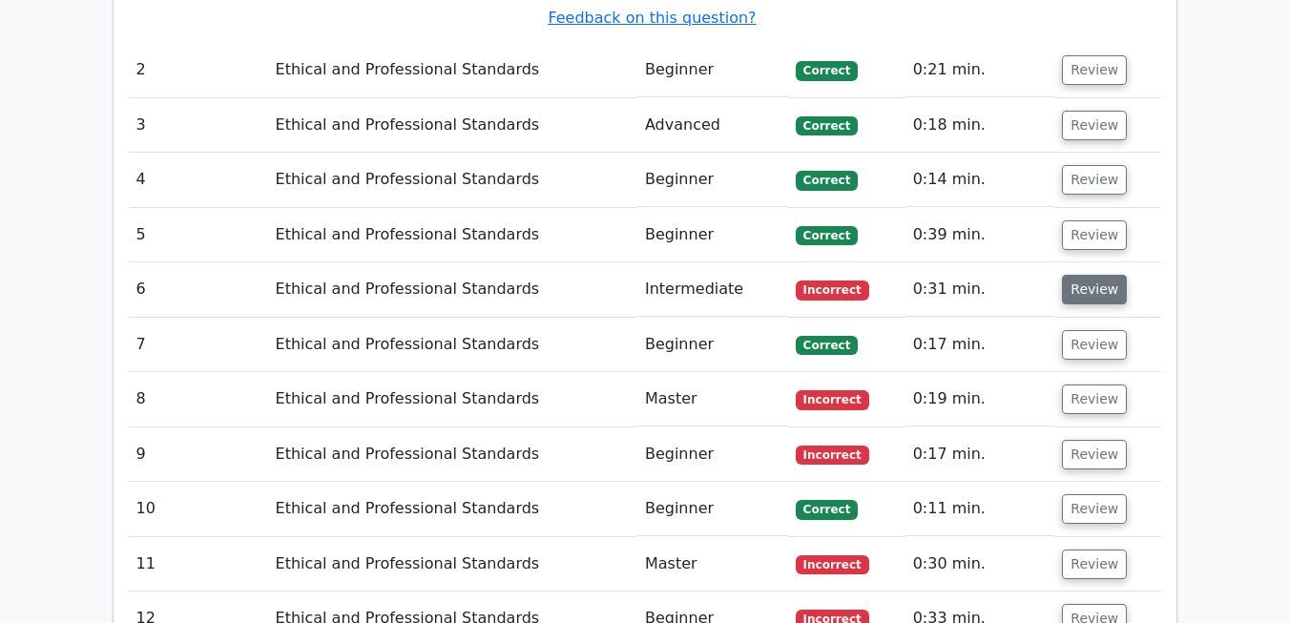
click at [1081, 275] on button "Review" at bounding box center [1094, 290] width 65 height 30
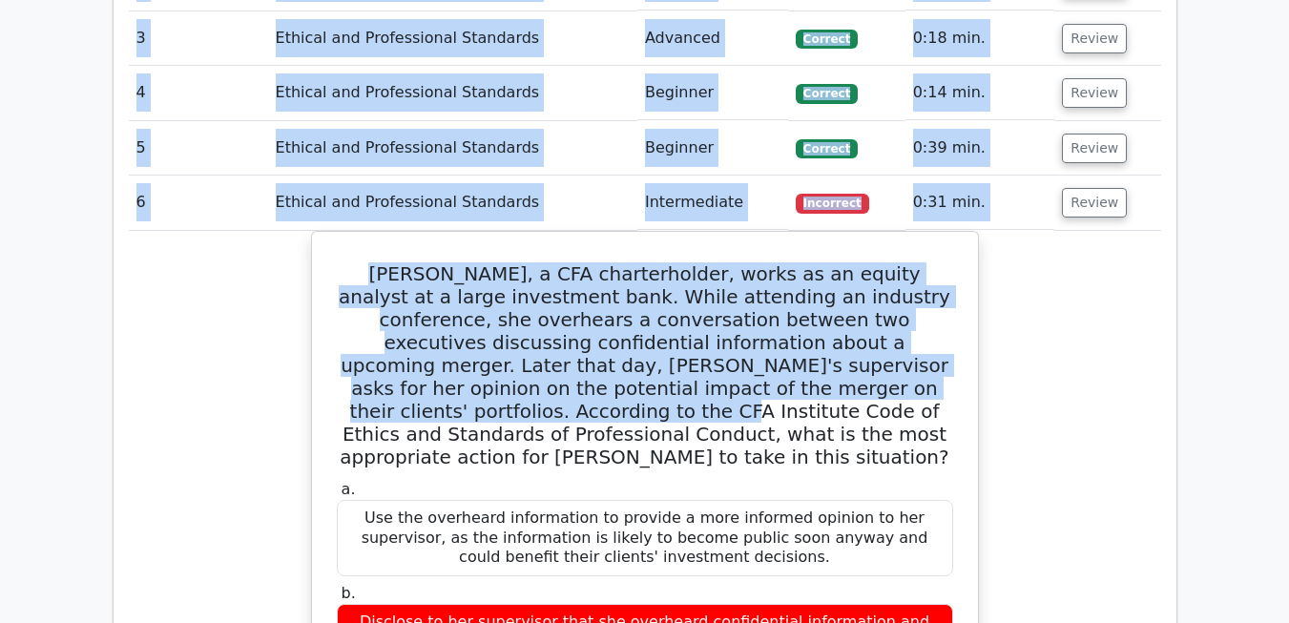
scroll to position [0, 11]
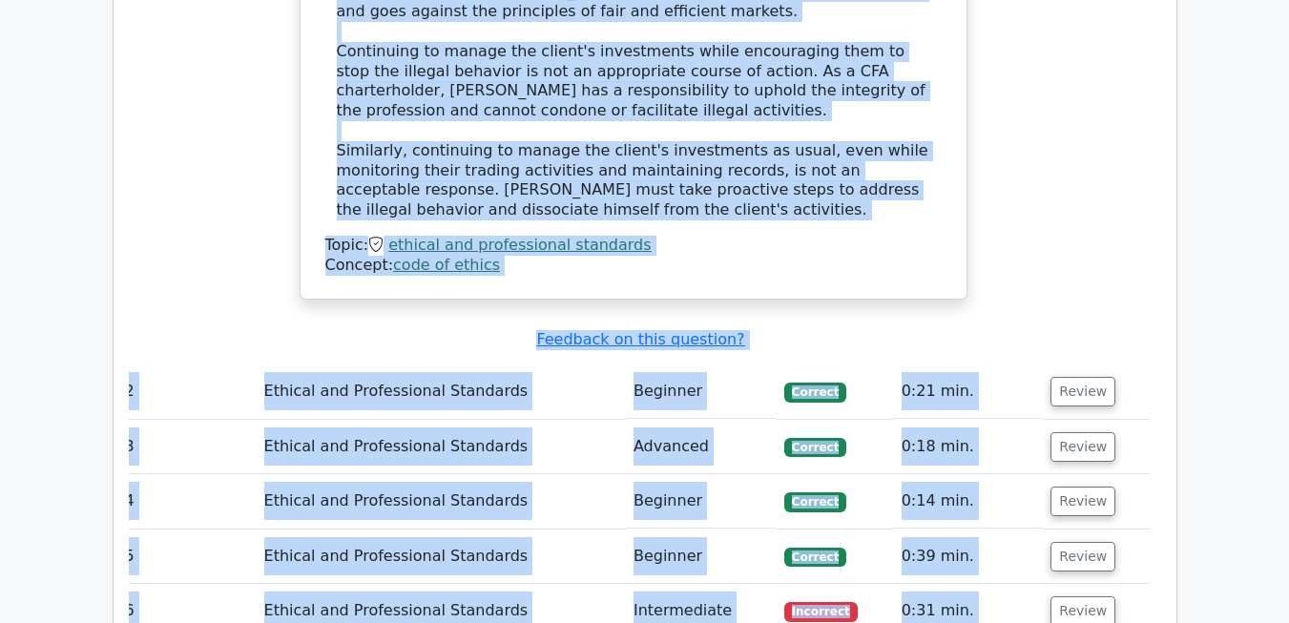
drag, startPoint x: 1126, startPoint y: 144, endPoint x: 1116, endPoint y: 166, distance: 24.3
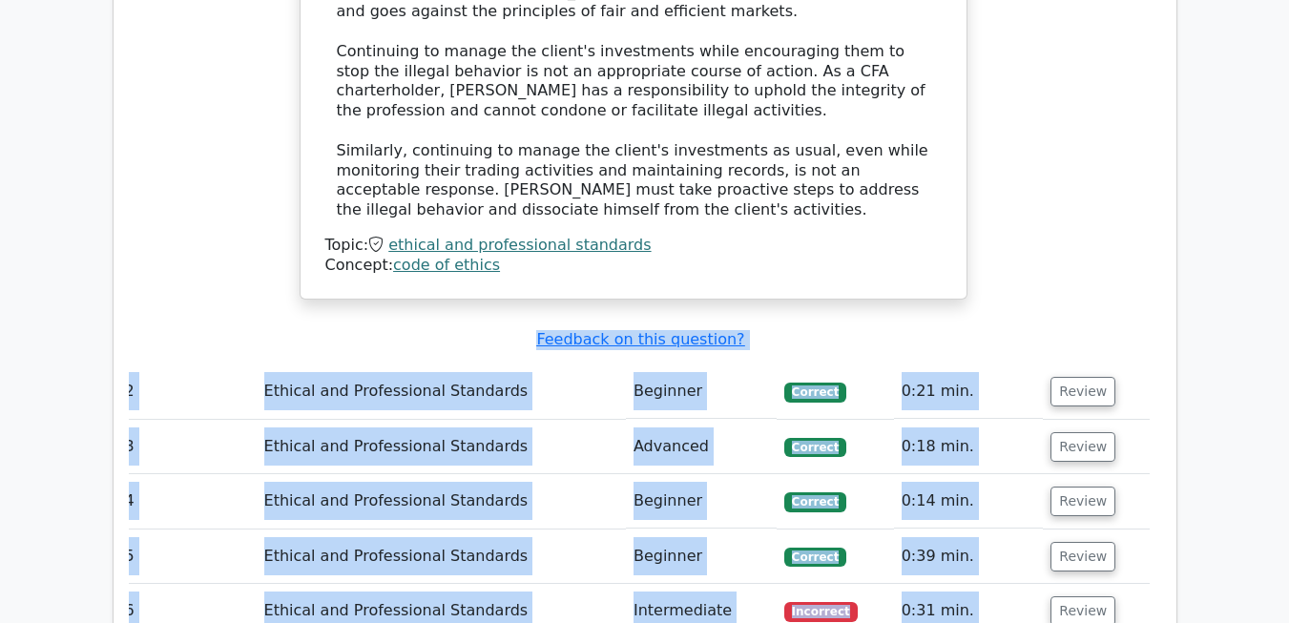
scroll to position [2099, 0]
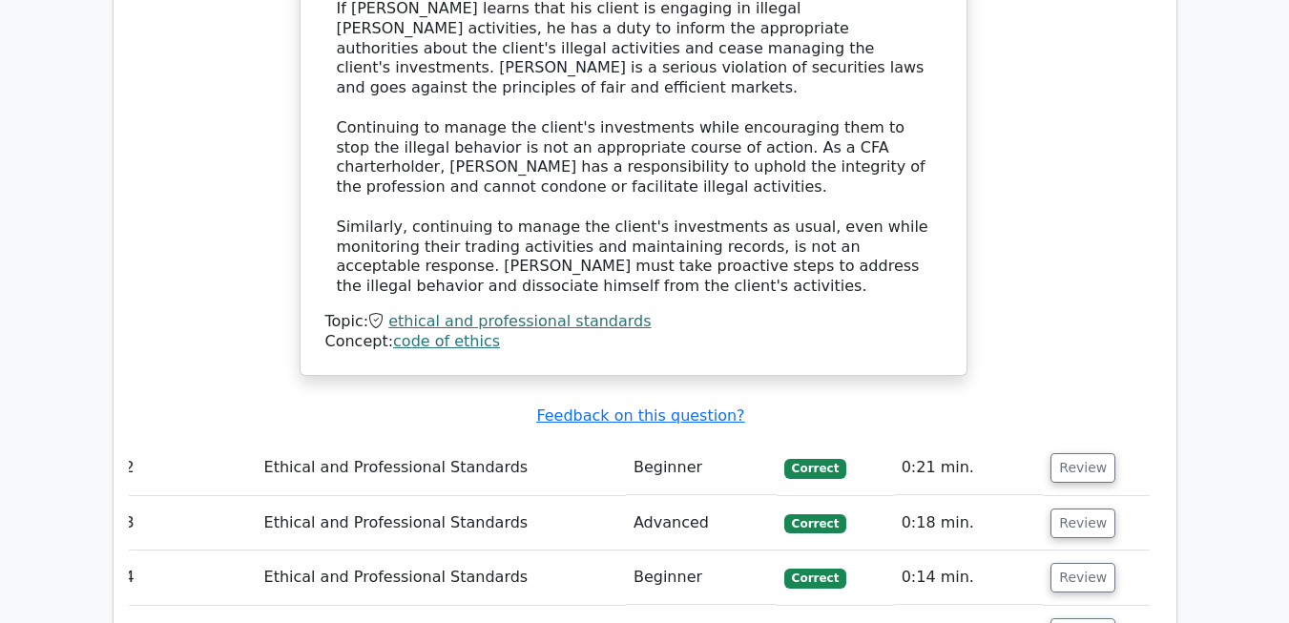
click at [1208, 355] on main "Go Premium Chartered Financial Analyst Level 1 Preparation Package (2025) 1094 …" at bounding box center [644, 625] width 1289 height 5326
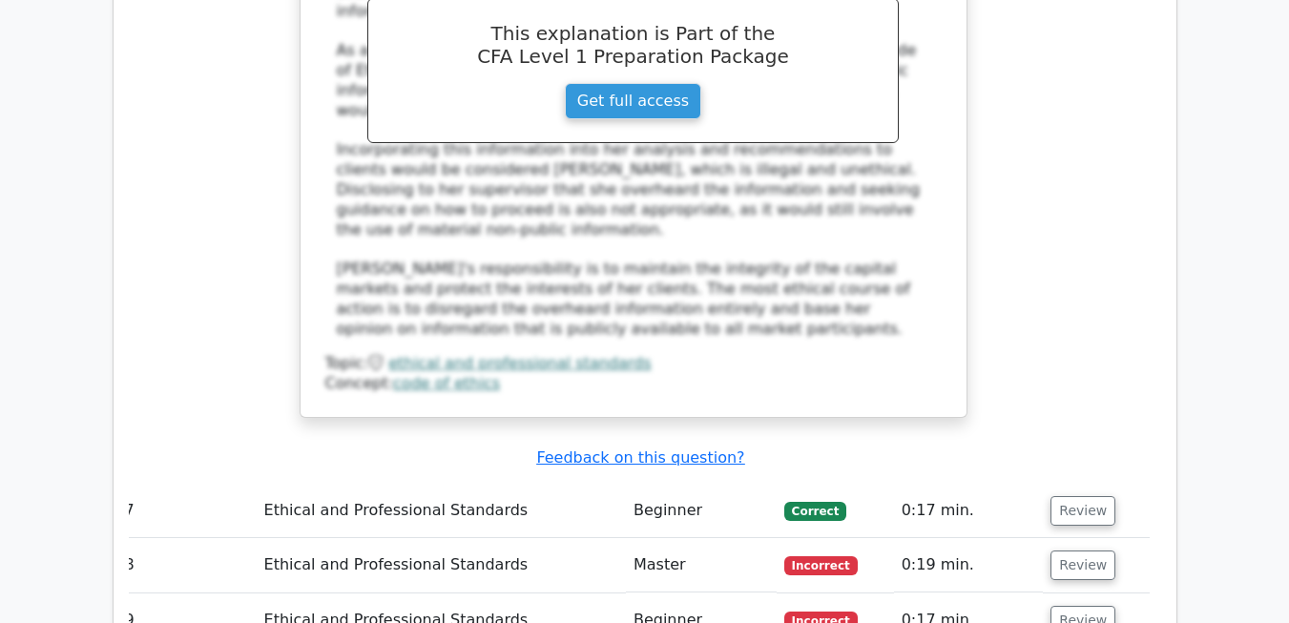
scroll to position [3525, 0]
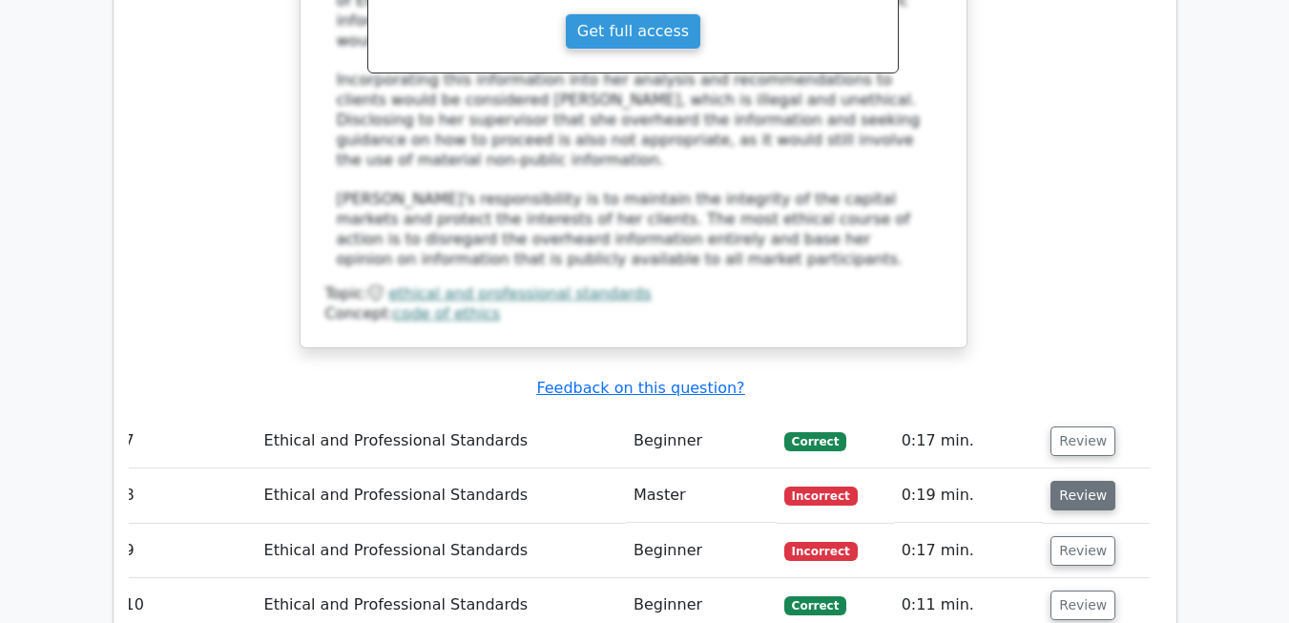
click at [1083, 481] on button "Review" at bounding box center [1082, 496] width 65 height 30
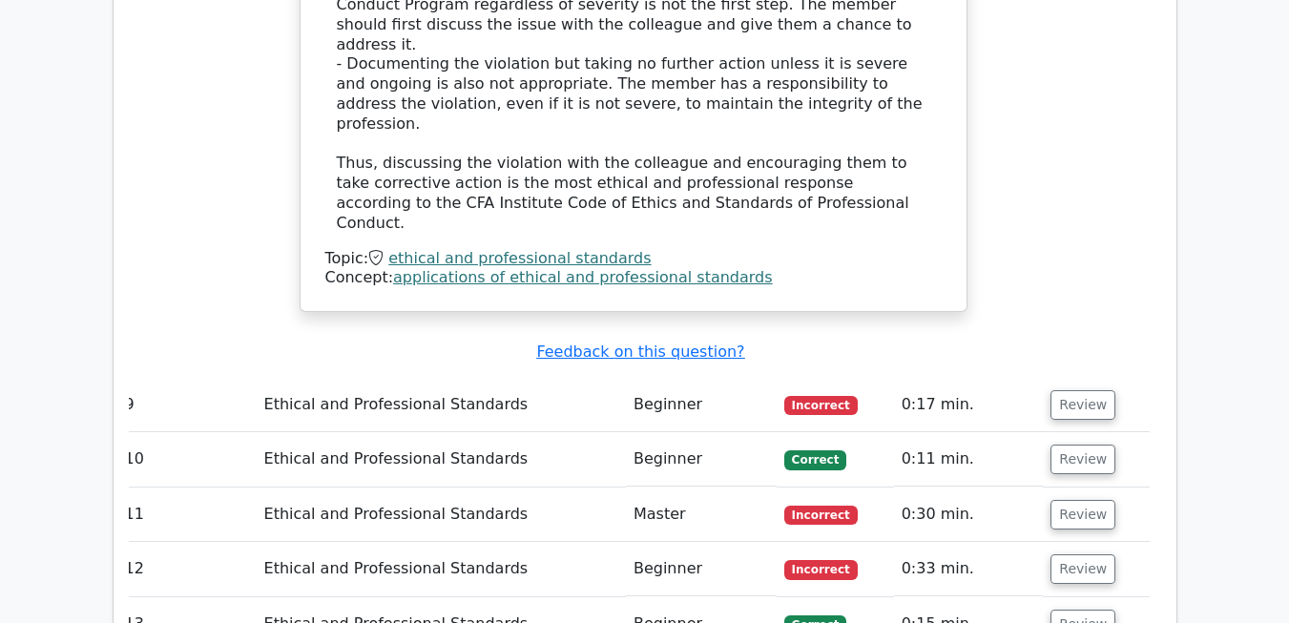
scroll to position [4678, 0]
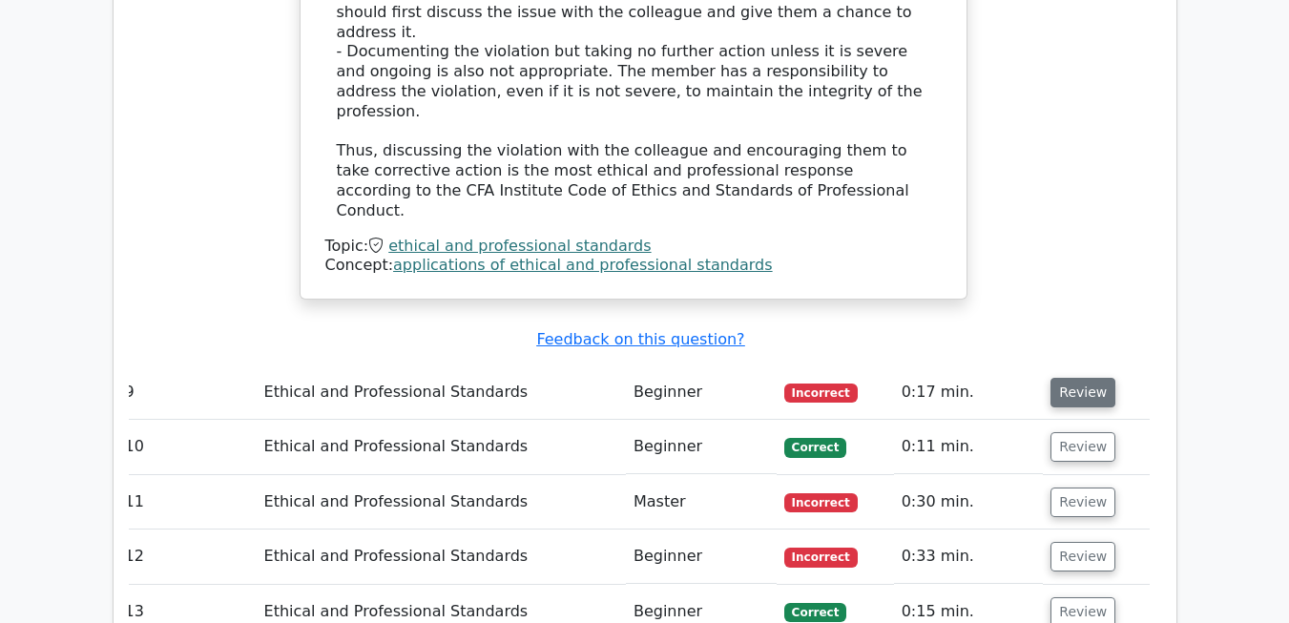
click at [1078, 378] on button "Review" at bounding box center [1082, 393] width 65 height 30
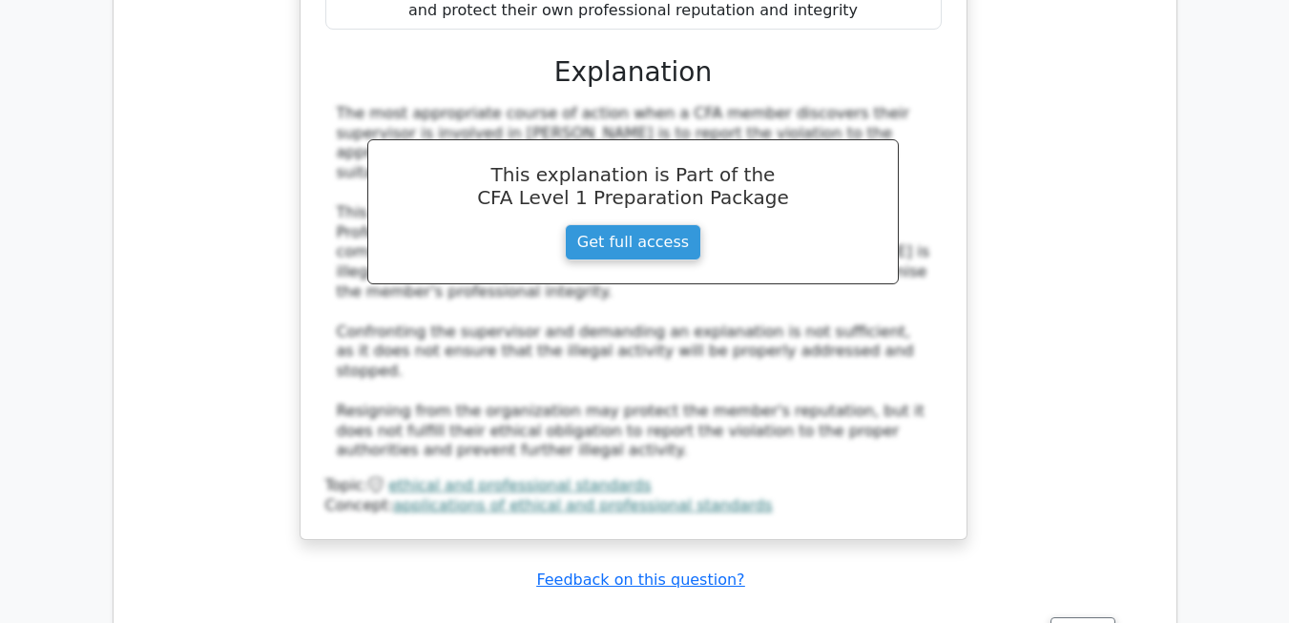
scroll to position [5514, 0]
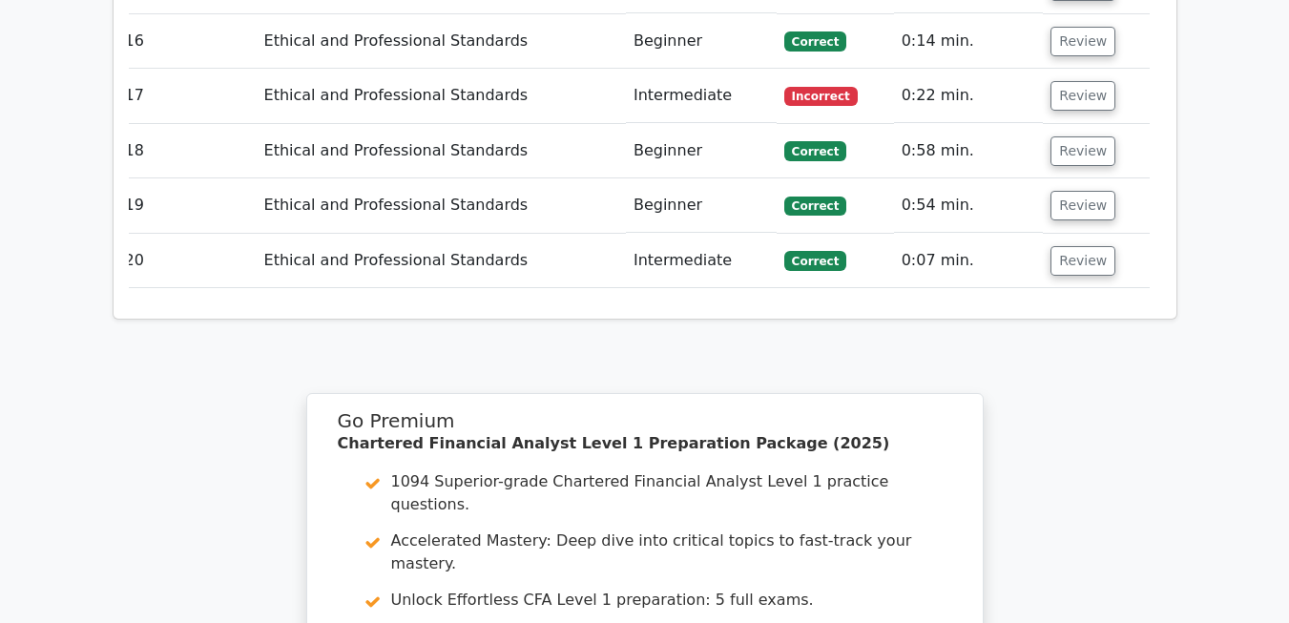
scroll to position [7396, 0]
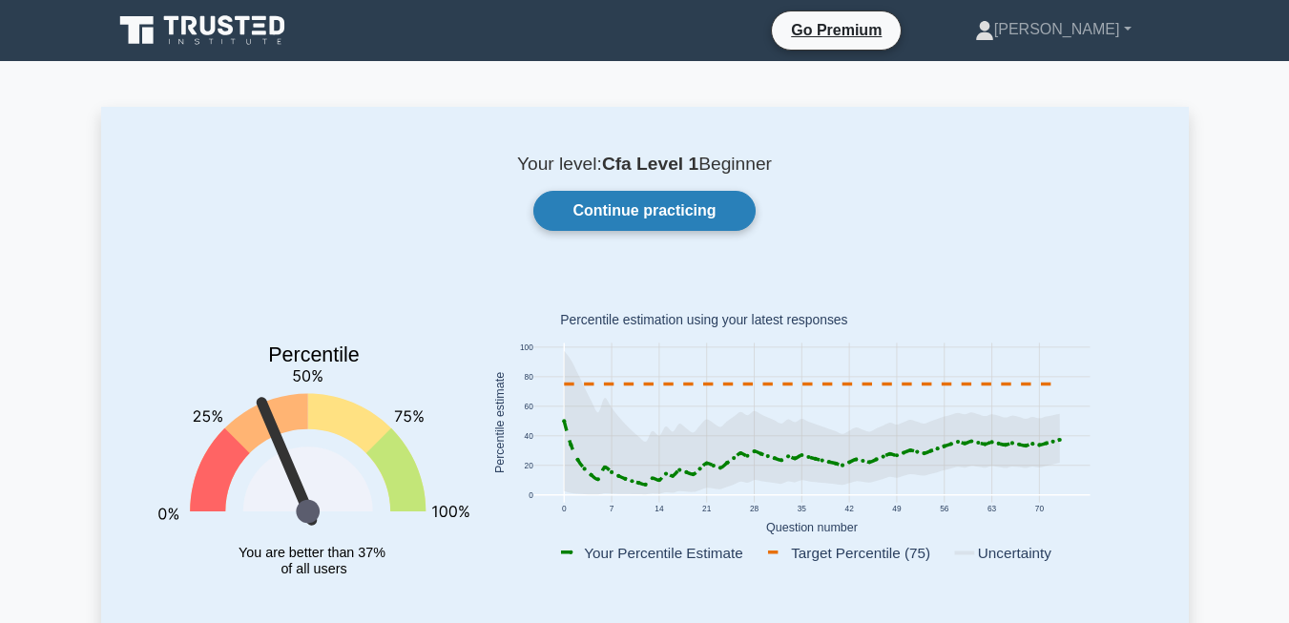
click at [648, 222] on link "Continue practicing" at bounding box center [643, 211] width 221 height 40
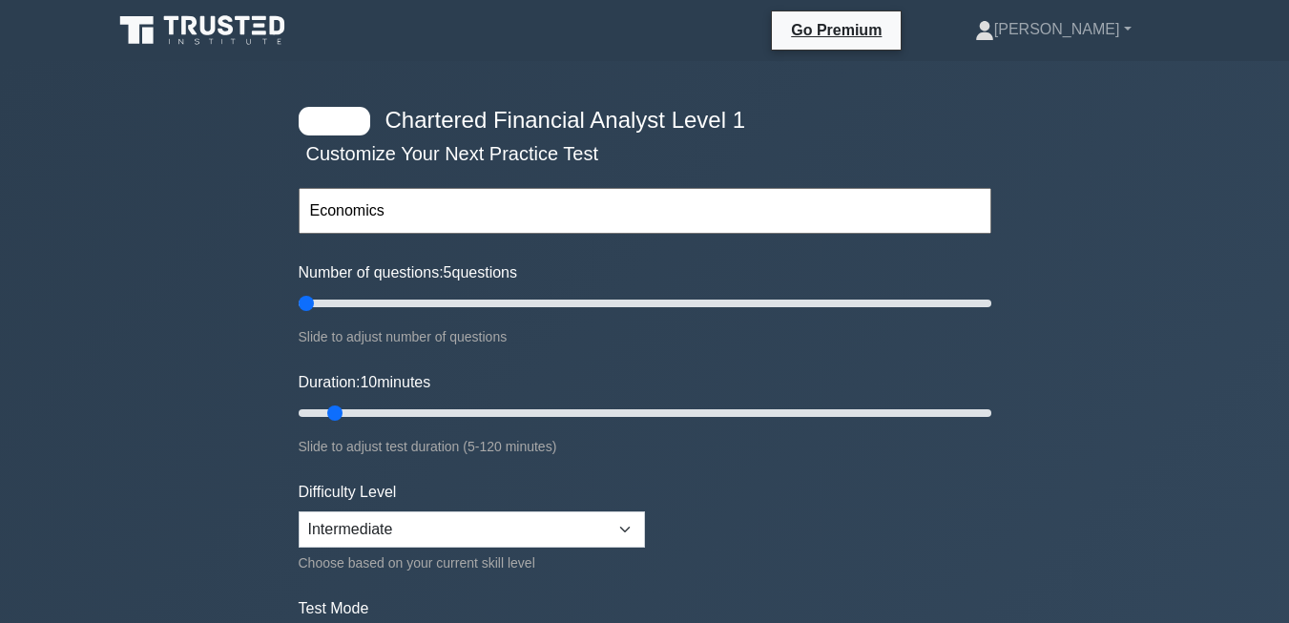
type input "5"
click at [311, 304] on input "Number of questions: 5 questions" at bounding box center [645, 303] width 692 height 23
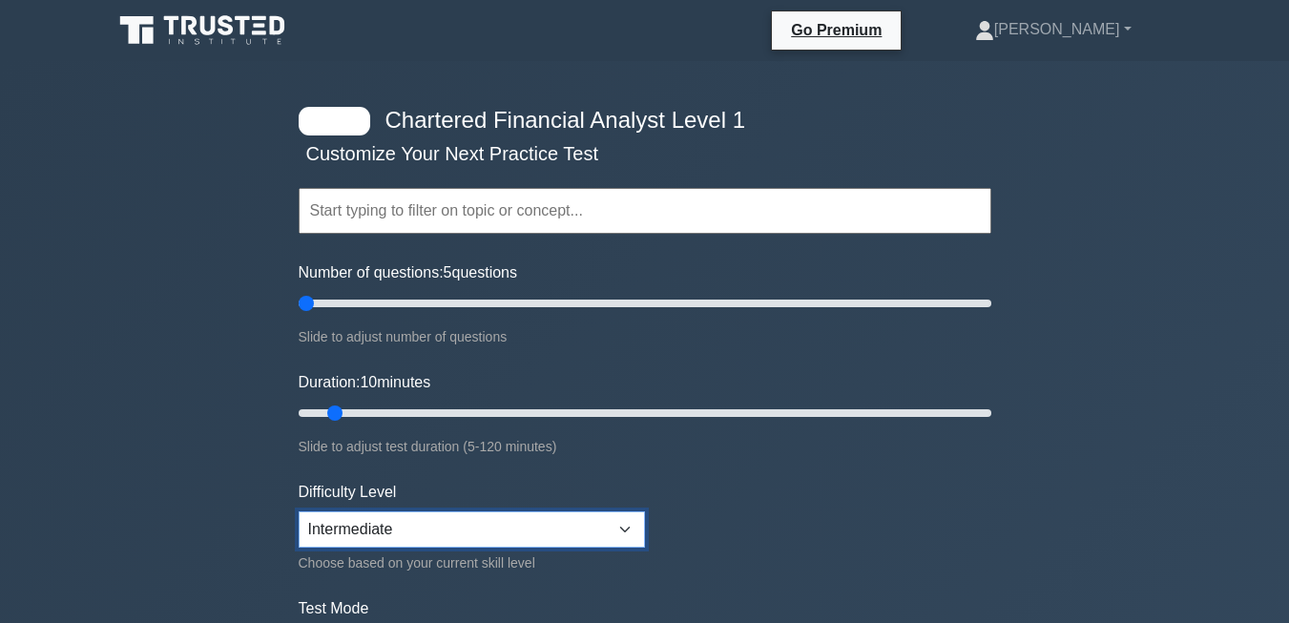
click at [450, 528] on select "Beginner Intermediate Expert" at bounding box center [472, 529] width 346 height 36
select select "beginner"
click at [299, 511] on select "Beginner Intermediate Expert" at bounding box center [472, 529] width 346 height 36
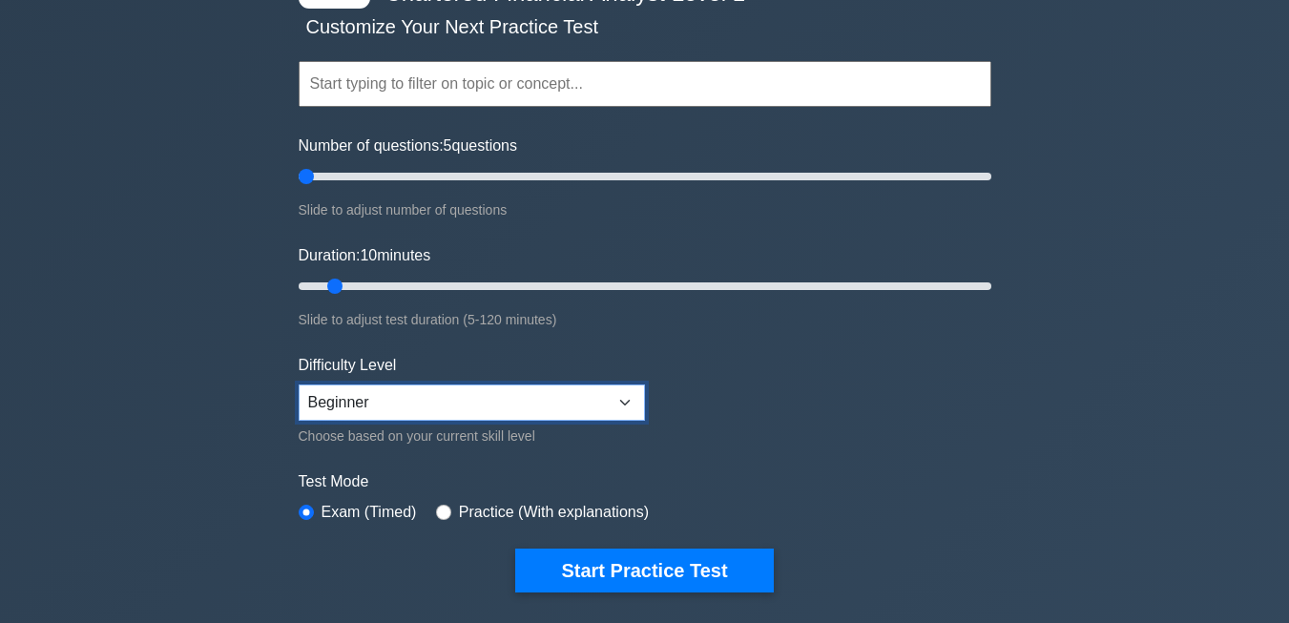
scroll to position [161, 0]
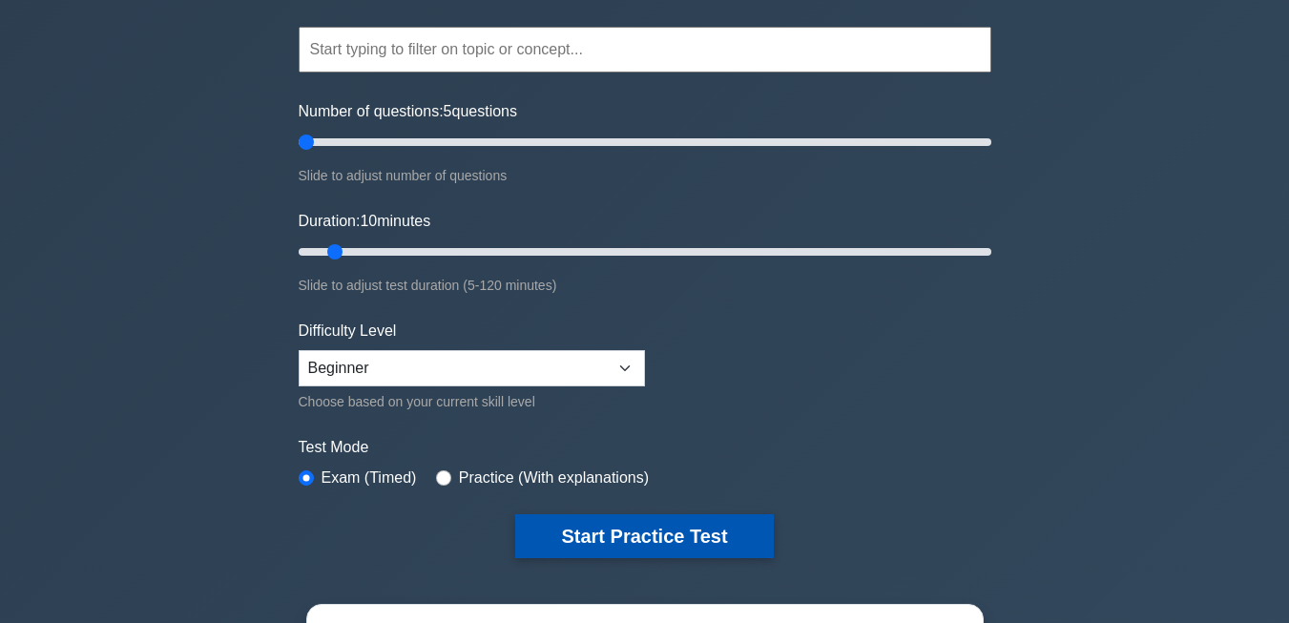
click at [609, 550] on button "Start Practice Test" at bounding box center [644, 536] width 258 height 44
click at [572, 532] on button "Start Practice Test" at bounding box center [644, 536] width 258 height 44
click at [609, 538] on button "Start Practice Test" at bounding box center [644, 536] width 258 height 44
click at [617, 526] on button "Start Practice Test" at bounding box center [644, 536] width 258 height 44
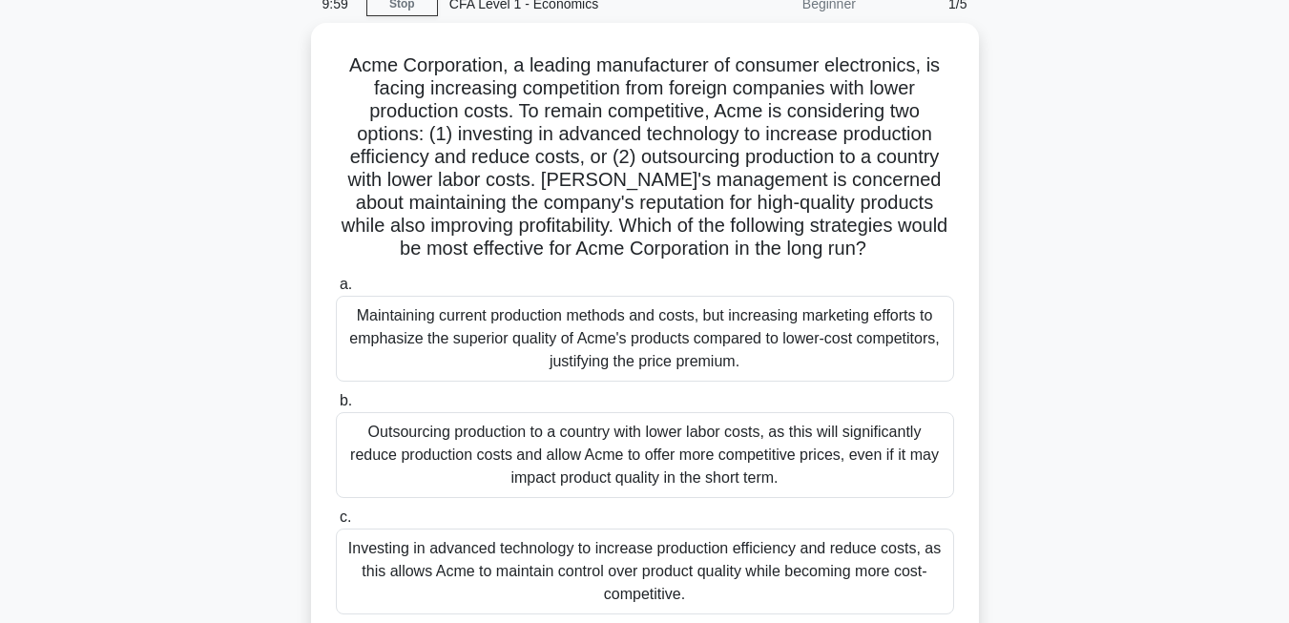
scroll to position [90, 0]
